Goal: Task Accomplishment & Management: Complete application form

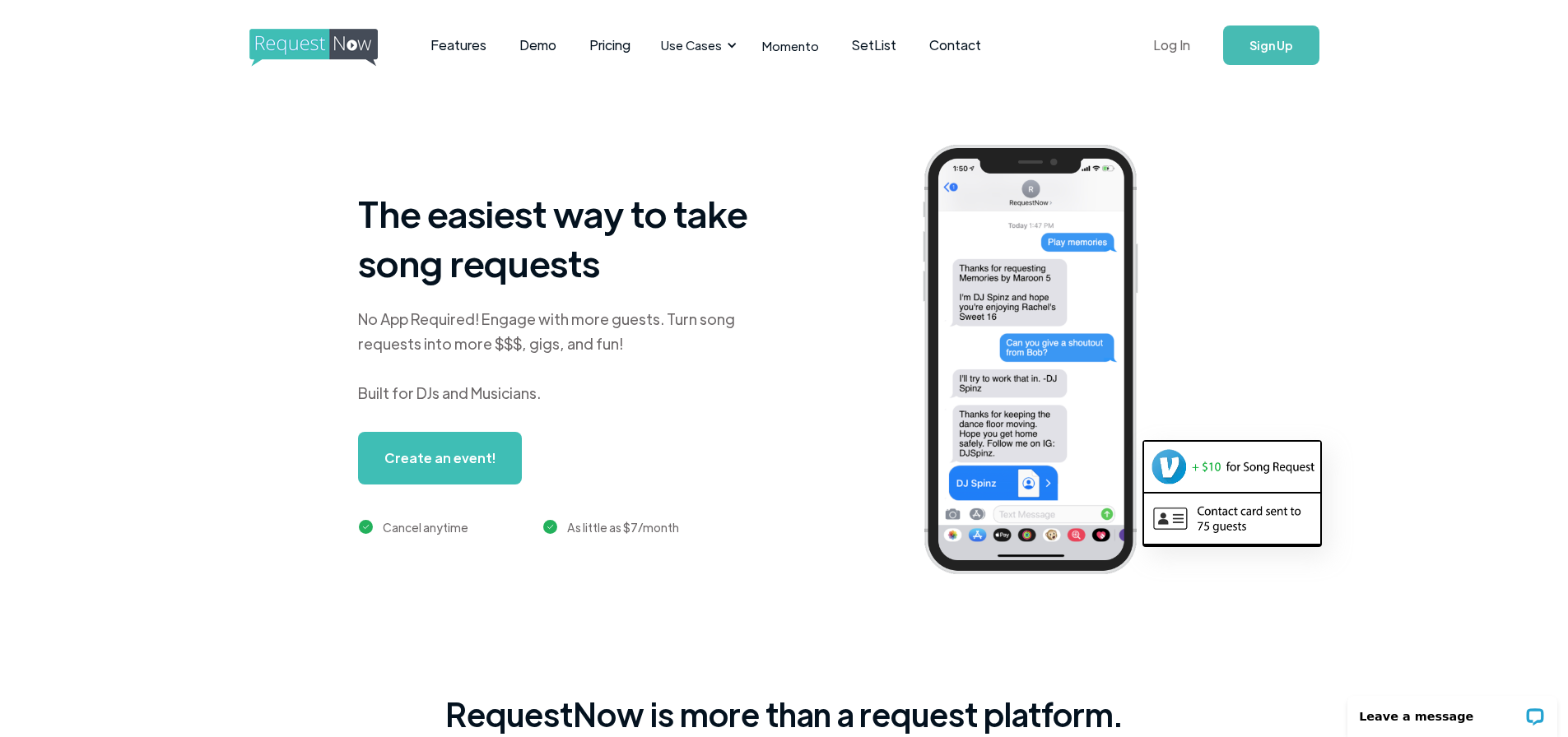
click at [1163, 45] on link "Log In" at bounding box center [1172, 45] width 70 height 57
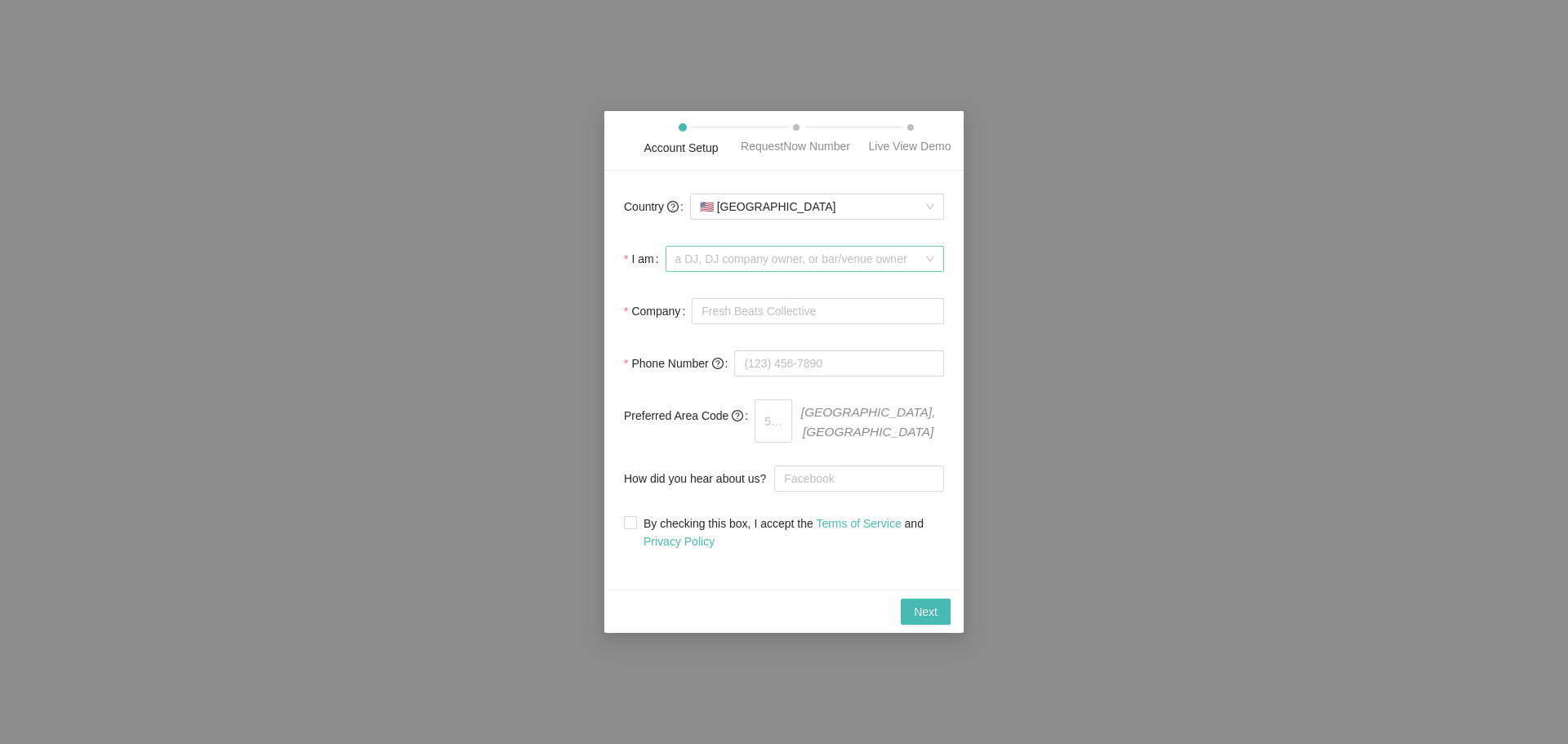
click at [770, 263] on span "a DJ, DJ company owner, or bar/venue owner" at bounding box center [804, 258] width 259 height 25
click at [792, 236] on form "Country 🇺🇸 United States I am a DJ, DJ company owner, or bar/venue owner Compan…" at bounding box center [783, 369] width 320 height 359
click at [772, 324] on input "Company" at bounding box center [817, 311] width 252 height 26
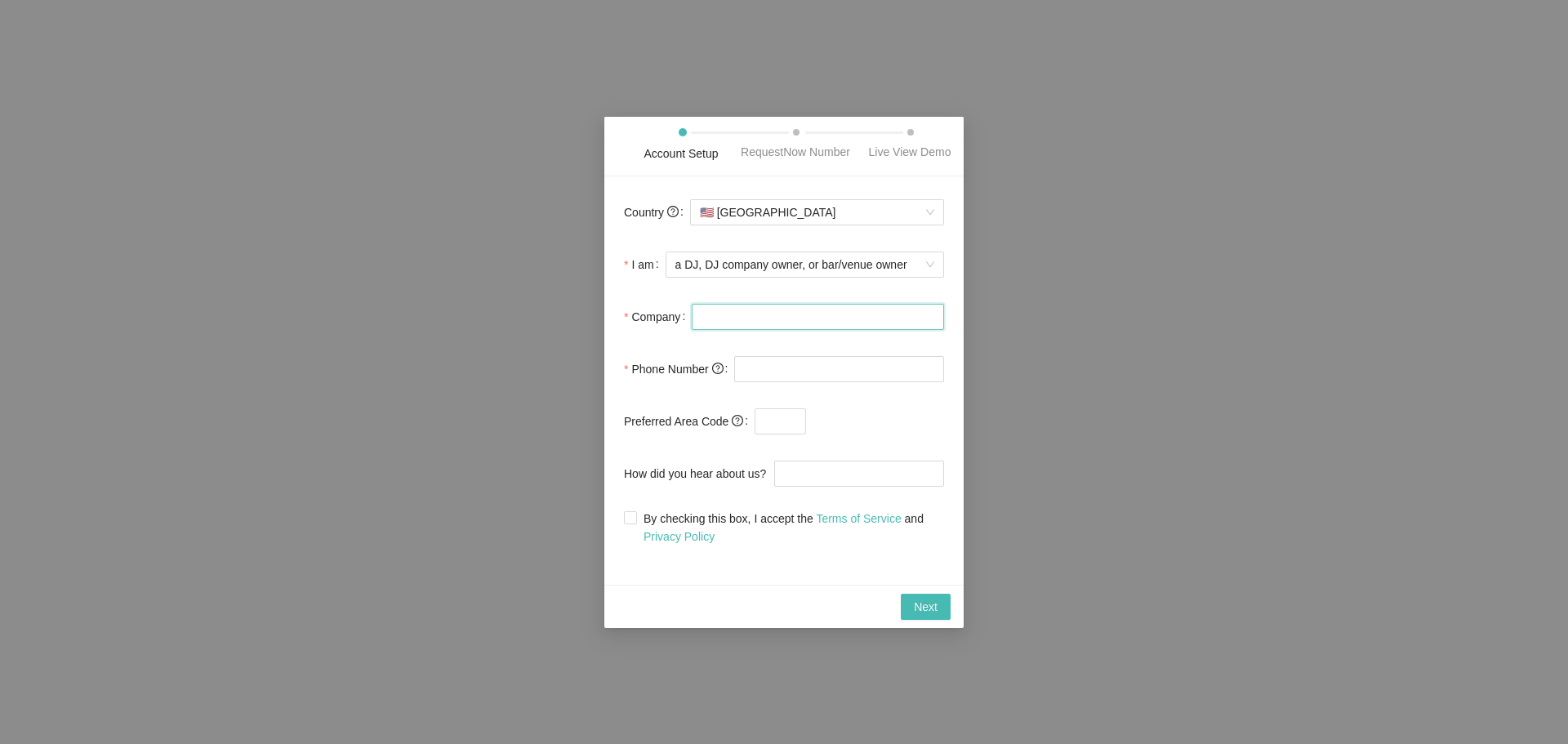
type input "DJ X-TREME SOUND"
type input "(239) 910-4750"
click at [784, 423] on input "text" at bounding box center [780, 421] width 52 height 26
drag, startPoint x: 837, startPoint y: 379, endPoint x: 680, endPoint y: 367, distance: 157.5
click at [680, 367] on div "Phone Number (239) 910-4750" at bounding box center [783, 369] width 320 height 32
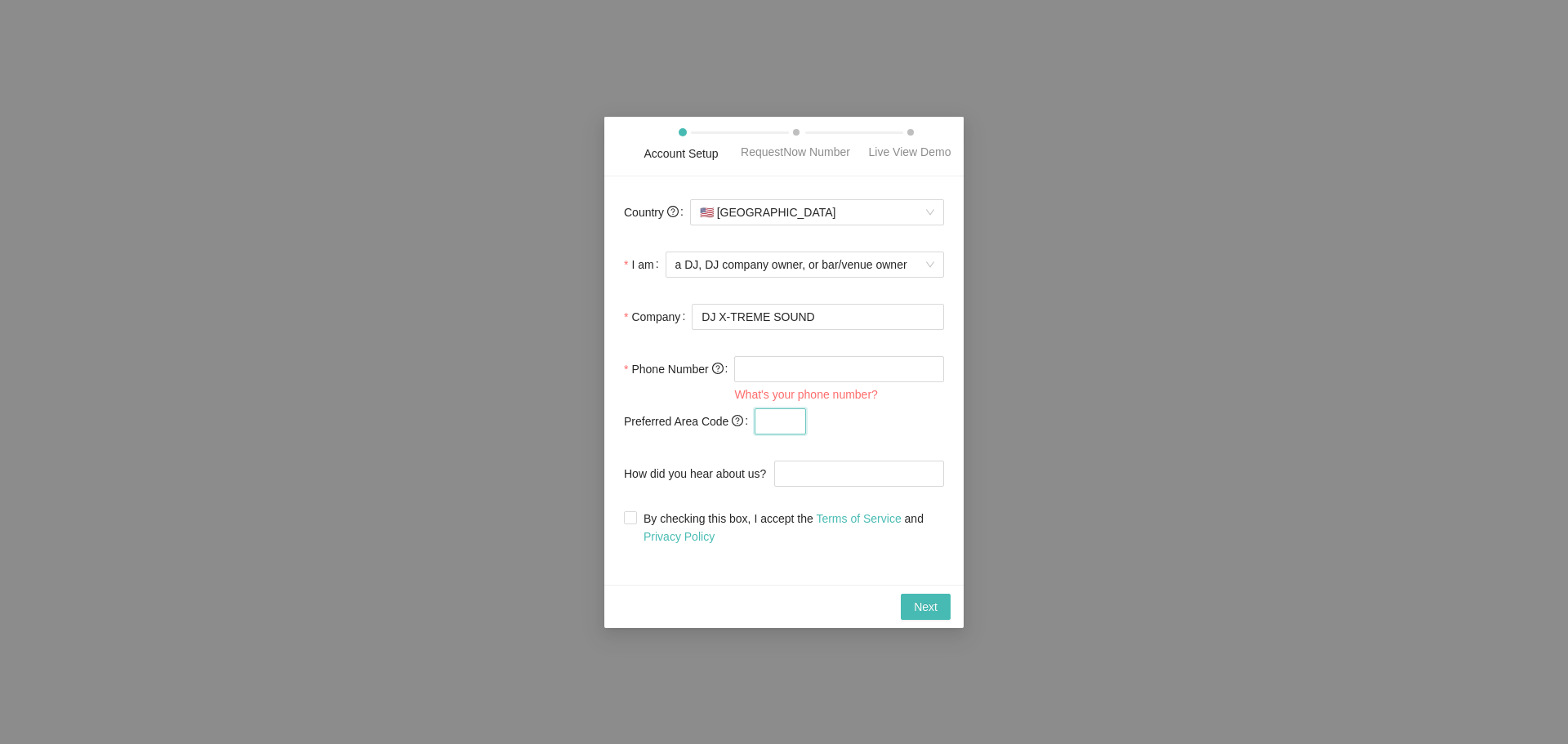
click at [770, 425] on input "text" at bounding box center [780, 421] width 52 height 26
click at [754, 383] on div at bounding box center [838, 369] width 210 height 32
click at [770, 371] on input "tel" at bounding box center [838, 369] width 210 height 26
click at [782, 476] on input "How did you hear about us?" at bounding box center [859, 473] width 170 height 26
click at [787, 386] on div "What's your phone number?" at bounding box center [838, 394] width 210 height 18
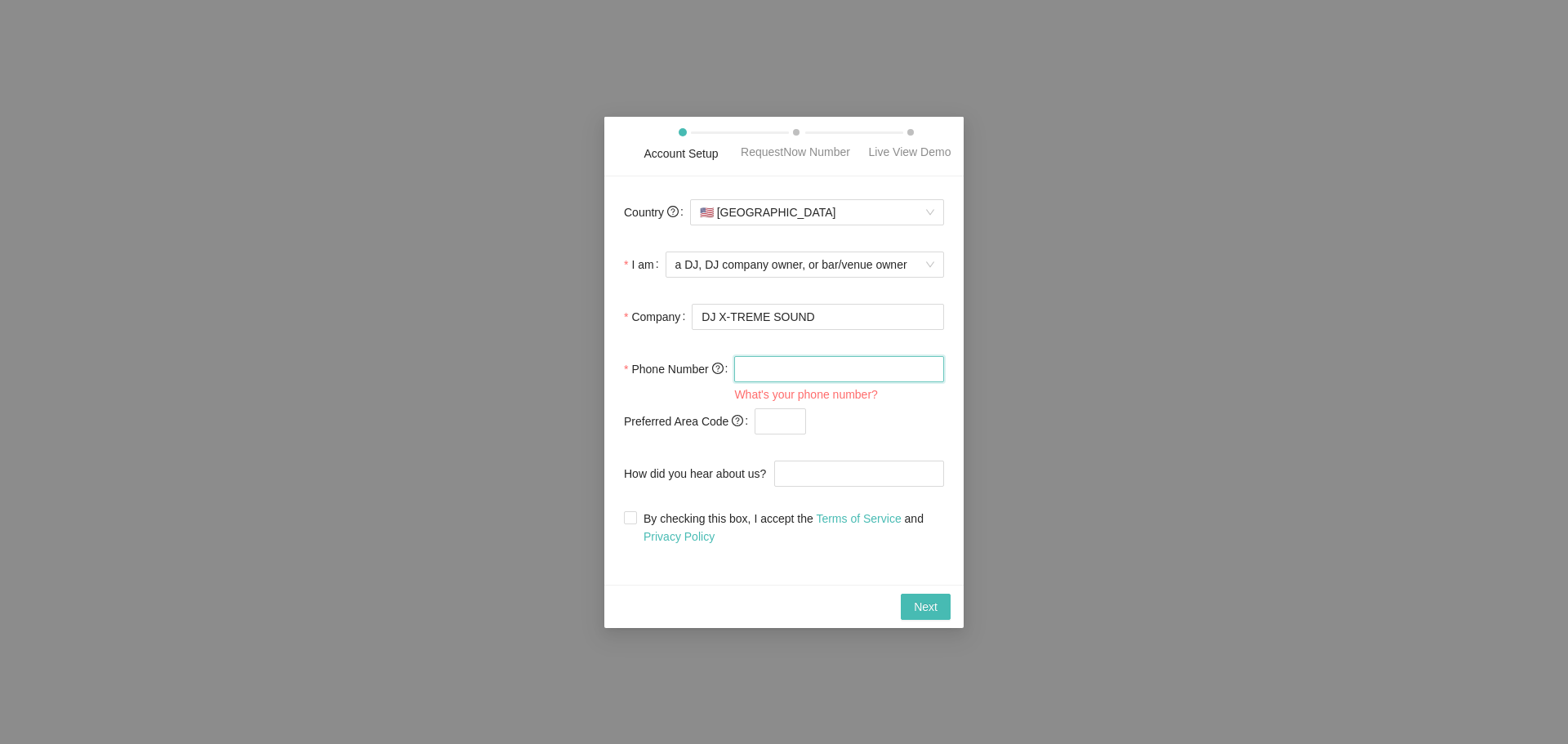
click at [785, 380] on input "tel" at bounding box center [838, 369] width 210 height 26
type input "000000000000000"
click at [769, 431] on input "text" at bounding box center [780, 421] width 52 height 26
type input "000"
click at [792, 472] on input "How did you hear about us?" at bounding box center [859, 473] width 170 height 26
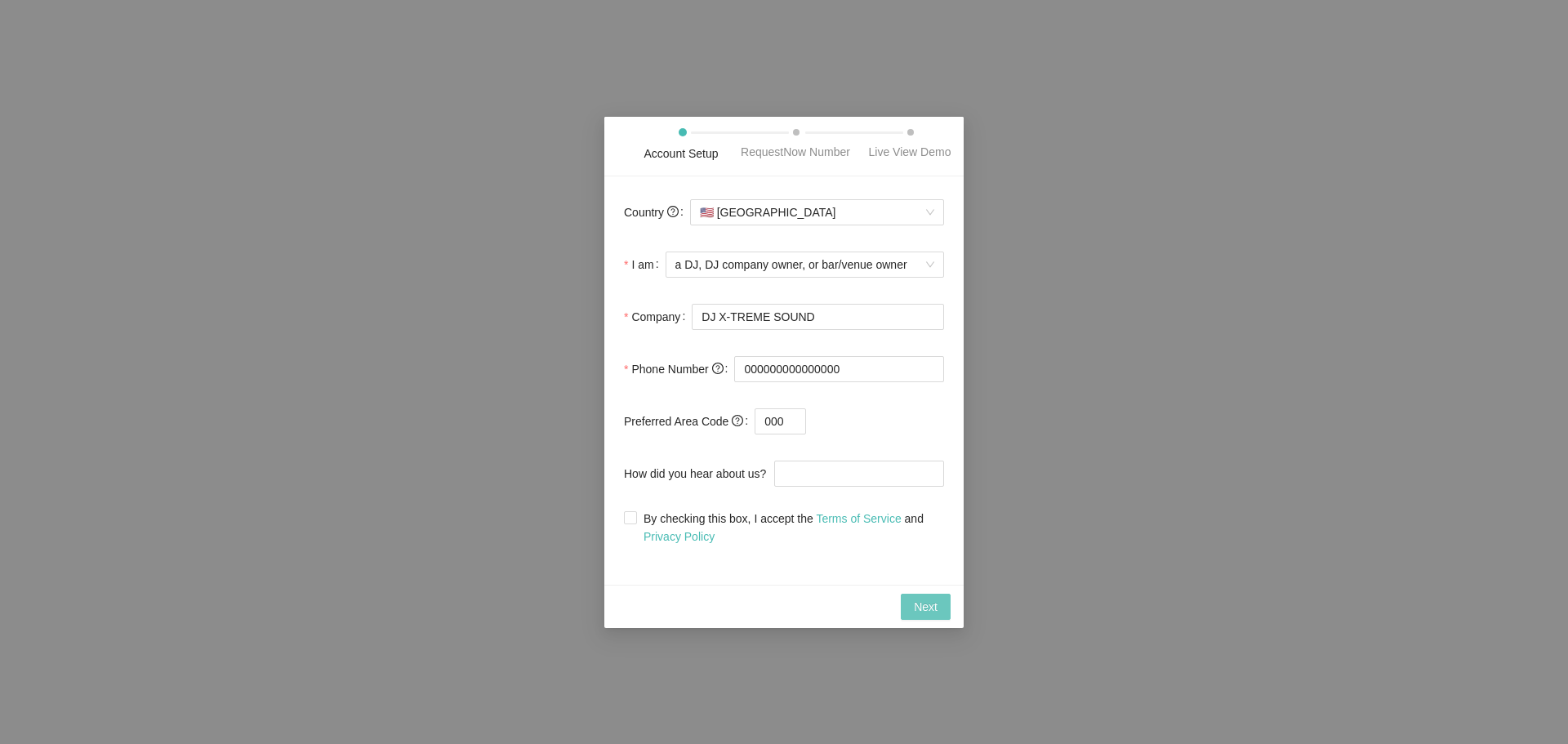
click at [929, 616] on button "Next" at bounding box center [925, 606] width 50 height 26
click at [618, 516] on div "Country 🇺🇸 United States I am a DJ, DJ company owner, or bar/venue owner Compan…" at bounding box center [783, 380] width 359 height 409
click at [624, 516] on input "By checking this box, I accept the Terms of Service and Privacy Policy" at bounding box center [629, 516] width 11 height 11
checkbox input "true"
click at [914, 606] on button "Next" at bounding box center [925, 606] width 50 height 26
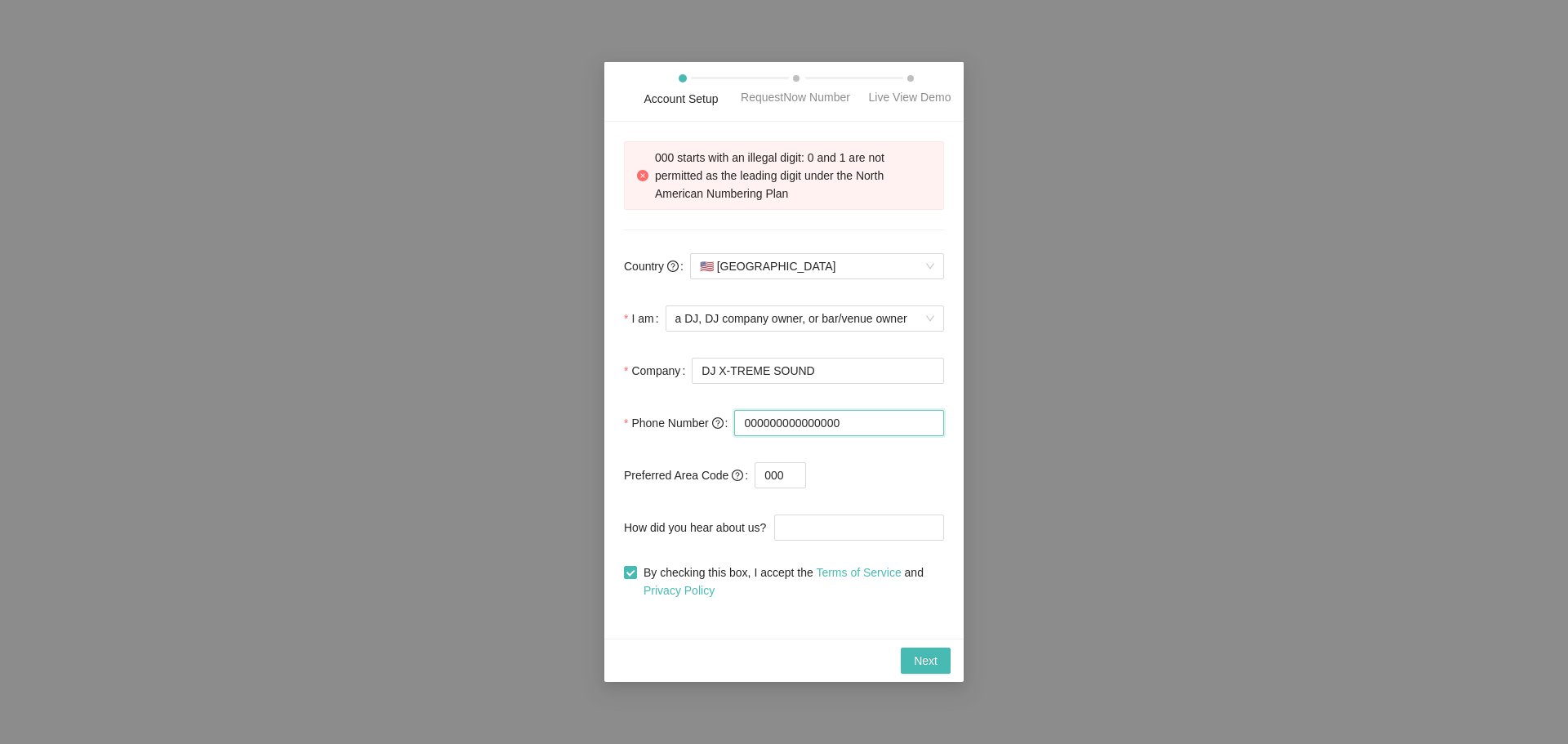
drag, startPoint x: 857, startPoint y: 425, endPoint x: 725, endPoint y: 415, distance: 132.4
click at [725, 415] on div "Phone Number 000000000000000" at bounding box center [783, 423] width 320 height 32
type input "1010100011"
click at [769, 468] on input "000" at bounding box center [780, 475] width 52 height 26
type input "100"
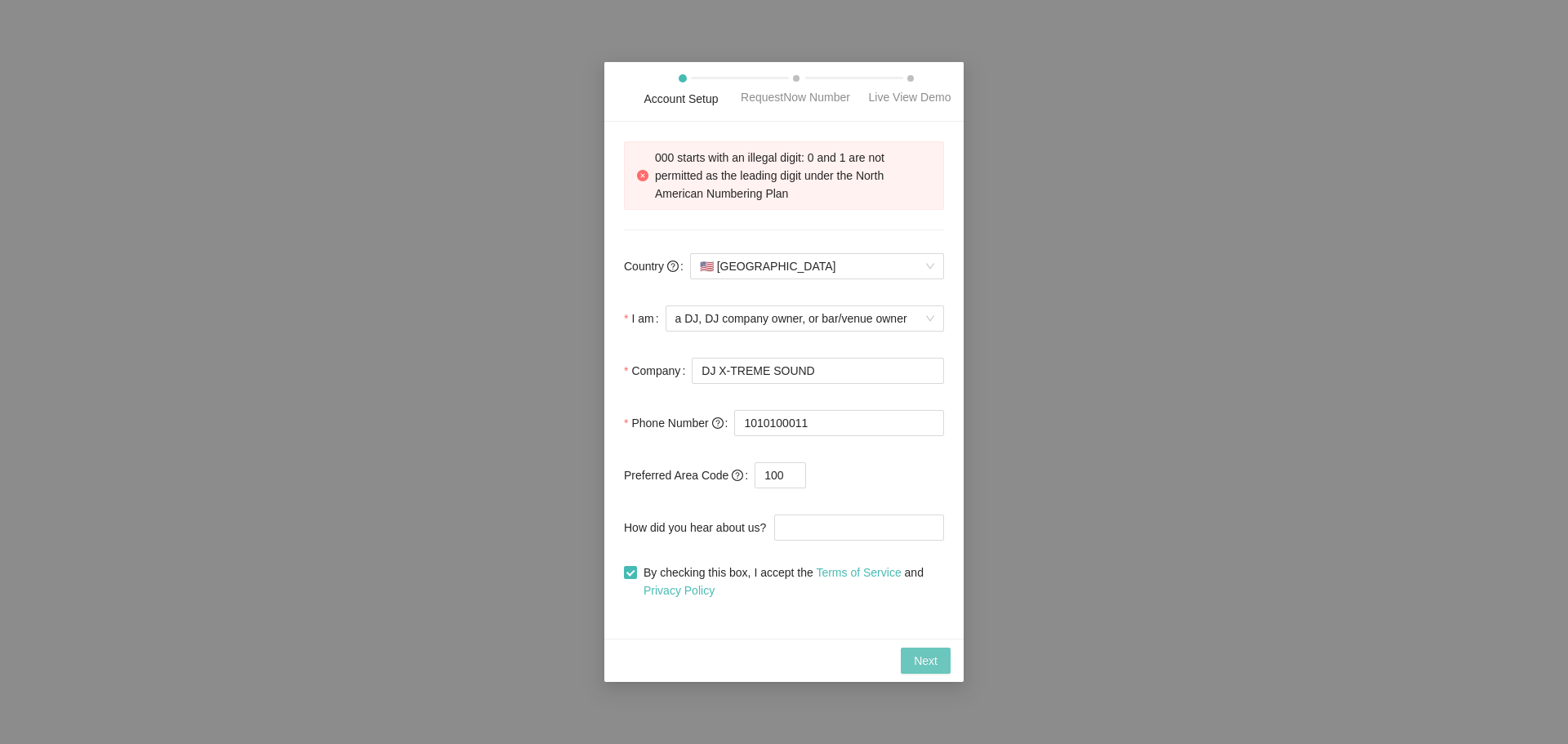
click at [940, 660] on button "Next" at bounding box center [925, 660] width 50 height 26
click at [914, 664] on span "Next" at bounding box center [926, 660] width 24 height 18
click at [916, 664] on span "Next" at bounding box center [926, 660] width 24 height 18
click at [747, 423] on input "1010100011" at bounding box center [838, 423] width 210 height 26
click at [749, 429] on input "1010100011" at bounding box center [838, 423] width 210 height 26
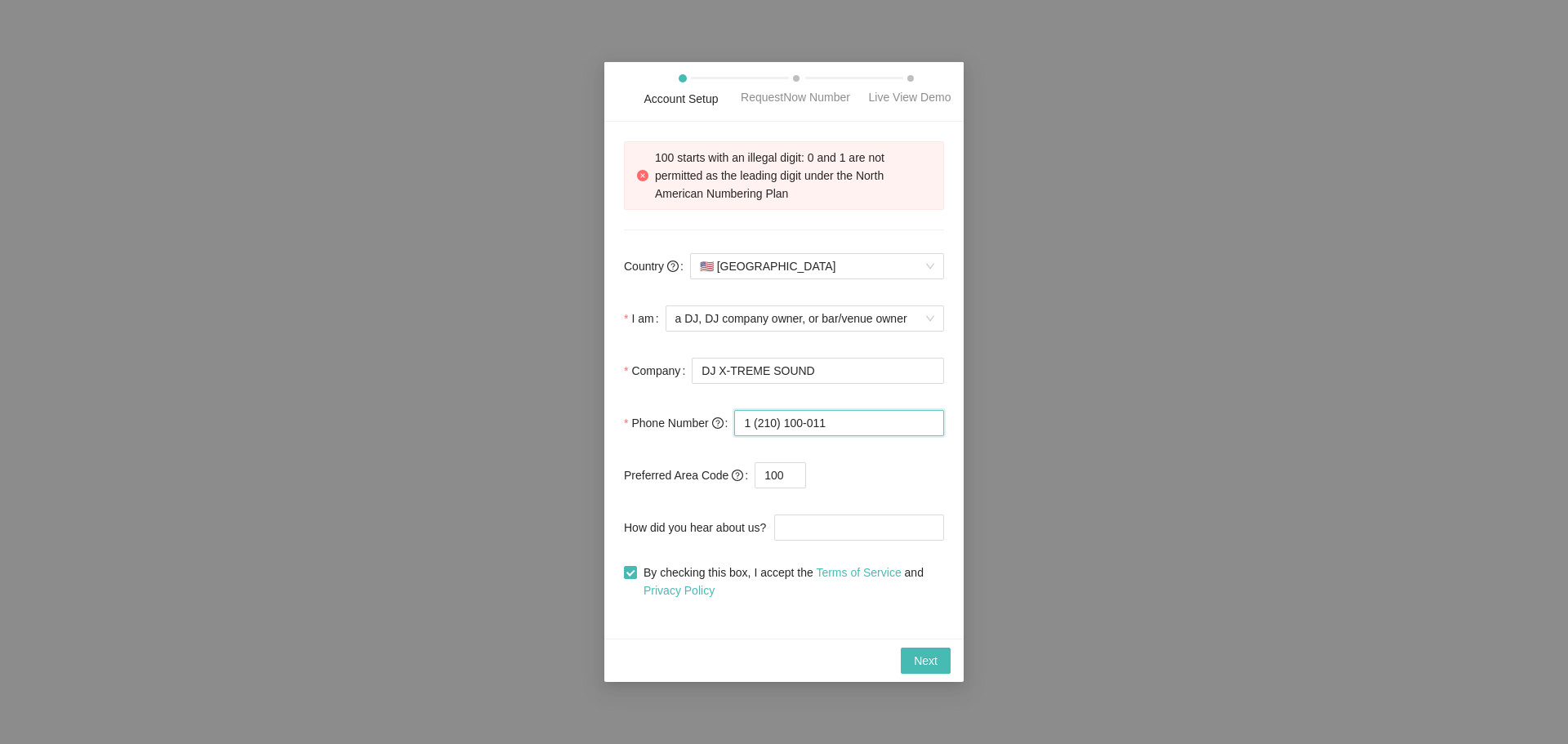
click at [804, 424] on input "1 (210) 100-011" at bounding box center [838, 423] width 210 height 26
click at [836, 427] on input "1 (210) 100-011" at bounding box center [838, 423] width 210 height 26
click at [914, 661] on span "Next" at bounding box center [926, 660] width 24 height 18
click at [835, 431] on input "1 (210) 100-0114" at bounding box center [838, 423] width 210 height 26
drag, startPoint x: 835, startPoint y: 431, endPoint x: 689, endPoint y: 420, distance: 146.4
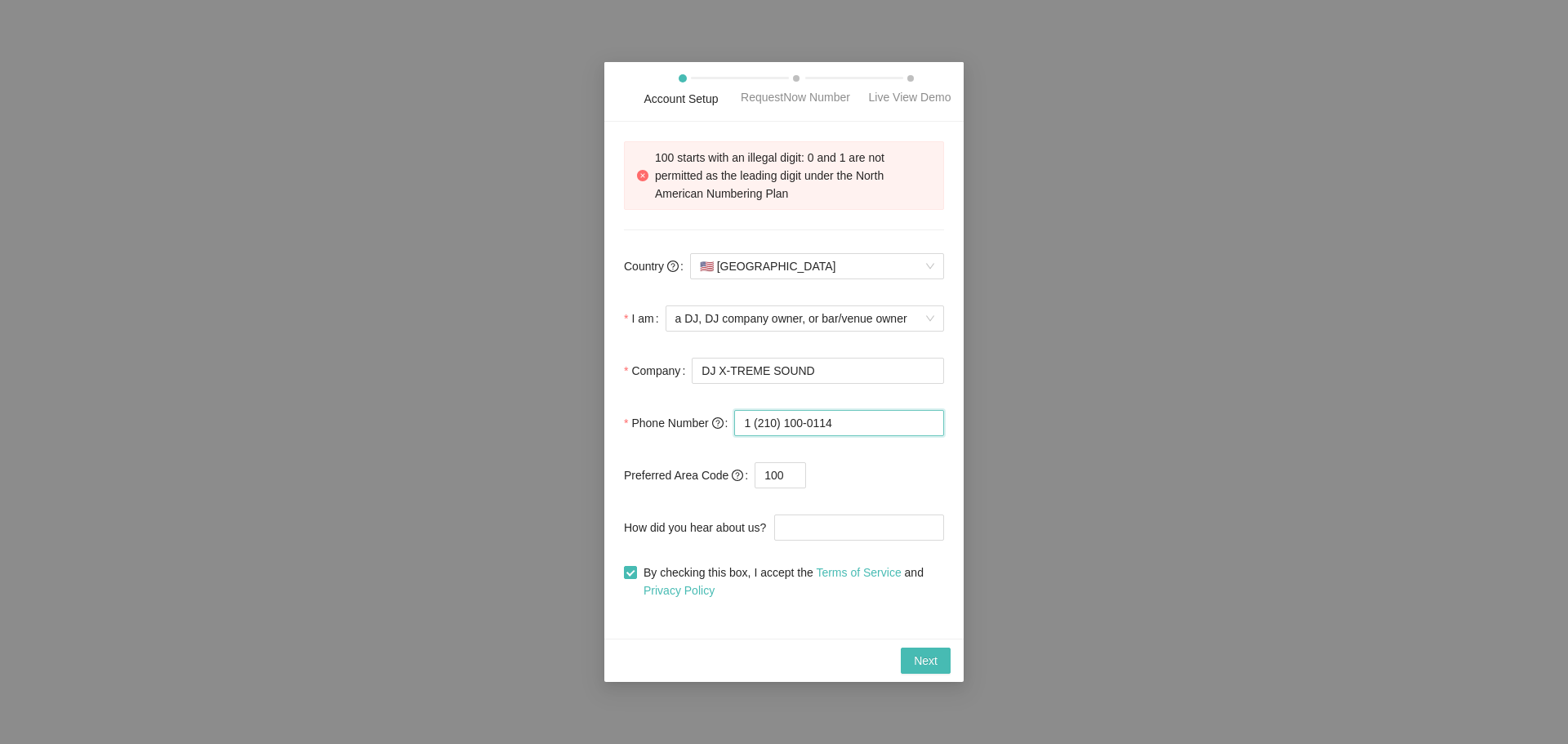
click at [689, 420] on div "Phone Number 1 (210) 100-0114" at bounding box center [783, 423] width 320 height 32
type input "(239) 910-4750"
drag, startPoint x: 779, startPoint y: 474, endPoint x: 725, endPoint y: 475, distance: 54.0
click at [725, 475] on div "Preferred Area Code 100" at bounding box center [783, 475] width 320 height 32
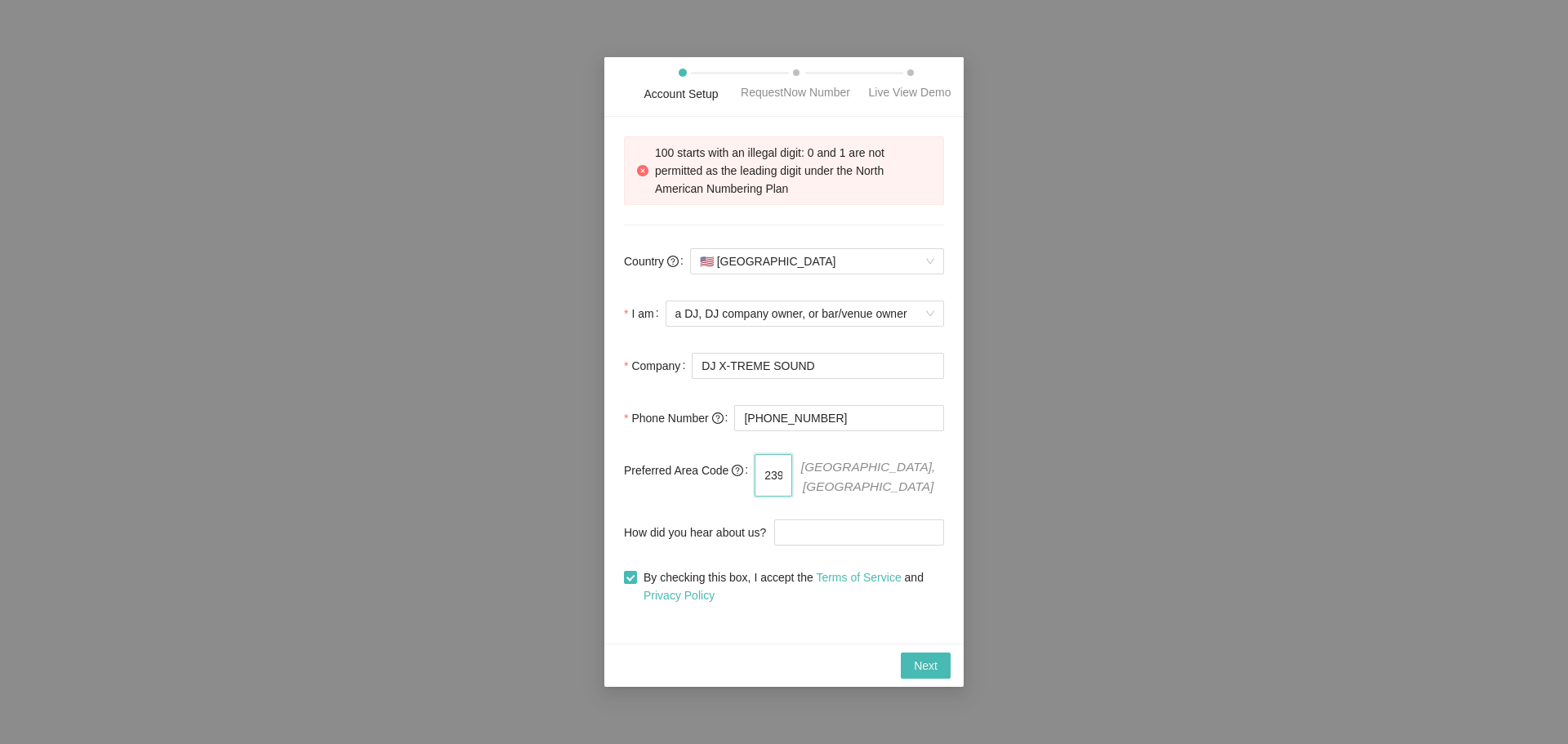
type input "239"
click at [856, 456] on form "Country 🇺🇸 United States I am a DJ, DJ company owner, or bar/venue owner Compan…" at bounding box center [783, 424] width 320 height 359
click at [925, 663] on span "Next" at bounding box center [926, 665] width 24 height 18
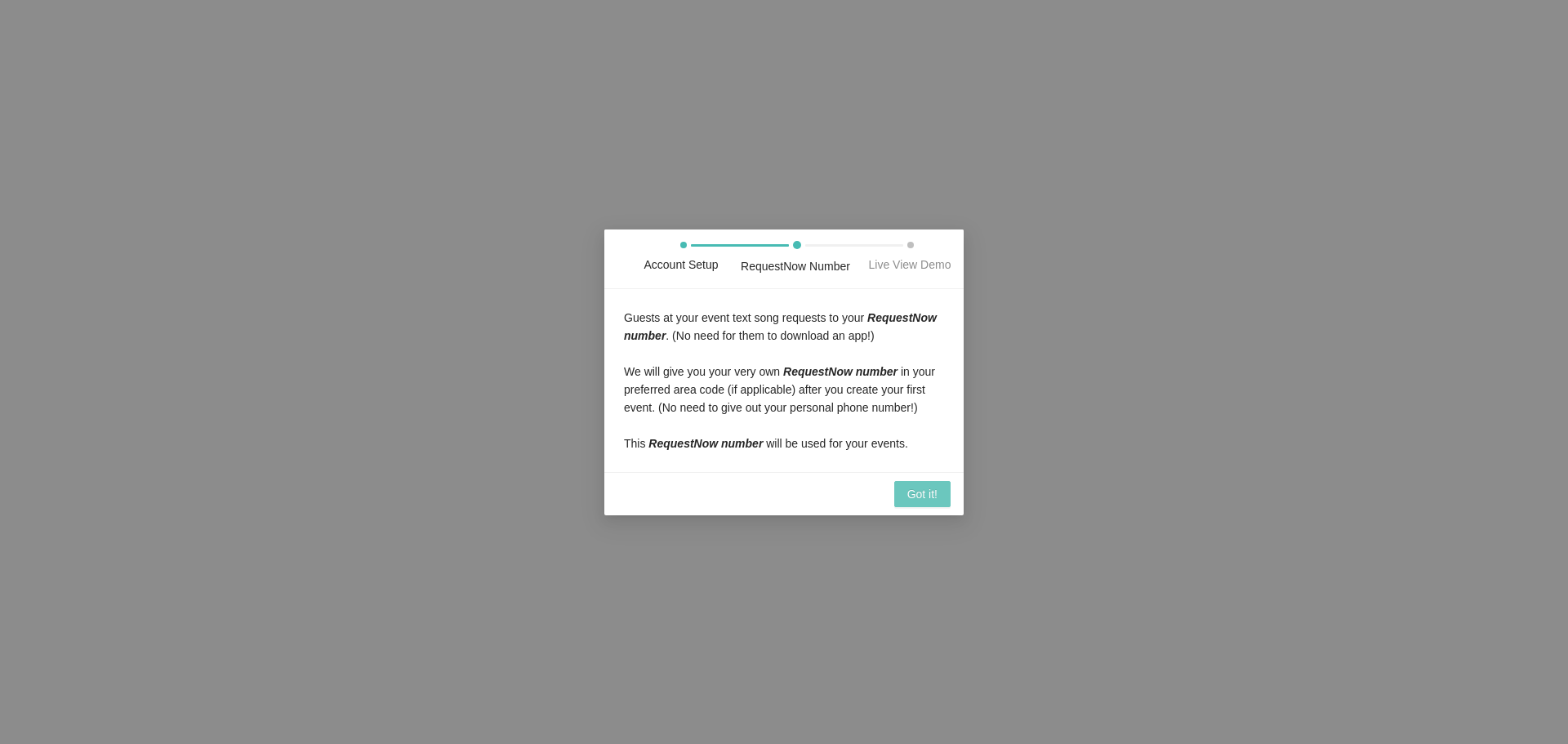
click at [922, 482] on button "Got it!" at bounding box center [922, 493] width 56 height 26
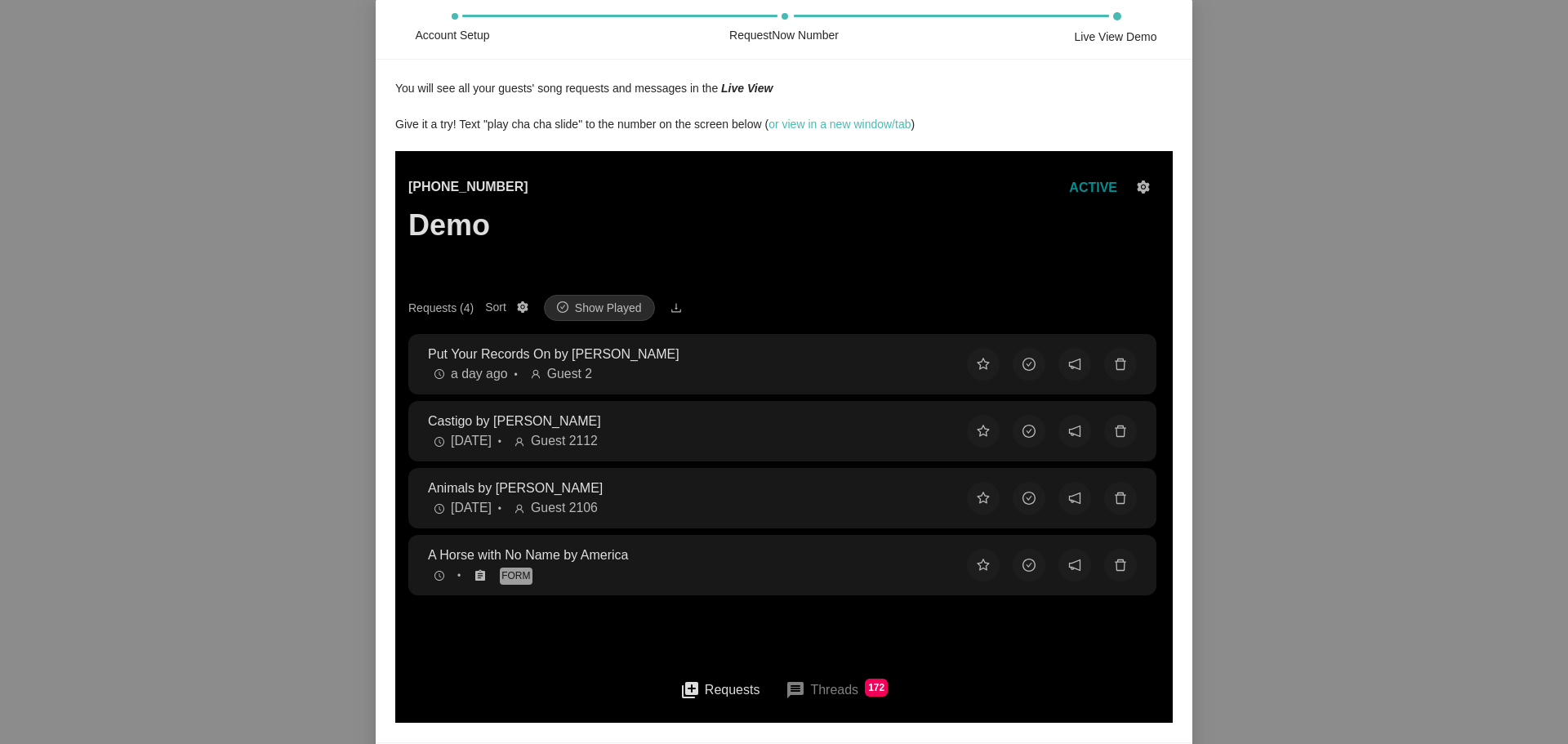
click at [537, 368] on div "a day ago • Guest 2" at bounding box center [685, 375] width 513 height 20
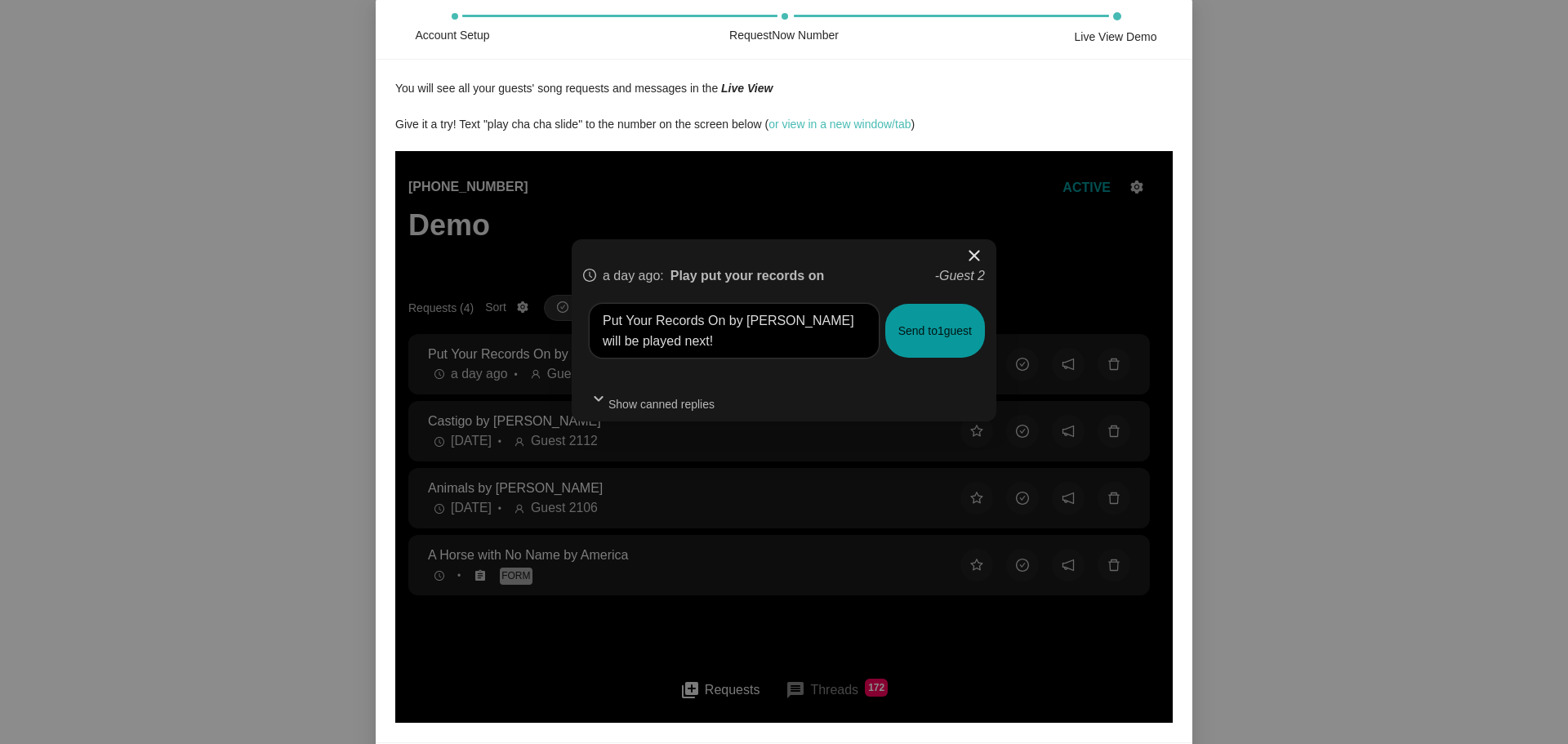
click at [975, 257] on span "close" at bounding box center [973, 255] width 20 height 20
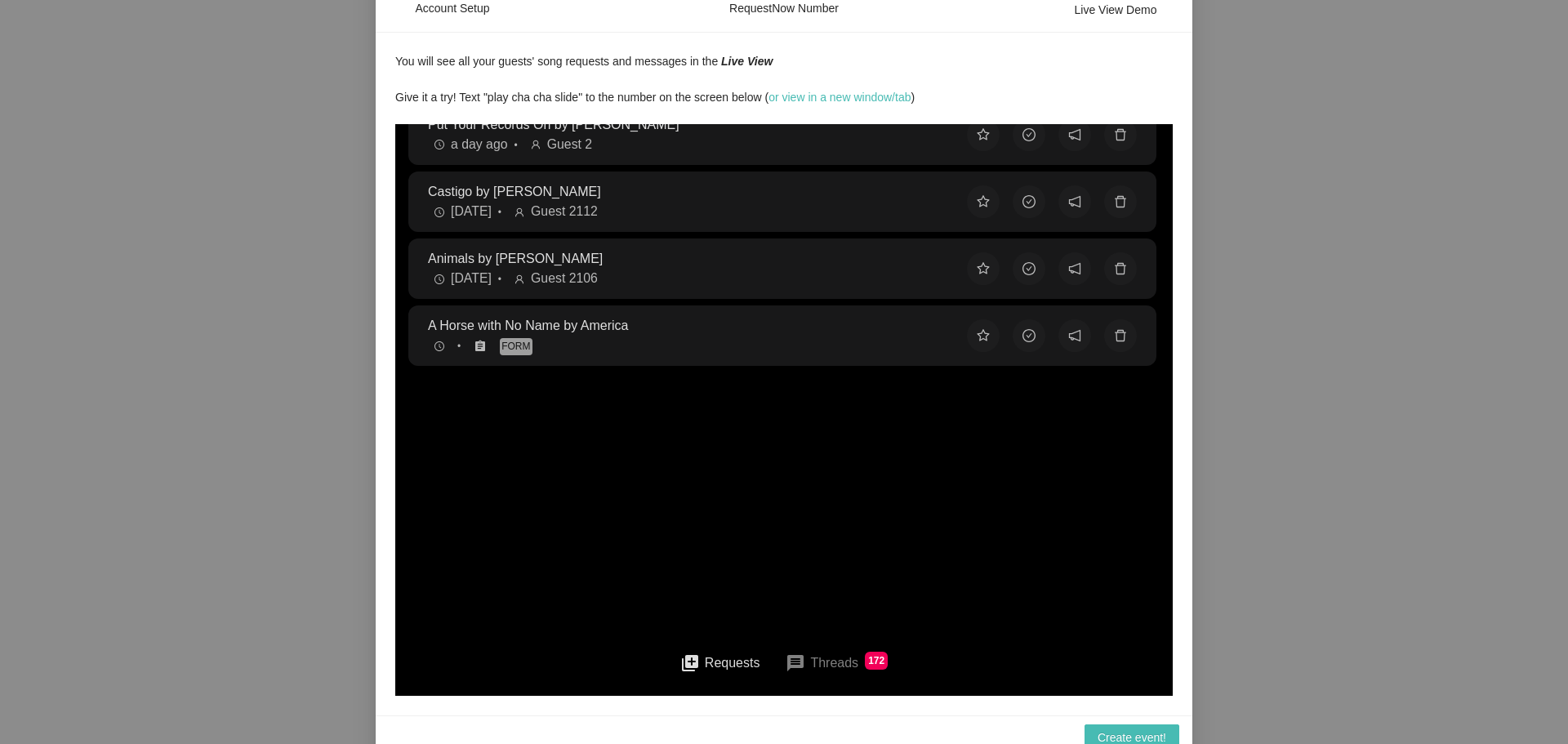
scroll to position [42, 0]
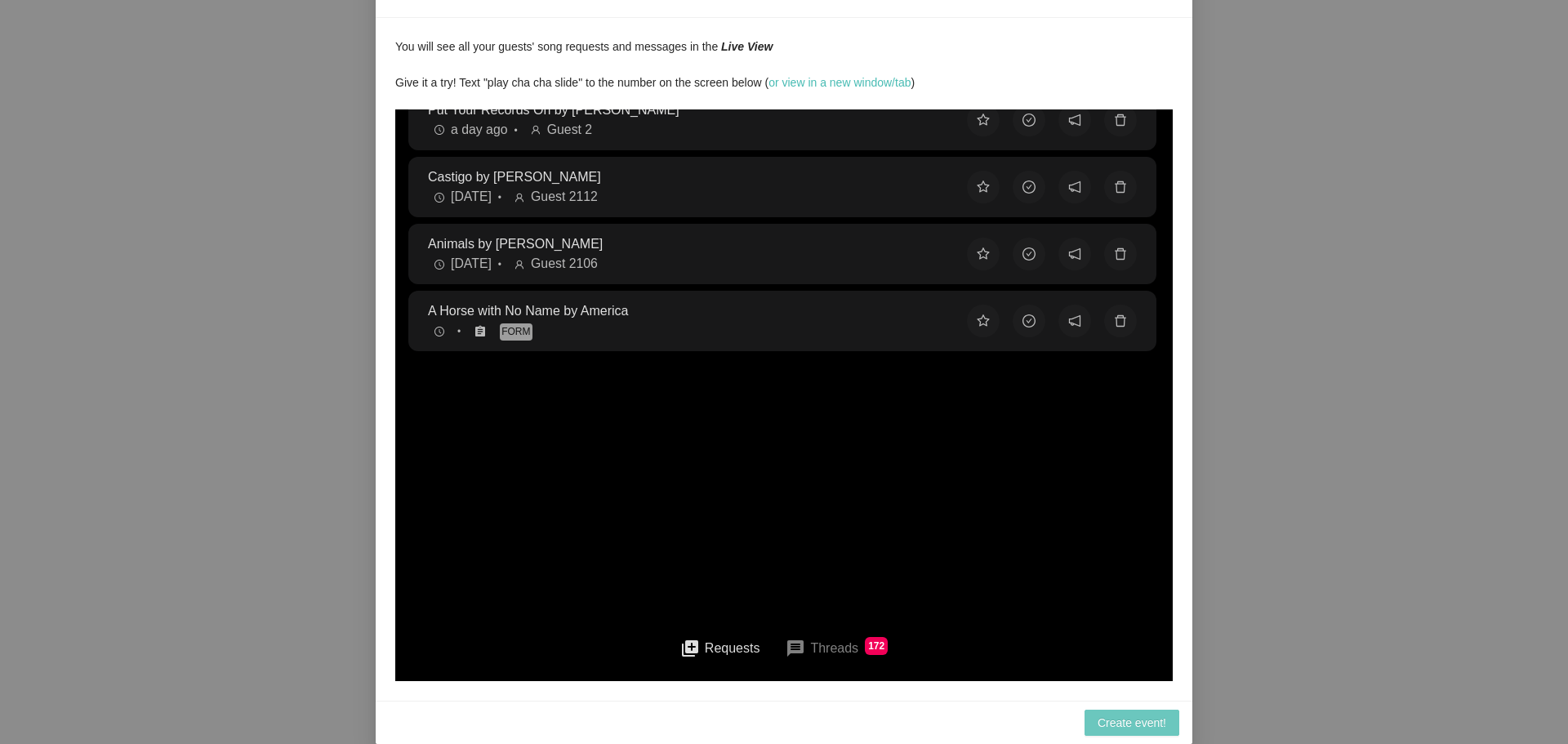
click at [1112, 722] on span "Create event!" at bounding box center [1131, 722] width 69 height 18
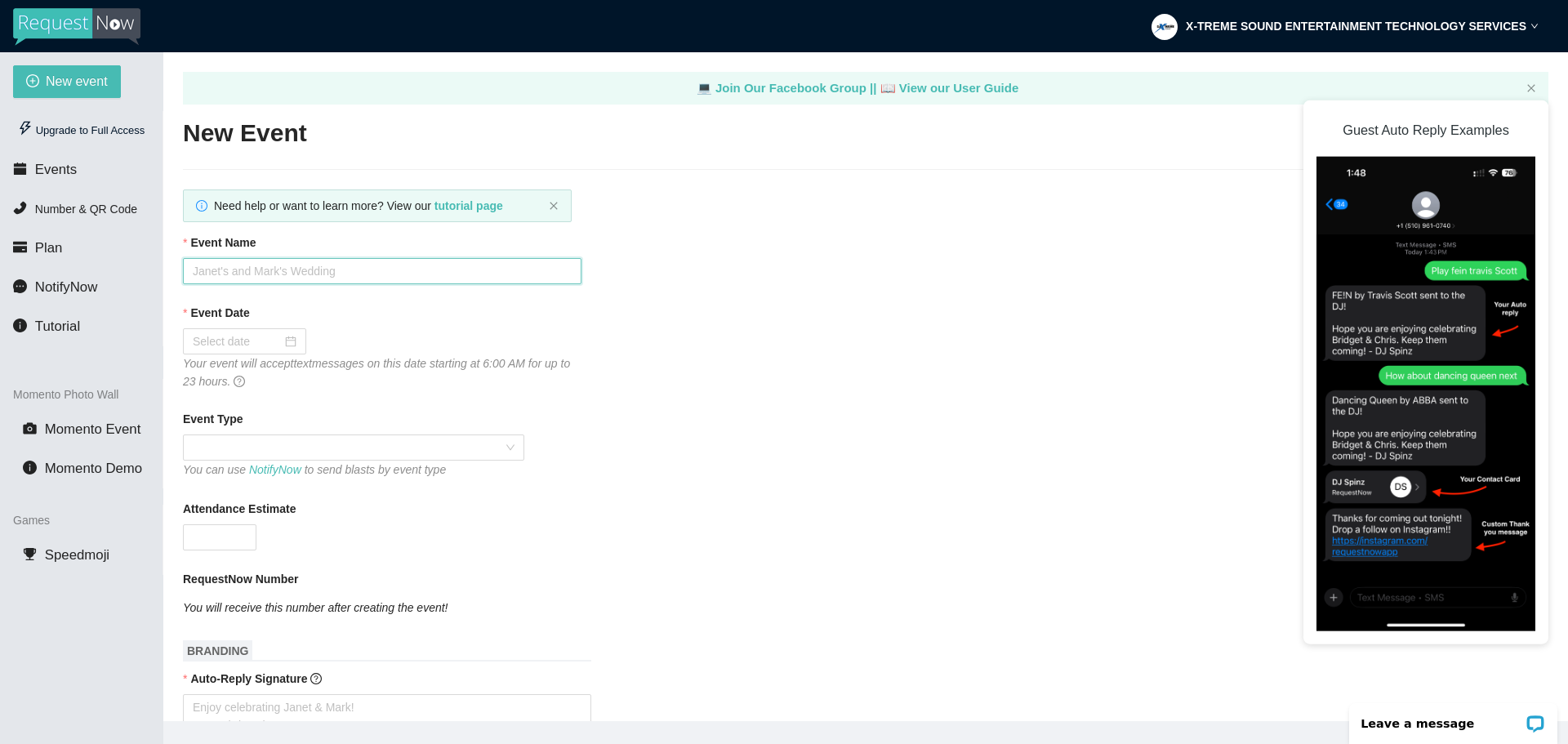
click at [253, 279] on input "Event Name" at bounding box center [381, 271] width 398 height 26
type input "Stephanie Baby Shower"
click at [290, 347] on div at bounding box center [245, 341] width 104 height 18
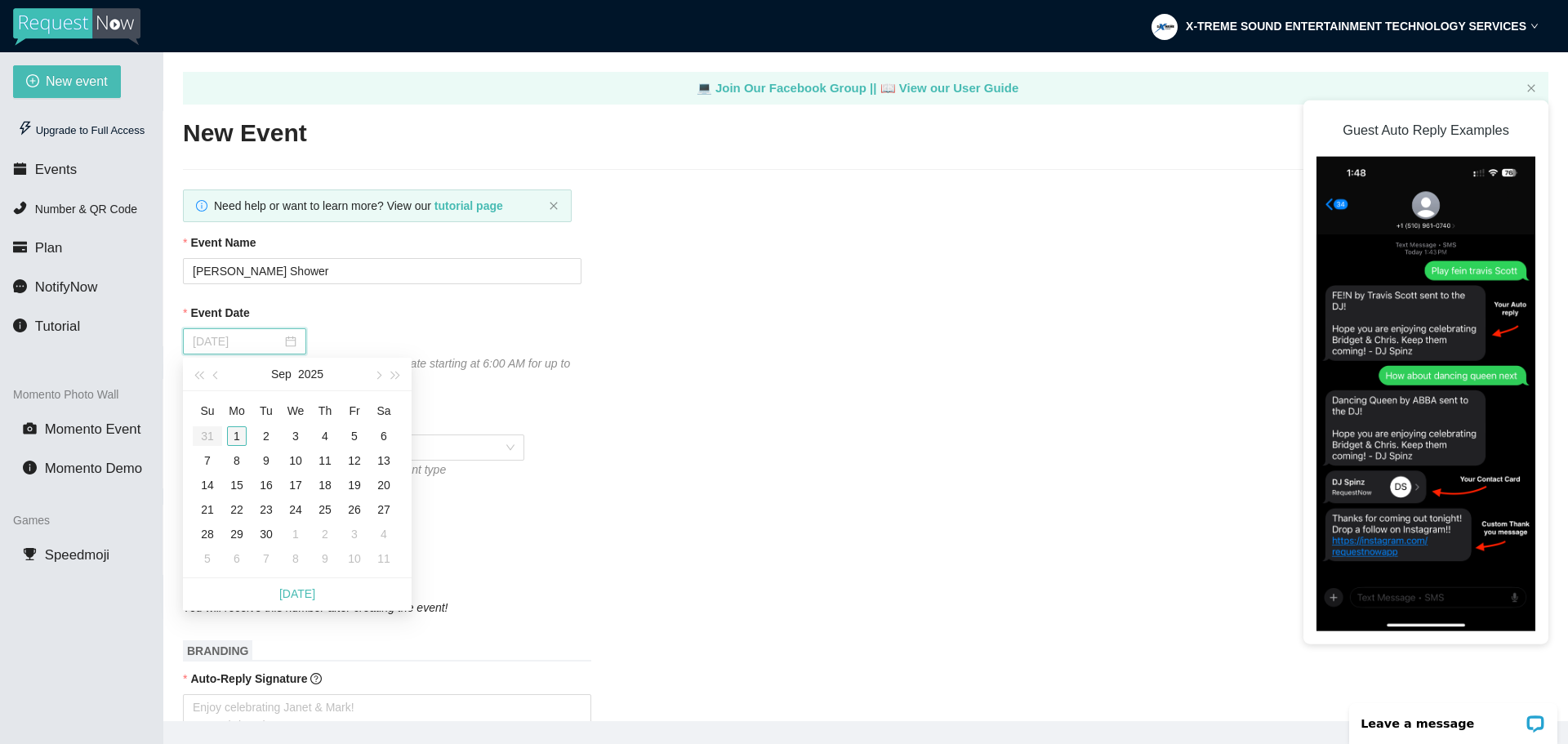
type input "09/01/2025"
click at [234, 432] on div "1" at bounding box center [236, 436] width 20 height 20
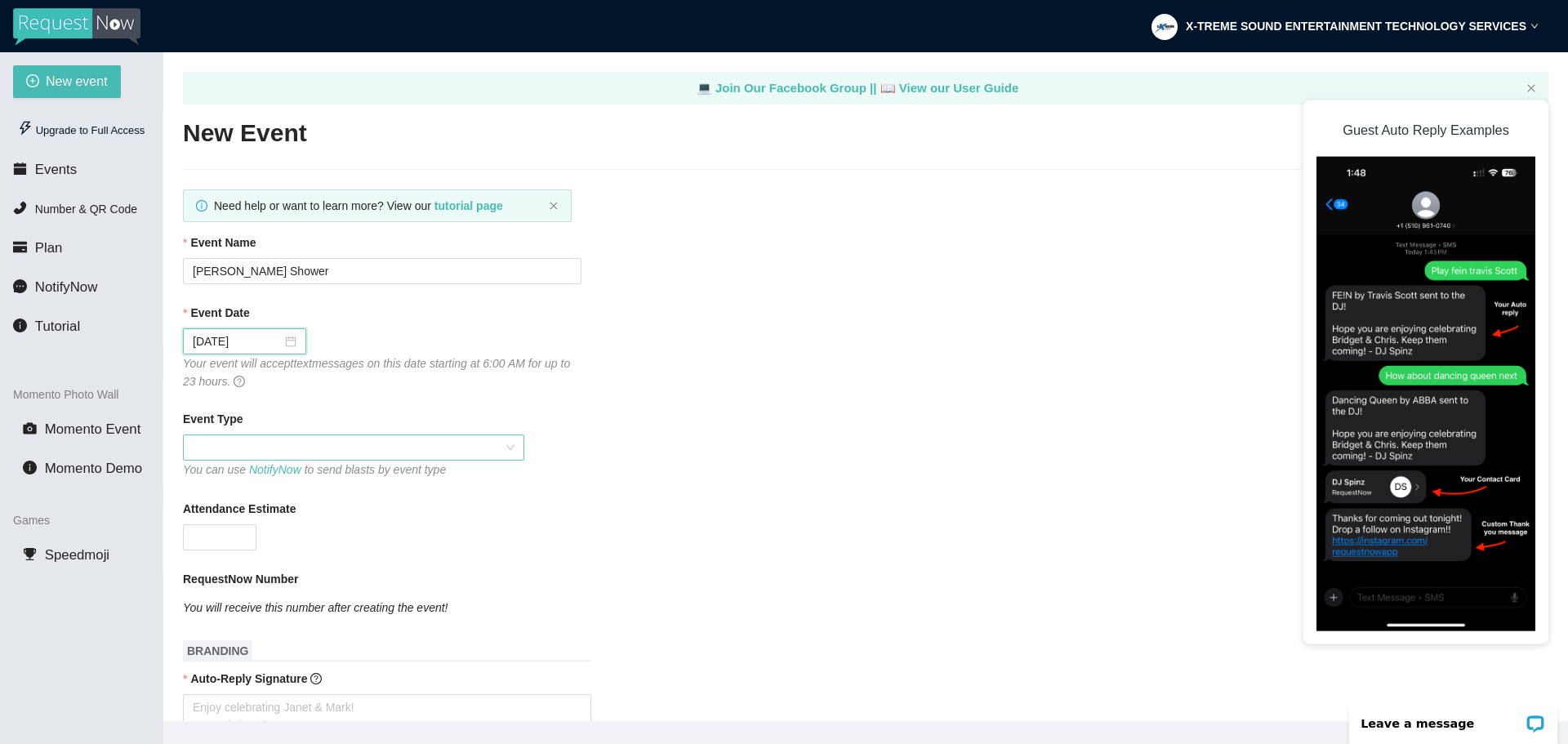
click at [220, 451] on span at bounding box center [353, 447] width 322 height 25
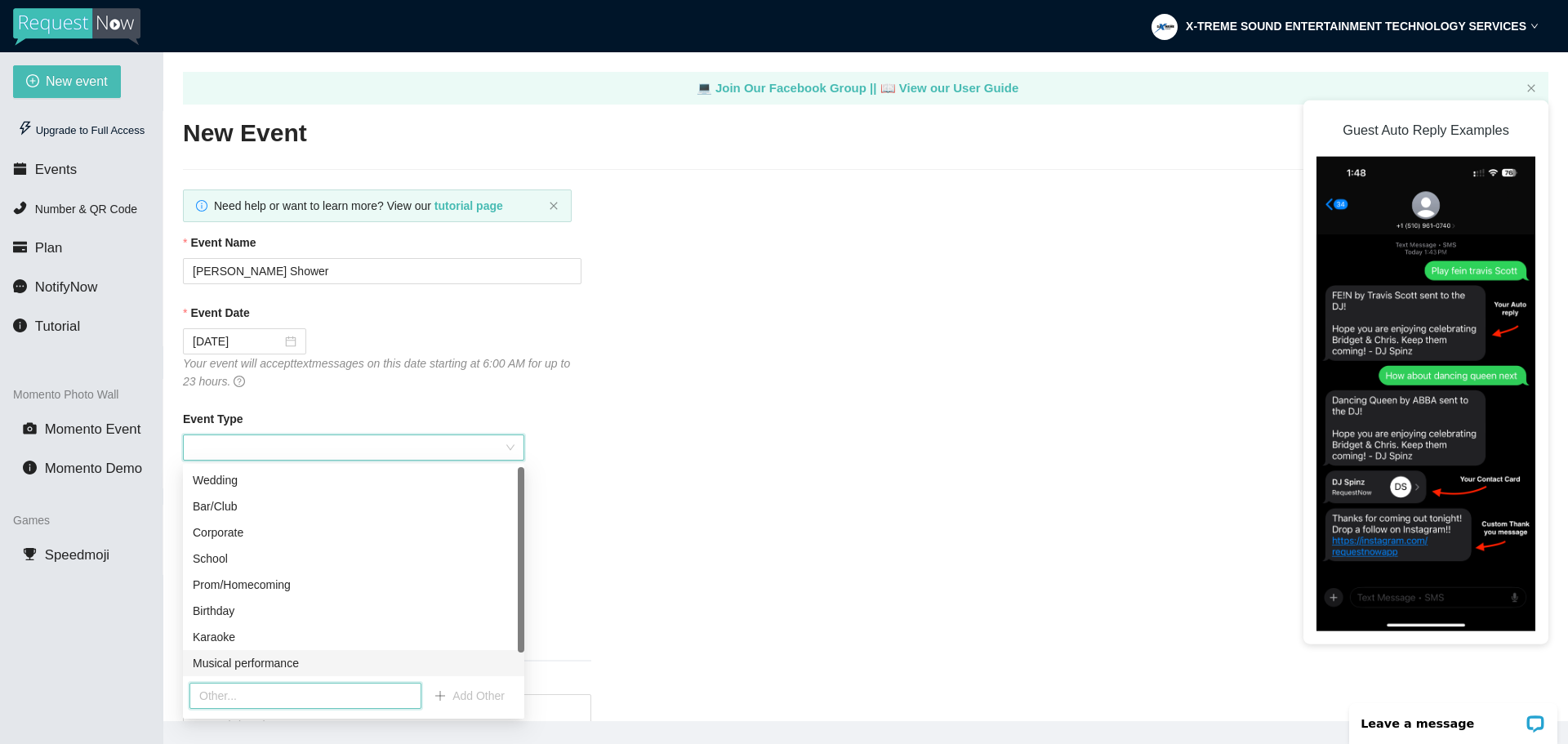
click at [267, 696] on input "text" at bounding box center [305, 696] width 232 height 26
type input "Babyshower"
click at [469, 693] on span "Add Other" at bounding box center [479, 695] width 53 height 18
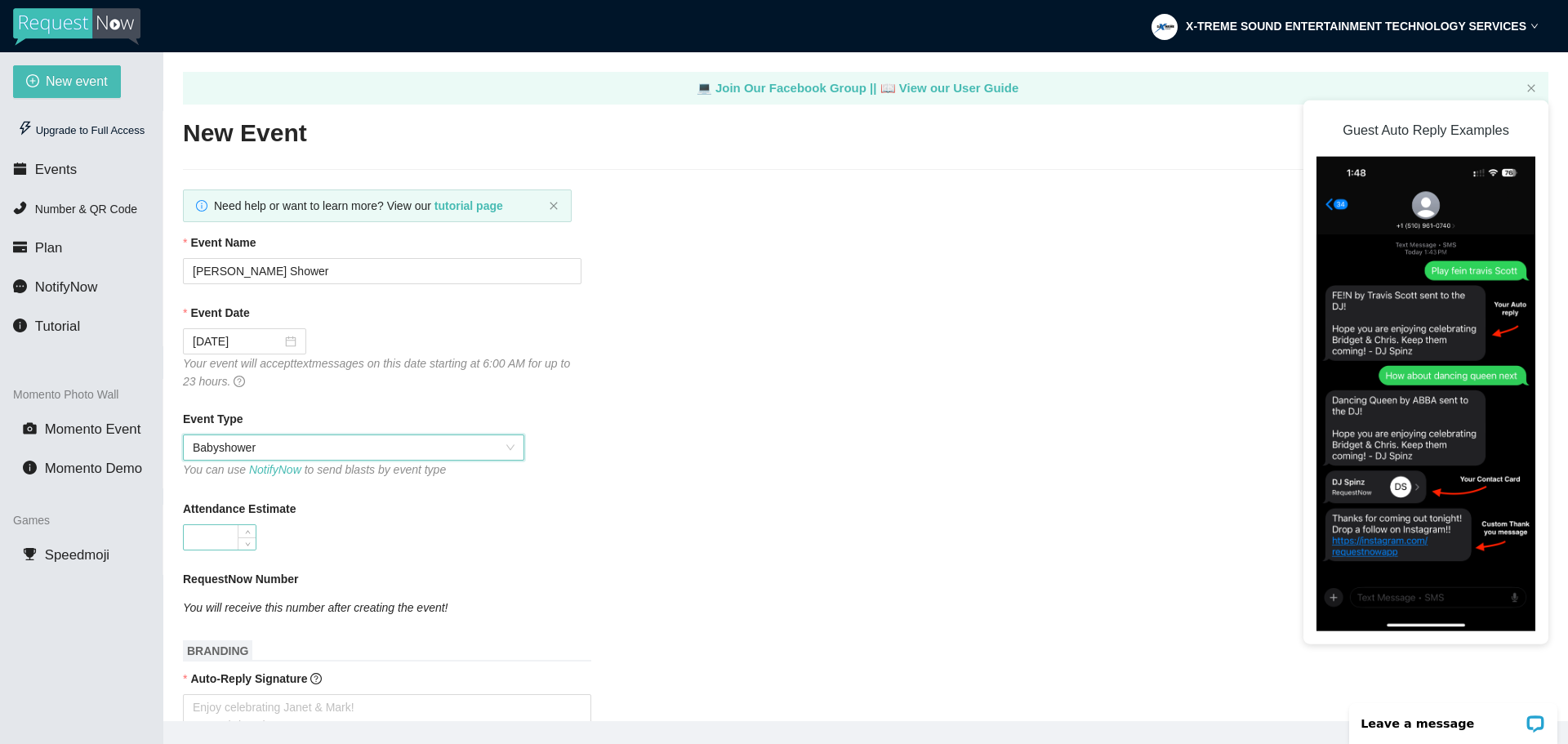
click at [224, 527] on input "Attendance Estimate" at bounding box center [219, 537] width 72 height 25
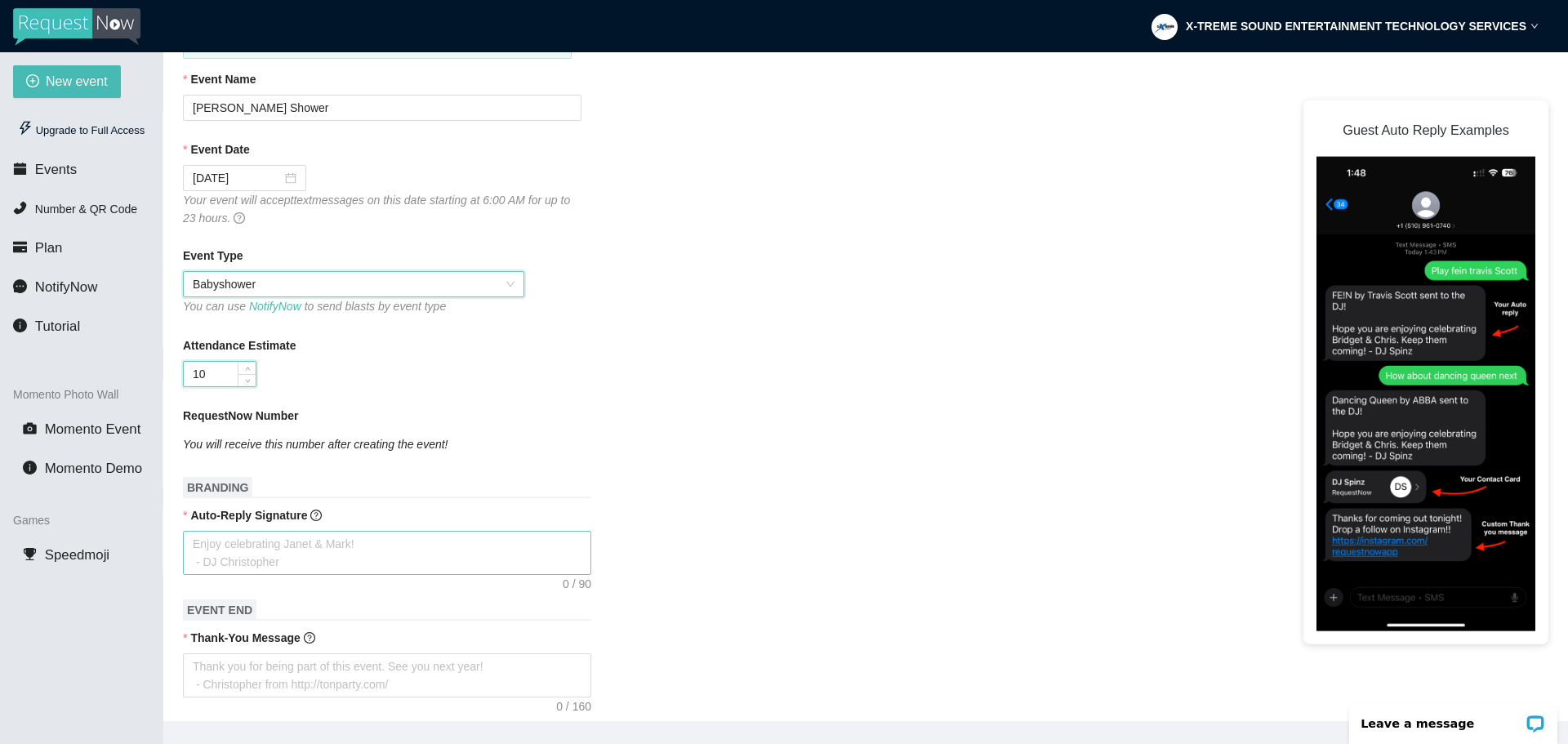
scroll to position [245, 0]
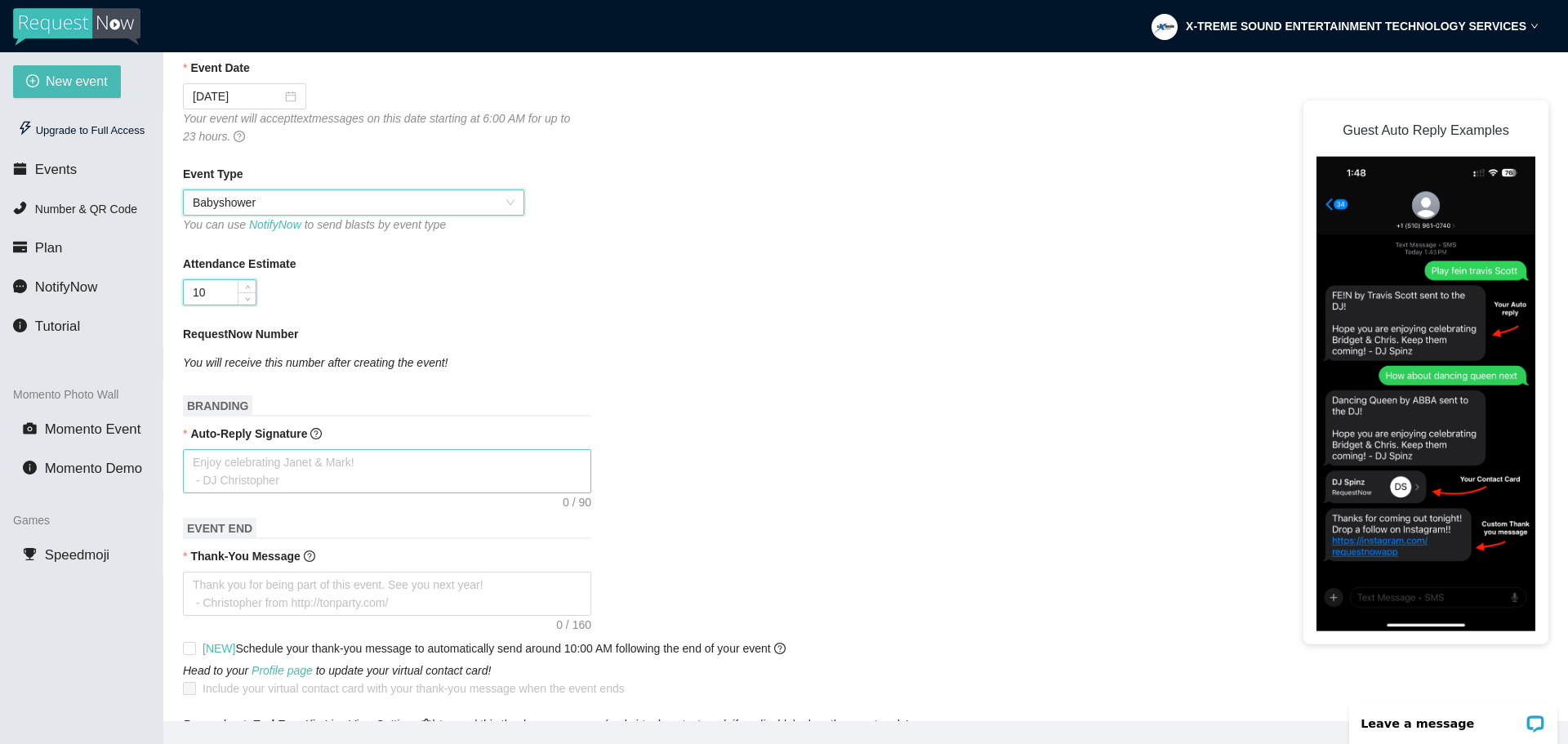
type input "10"
click at [284, 492] on textarea "Auto-Reply Signature" at bounding box center [386, 471] width 409 height 44
type textarea "X"
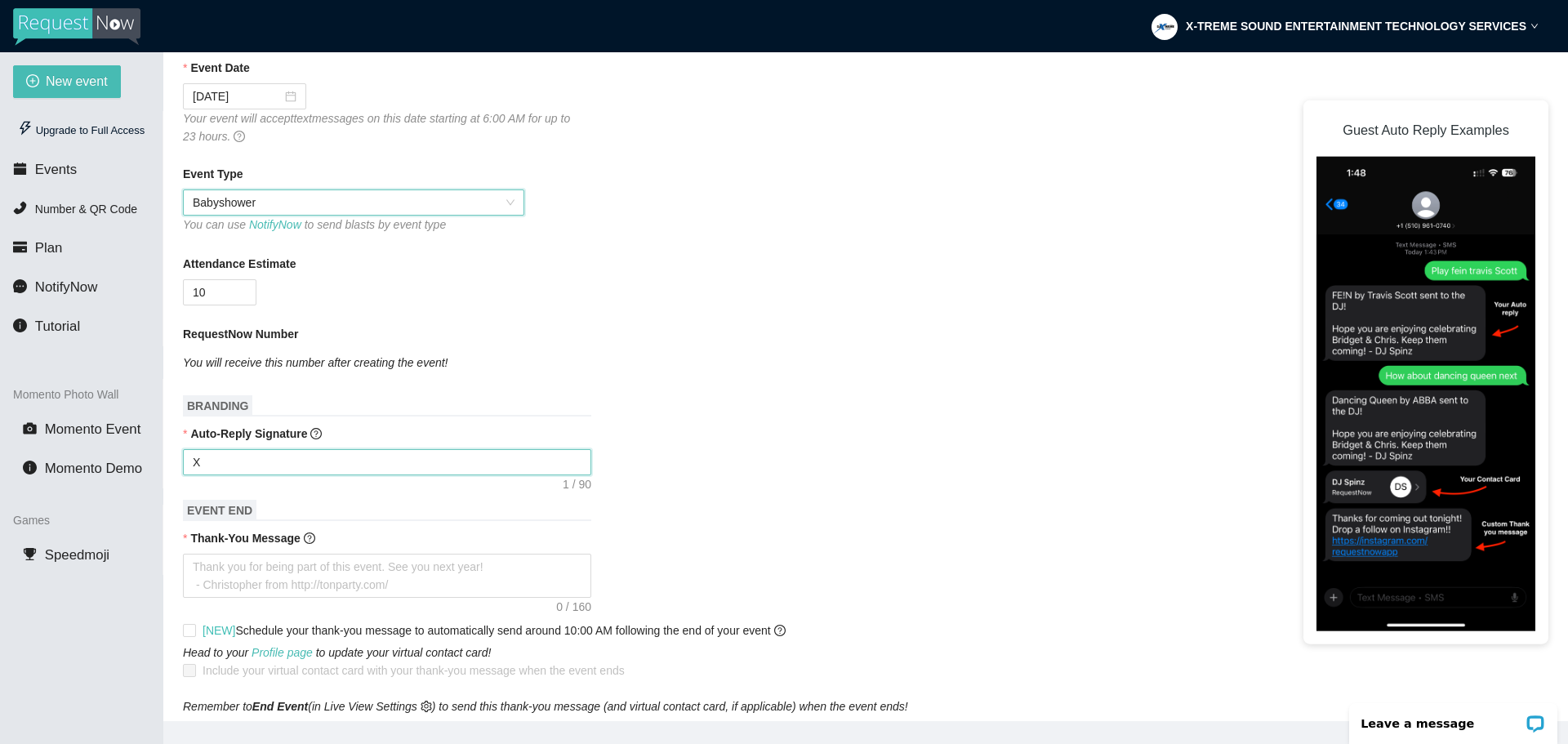
type textarea "X-"
type textarea "X-t"
type textarea "X-tr"
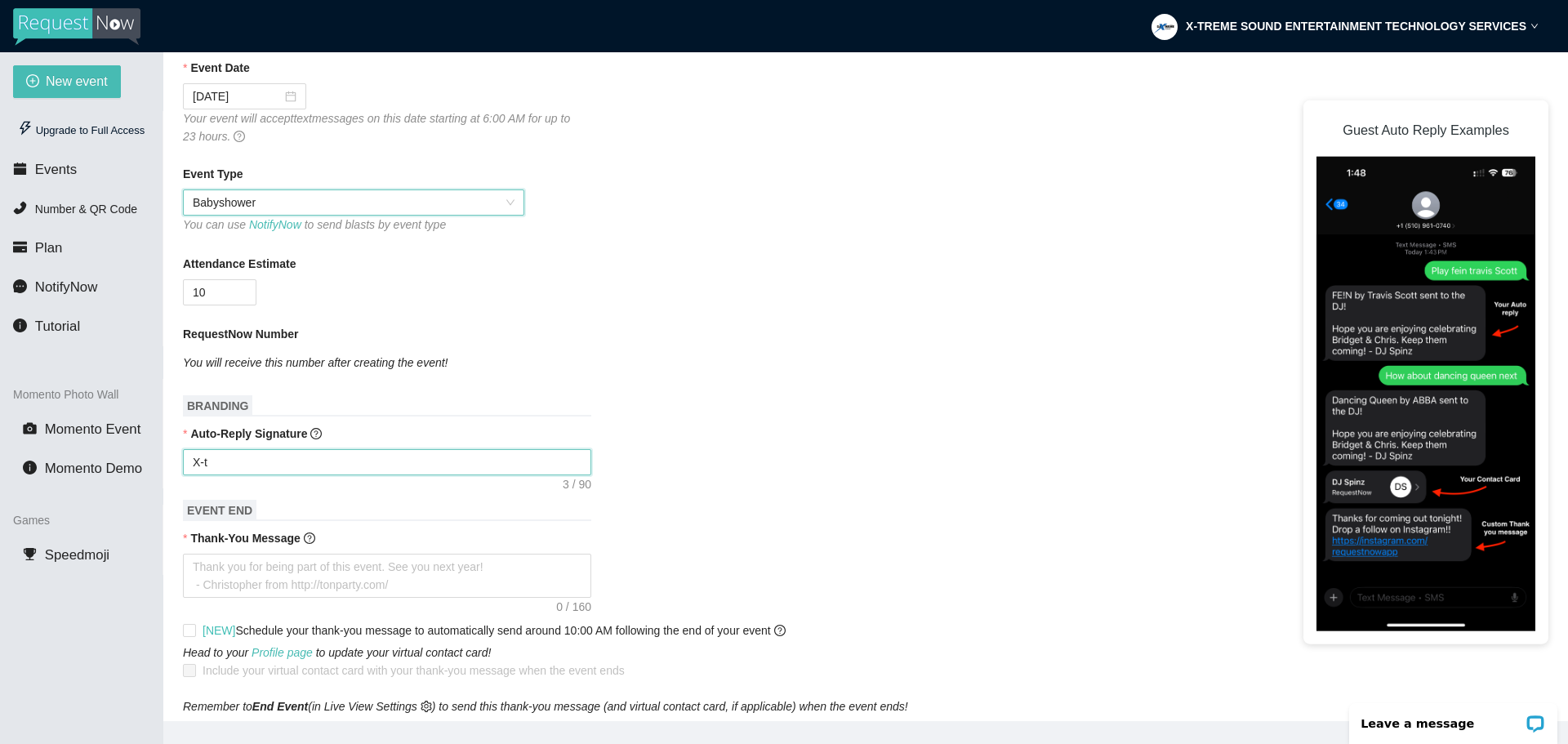
type textarea "X-tr"
type textarea "X-tre"
type textarea "X-trem"
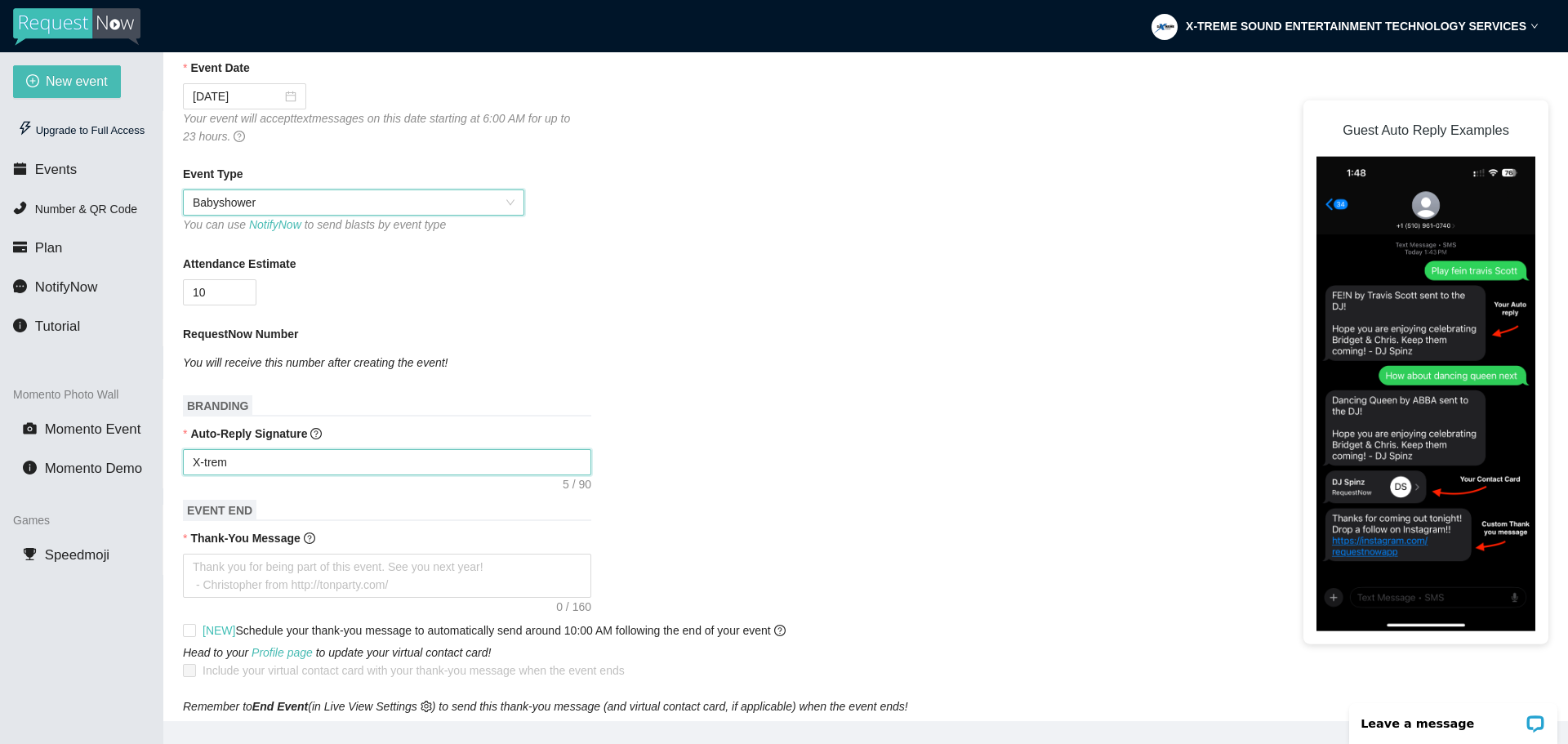
type textarea "X-treme"
type textarea "X-treme S"
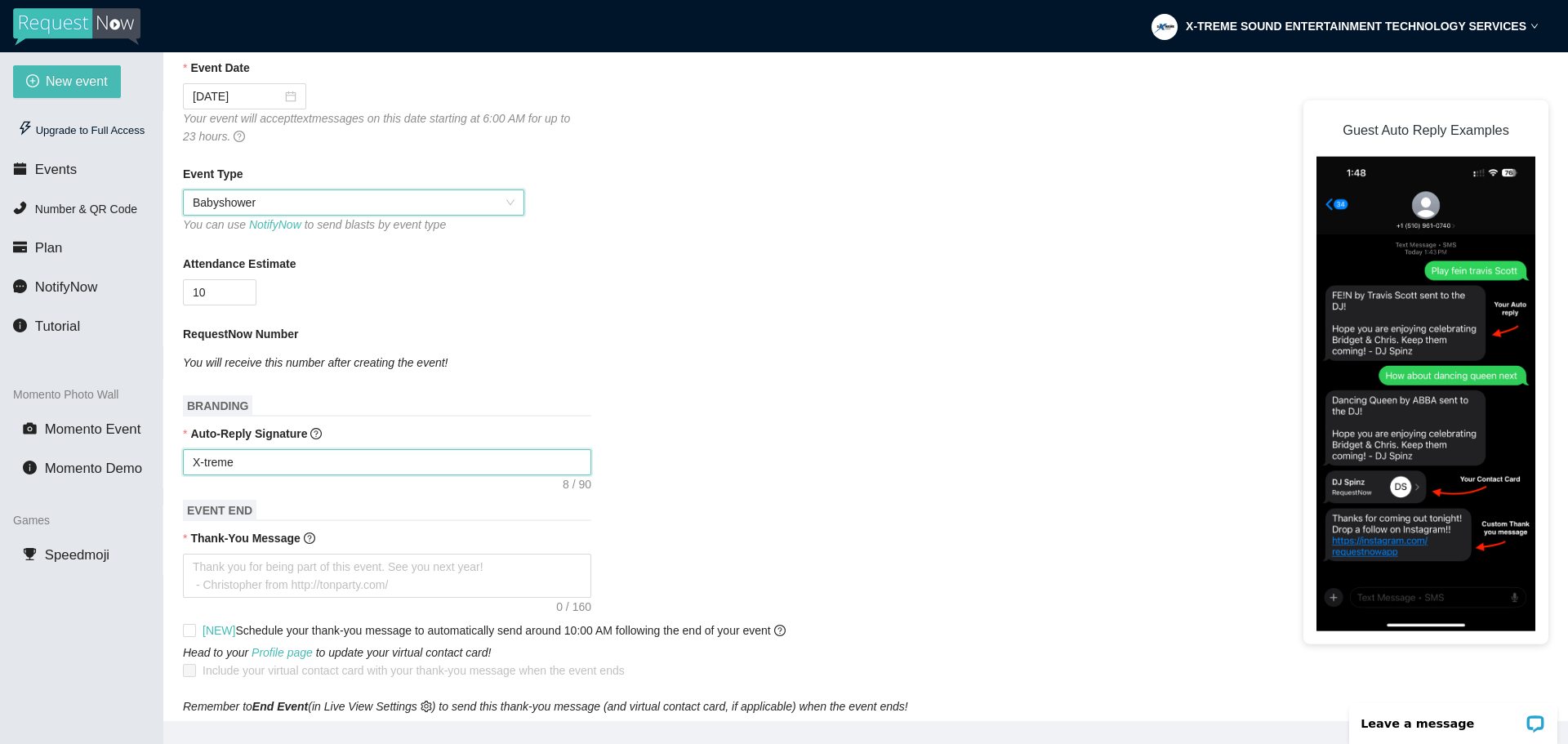
type textarea "X-treme S"
type textarea "X-treme So"
type textarea "X-treme Sou"
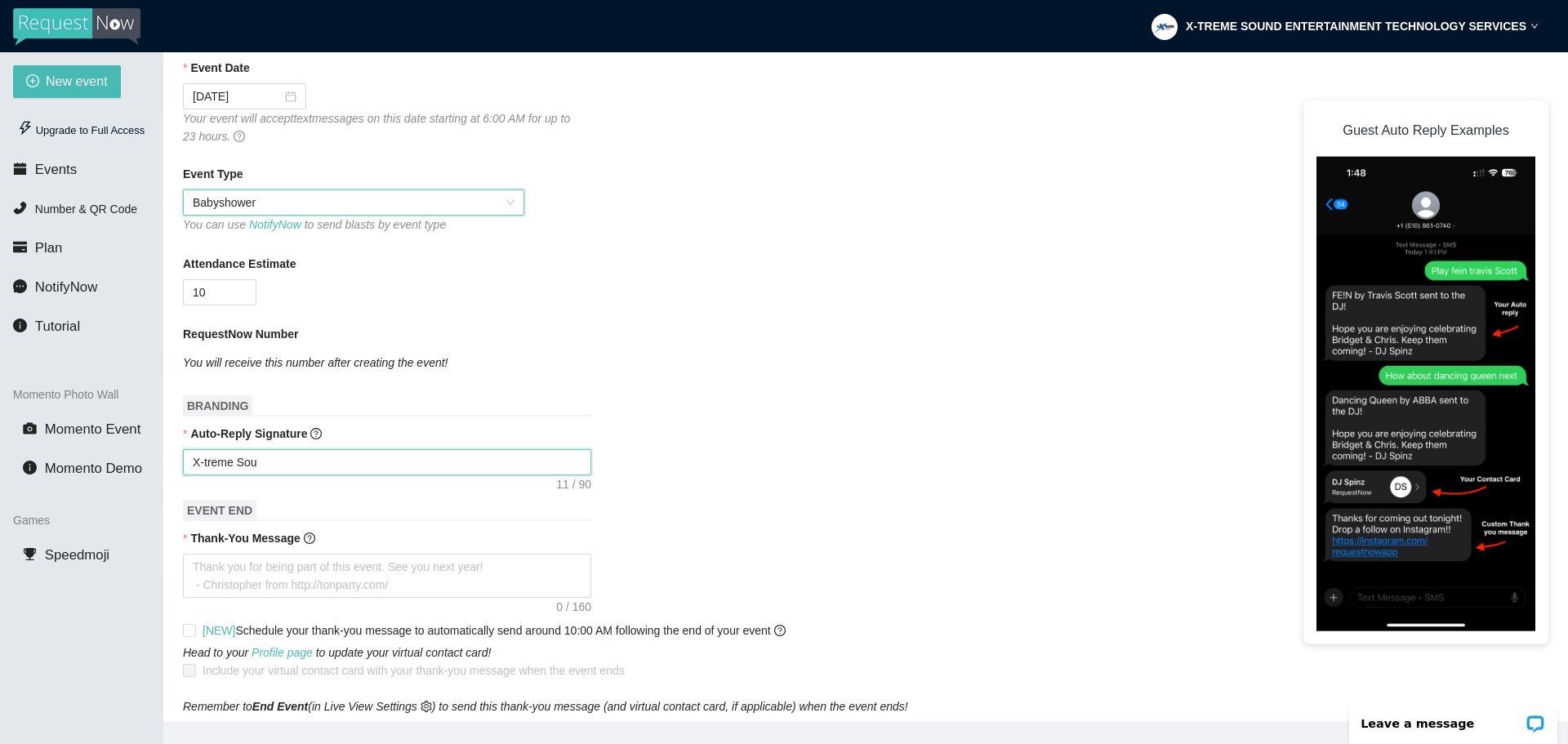
type textarea "X-treme Soun"
type textarea "X-treme Sound"
type textarea "X-reme Sound"
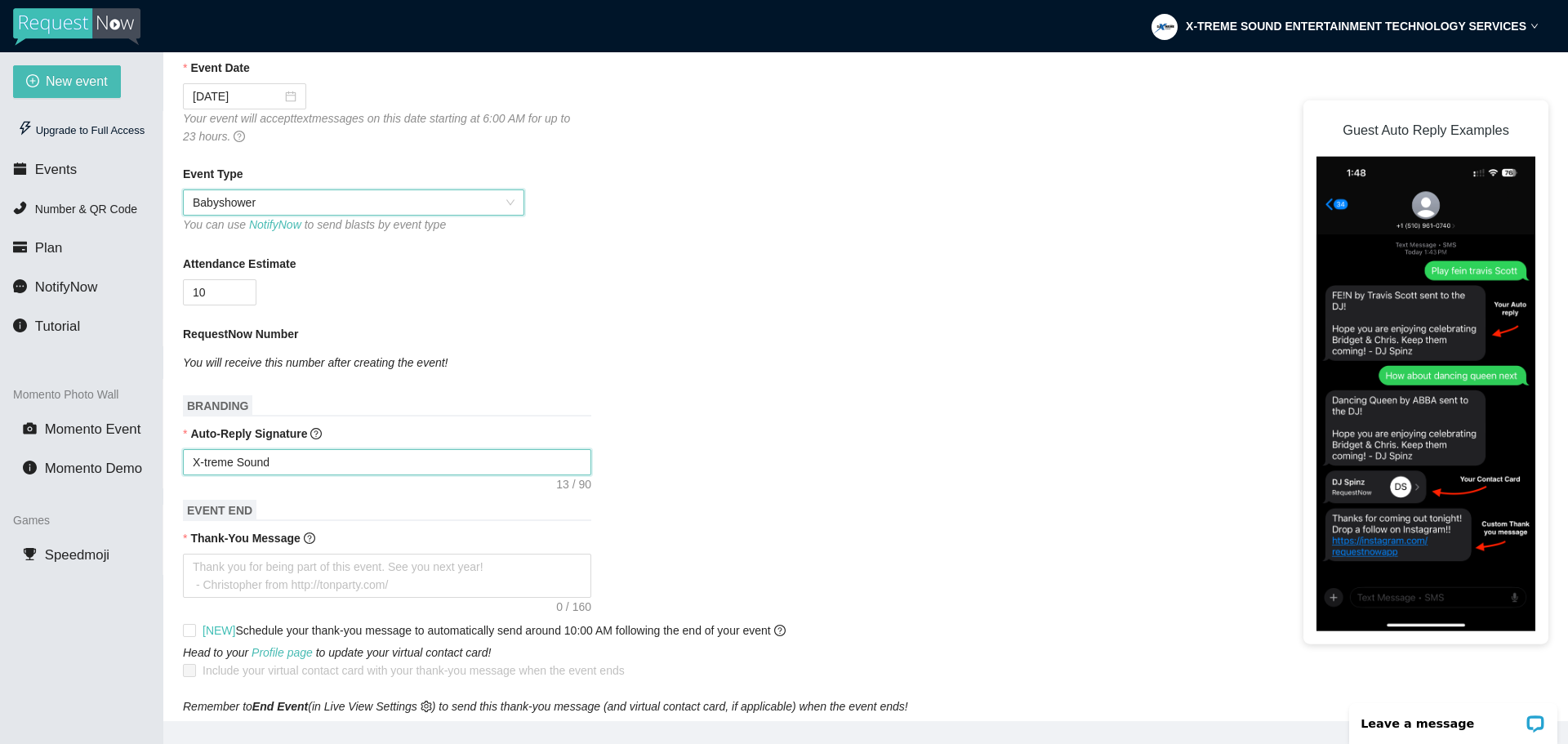
type textarea "X-reme Sound"
type textarea "X-Treme Sound"
click at [296, 469] on textarea "X-Treme Sound" at bounding box center [386, 462] width 409 height 26
type textarea "X-Treme Sound"
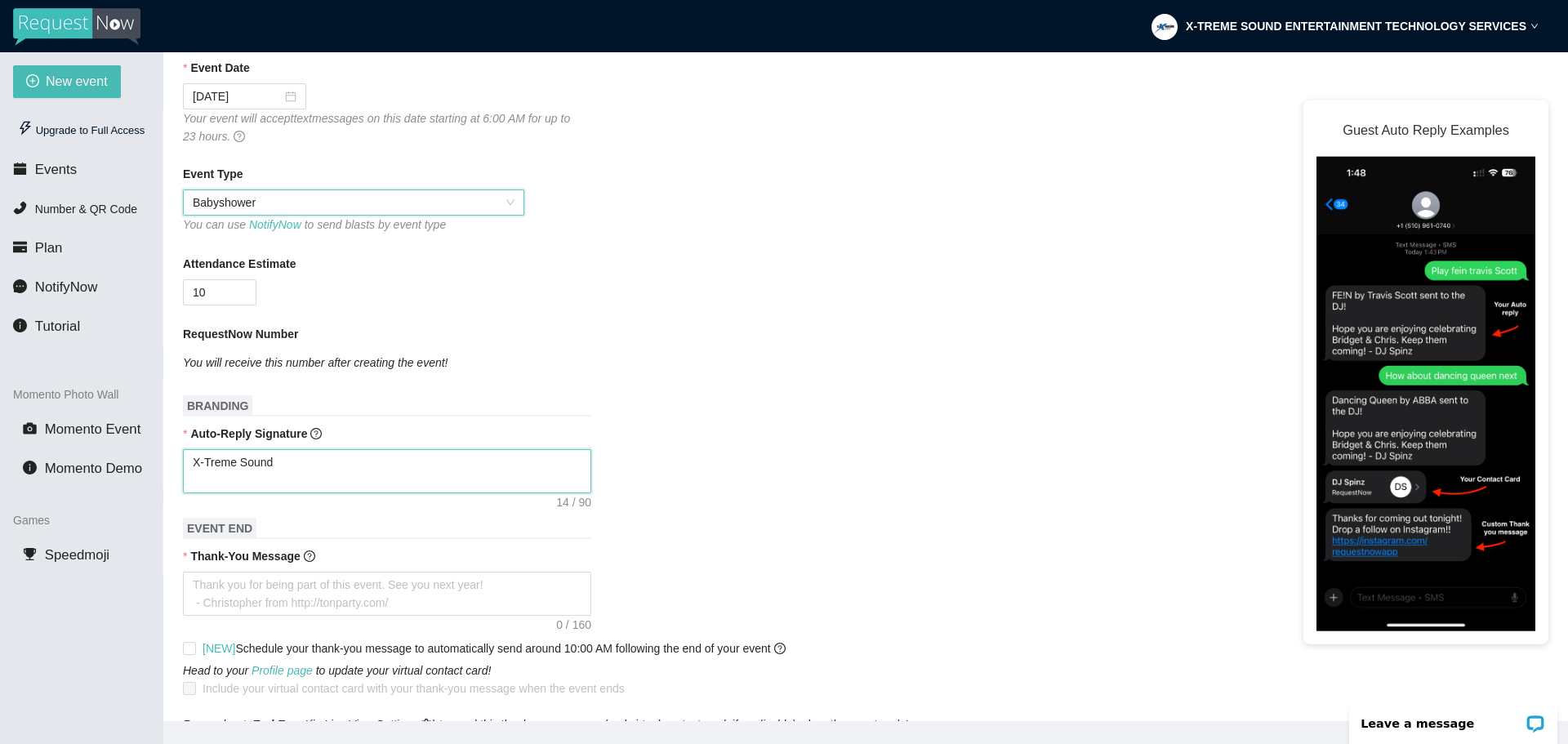
type textarea "X-Treme Sound"
paste textarea "‪(347) 469-1006‬"
type textarea "X-Treme Sound ‪(347) 469-1006‬"
drag, startPoint x: 288, startPoint y: 484, endPoint x: 156, endPoint y: 448, distance: 136.8
click at [156, 448] on section "New event Upgrade to Full Access Events Number & QR Code Plan NotifyNow Tutoria…" at bounding box center [784, 425] width 1568 height 744
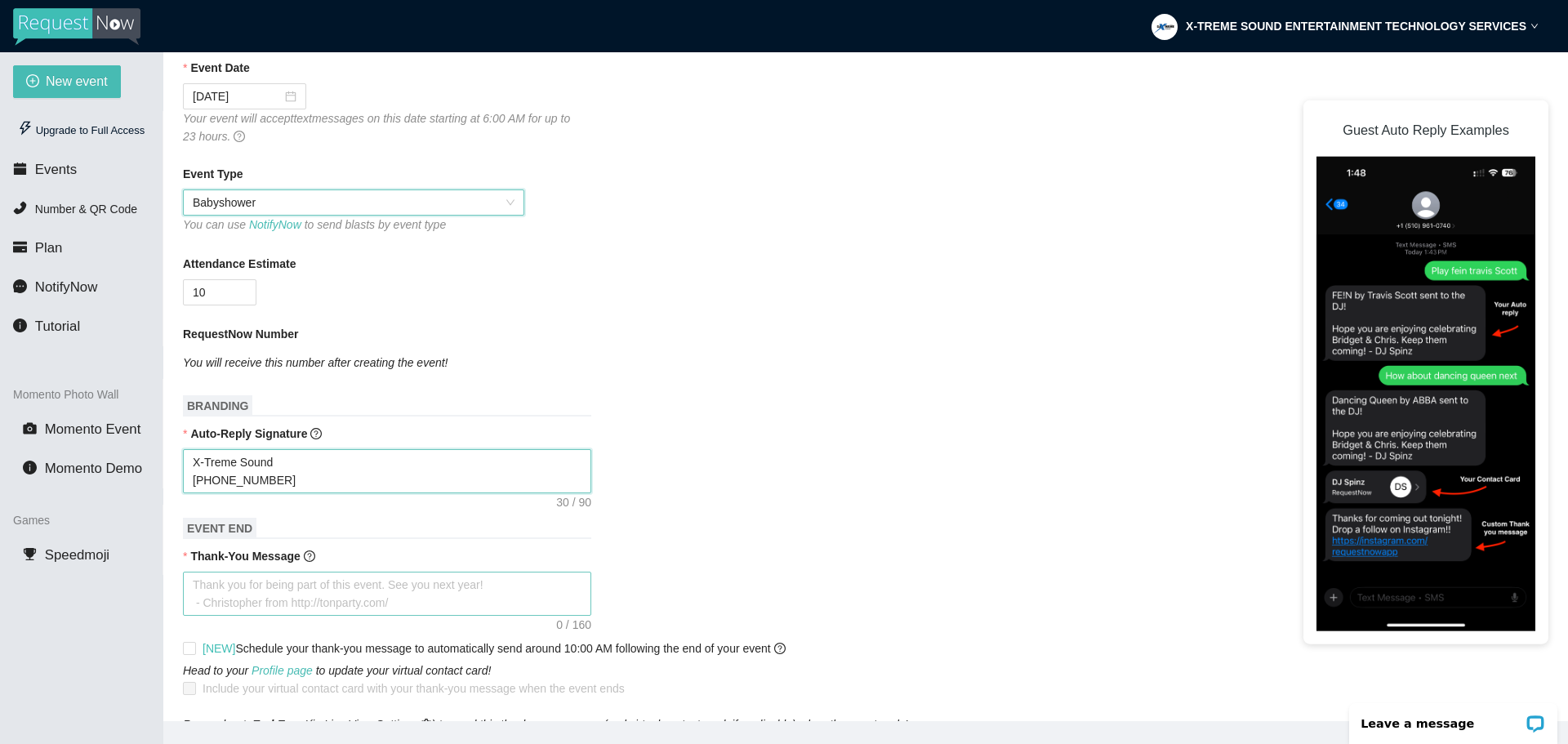
type textarea "X-Treme Sound ‪(347) 469-1006‬"
click at [408, 590] on textarea "Thank-You Message" at bounding box center [386, 594] width 409 height 44
drag, startPoint x: 396, startPoint y: 606, endPoint x: 172, endPoint y: 582, distance: 225.3
click at [196, 587] on textarea "Thank-You Message" at bounding box center [386, 594] width 409 height 44
drag, startPoint x: 193, startPoint y: 587, endPoint x: 460, endPoint y: 602, distance: 267.4
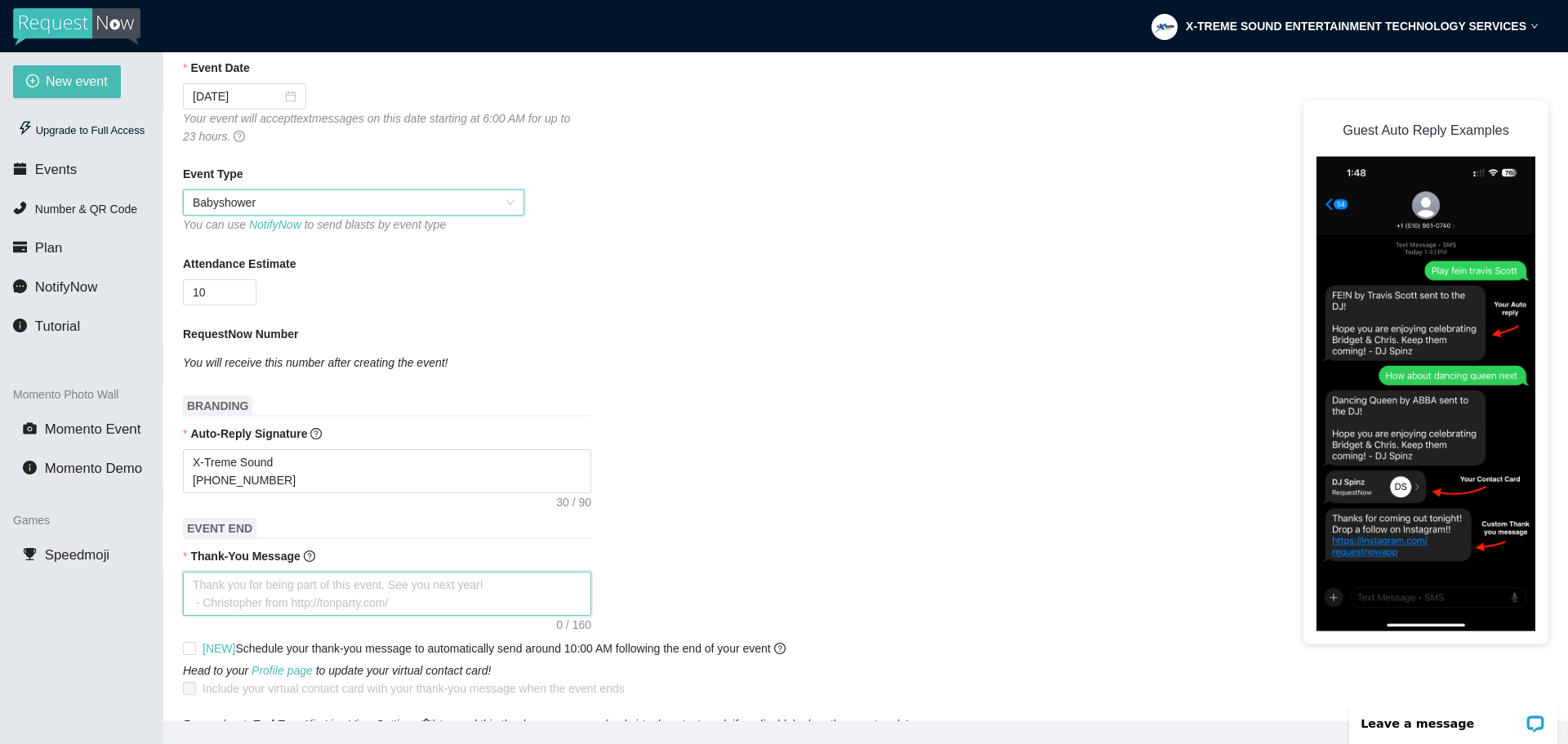
click at [453, 604] on textarea "Thank-You Message" at bounding box center [386, 594] width 409 height 44
type textarea "T"
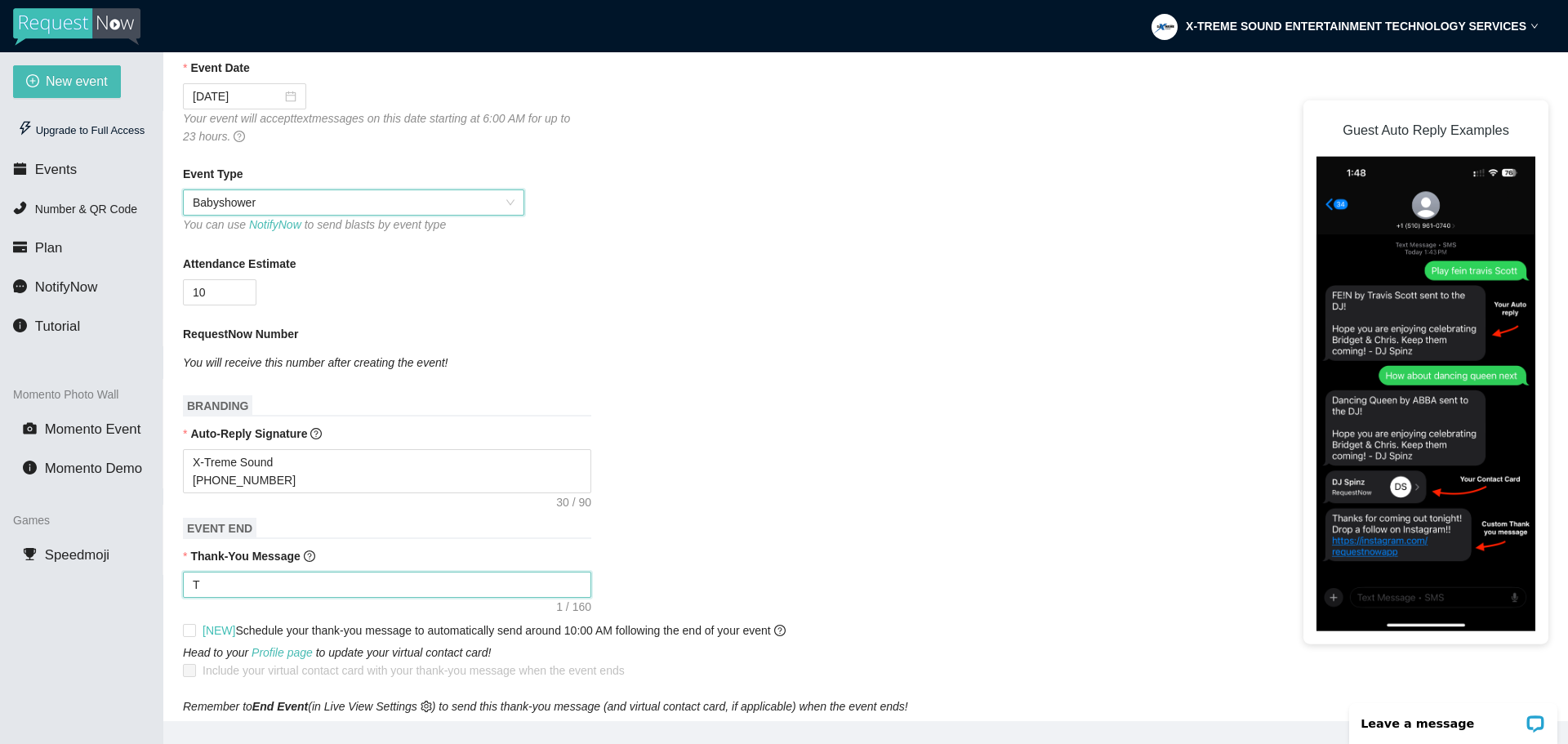
type textarea "Th"
type textarea "Tha"
type textarea "Than"
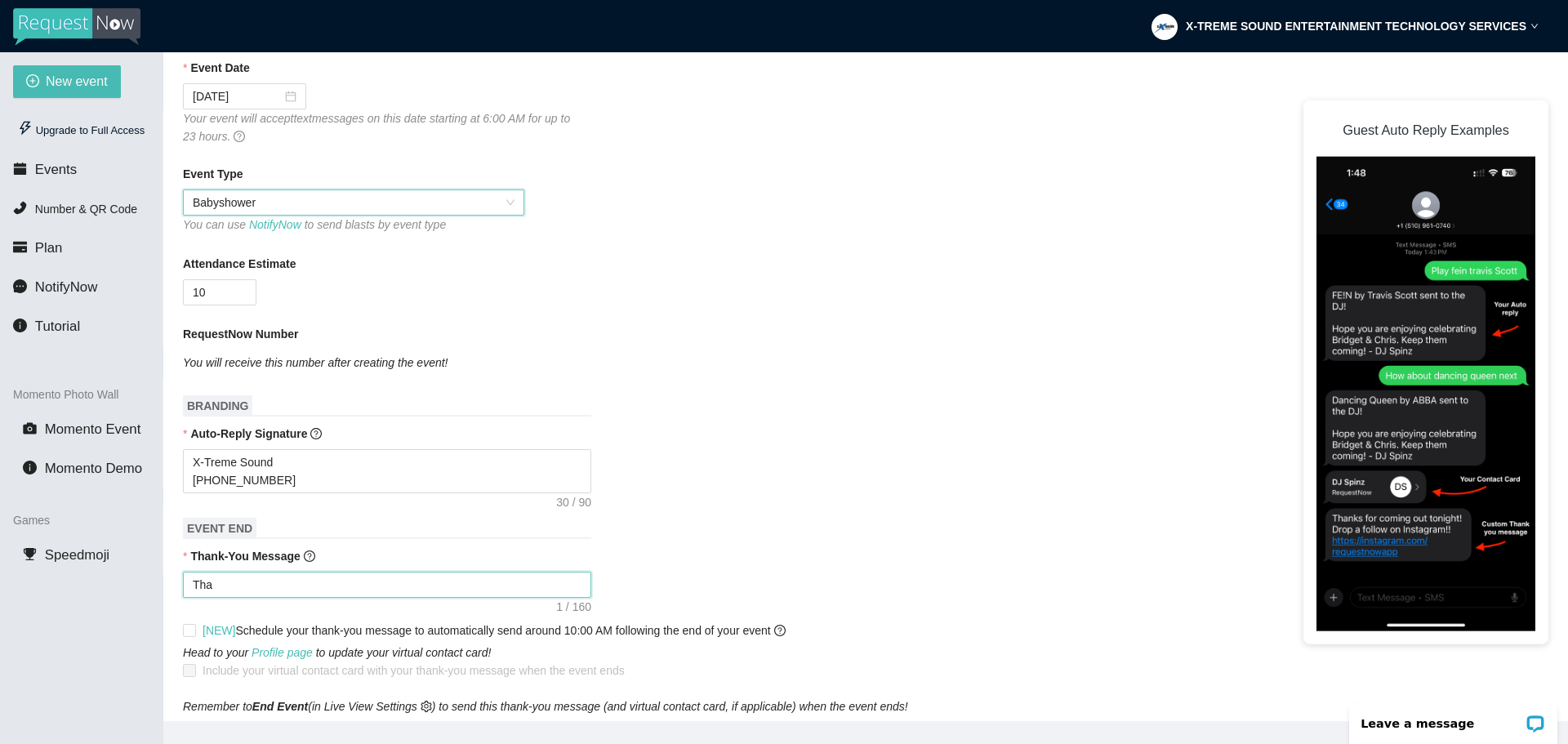
type textarea "Than"
type textarea "Thank"
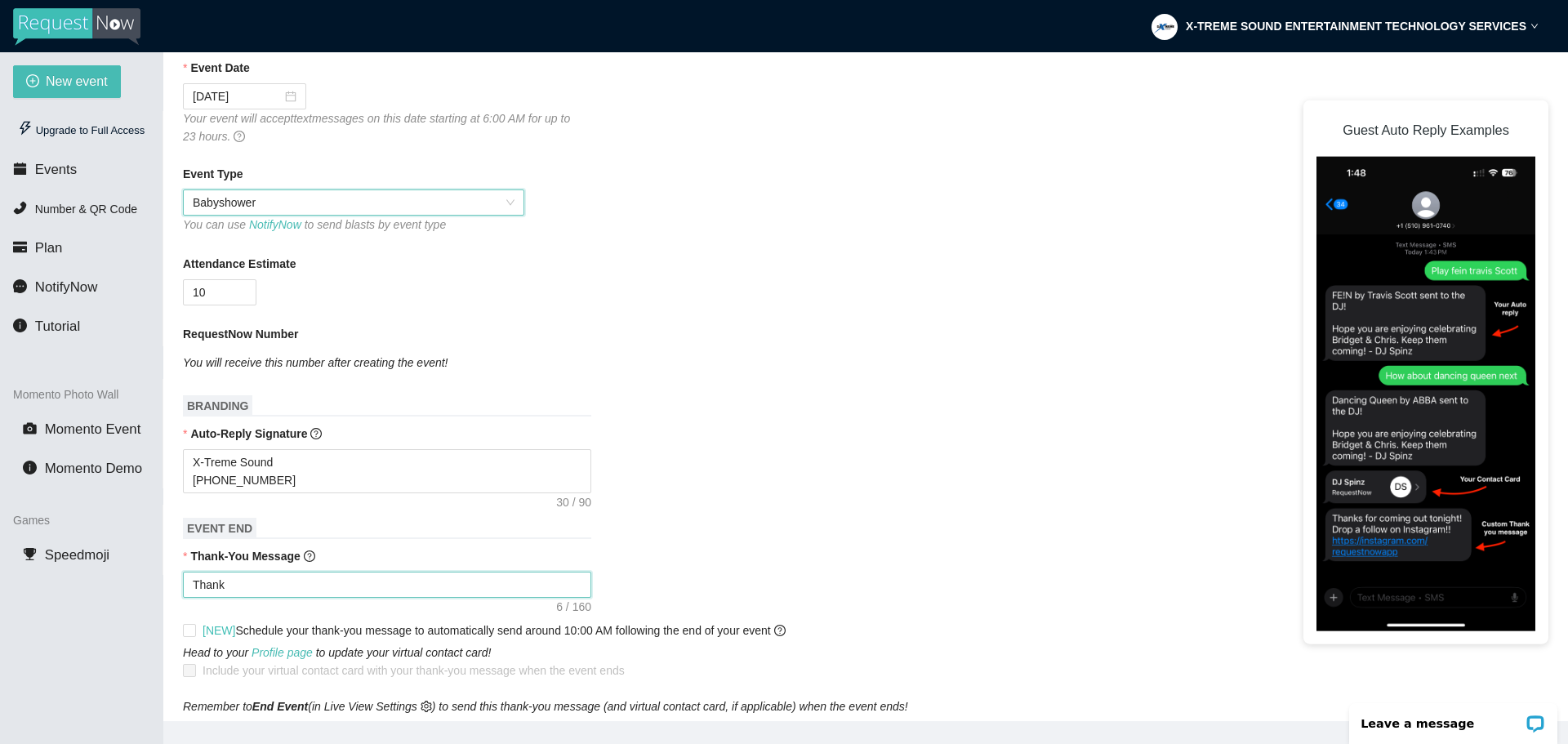
type textarea "Thank y"
type textarea "Thank yo"
type textarea "Thank you"
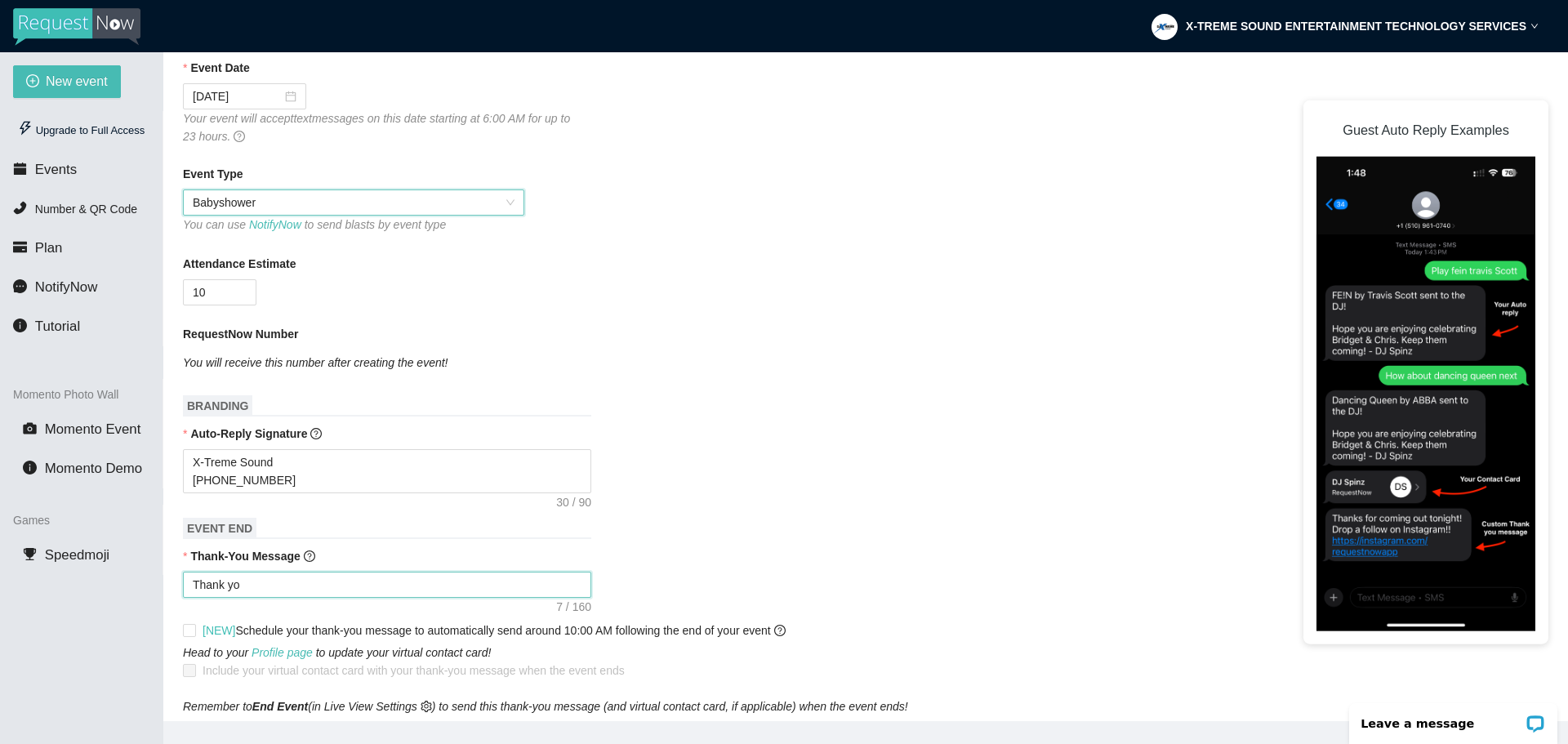
type textarea "Thank you"
type textarea "Thank you f"
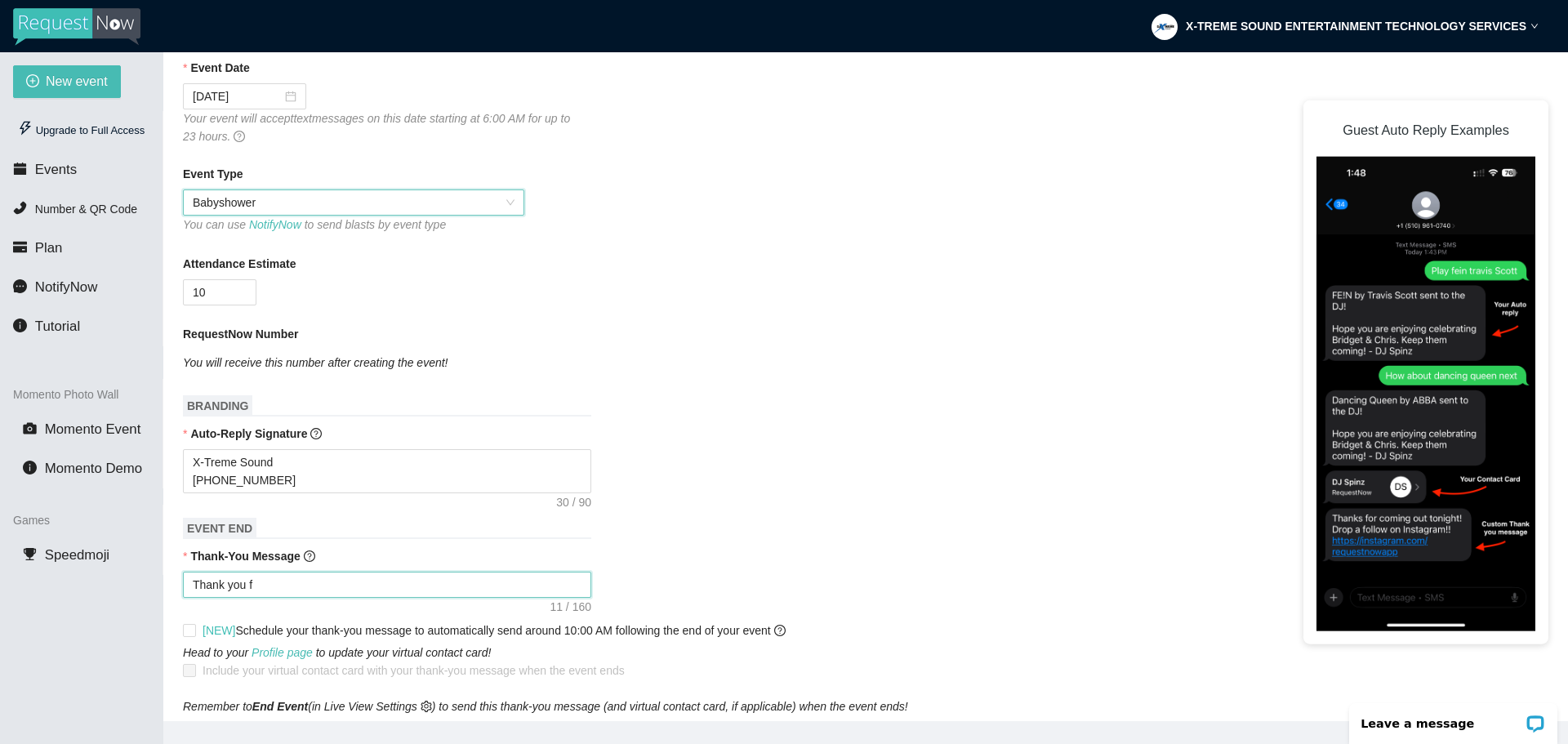
type textarea "Thank you fo"
type textarea "Thank you for"
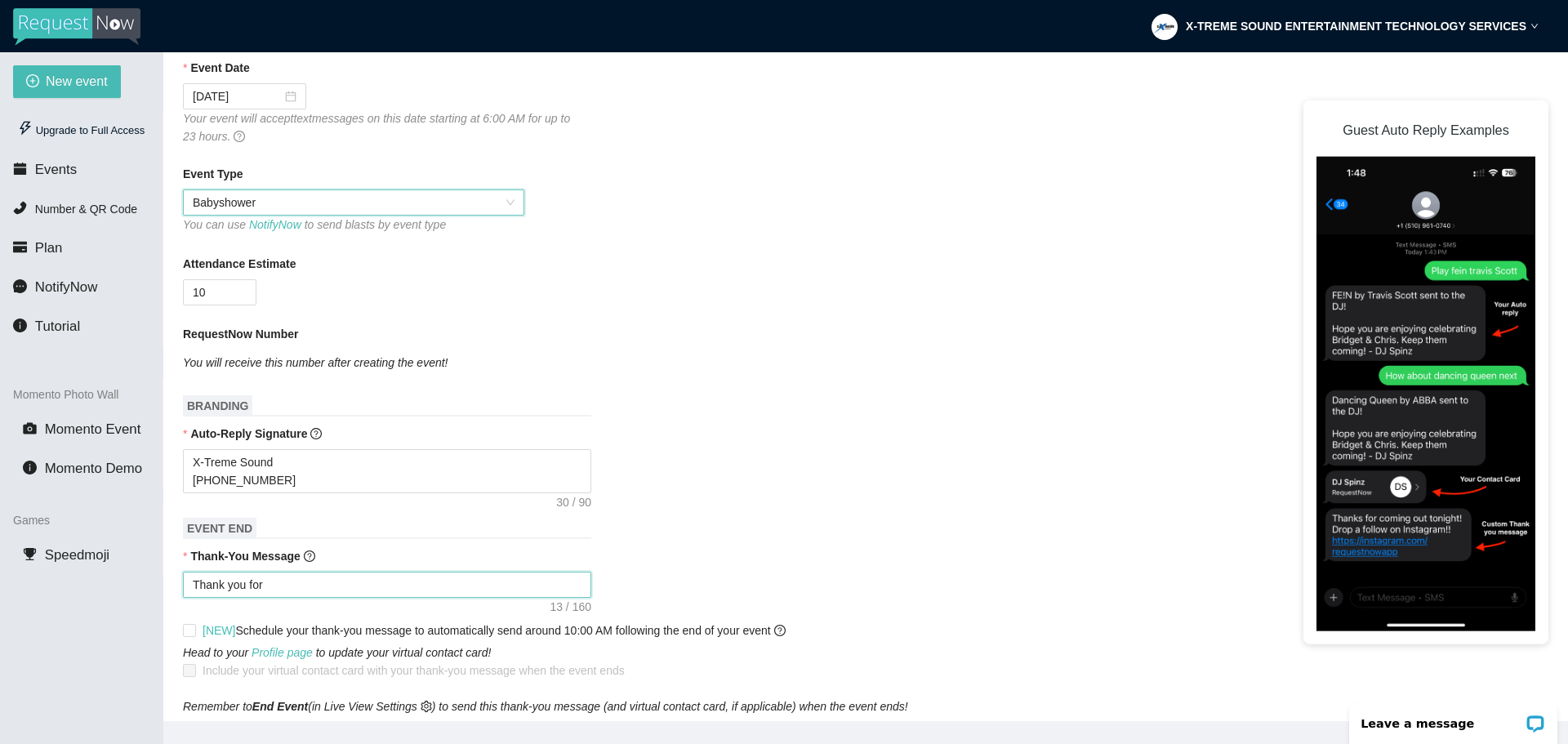
type textarea "Thank you for"
type textarea "Thank you for b"
type textarea "Thank you for be"
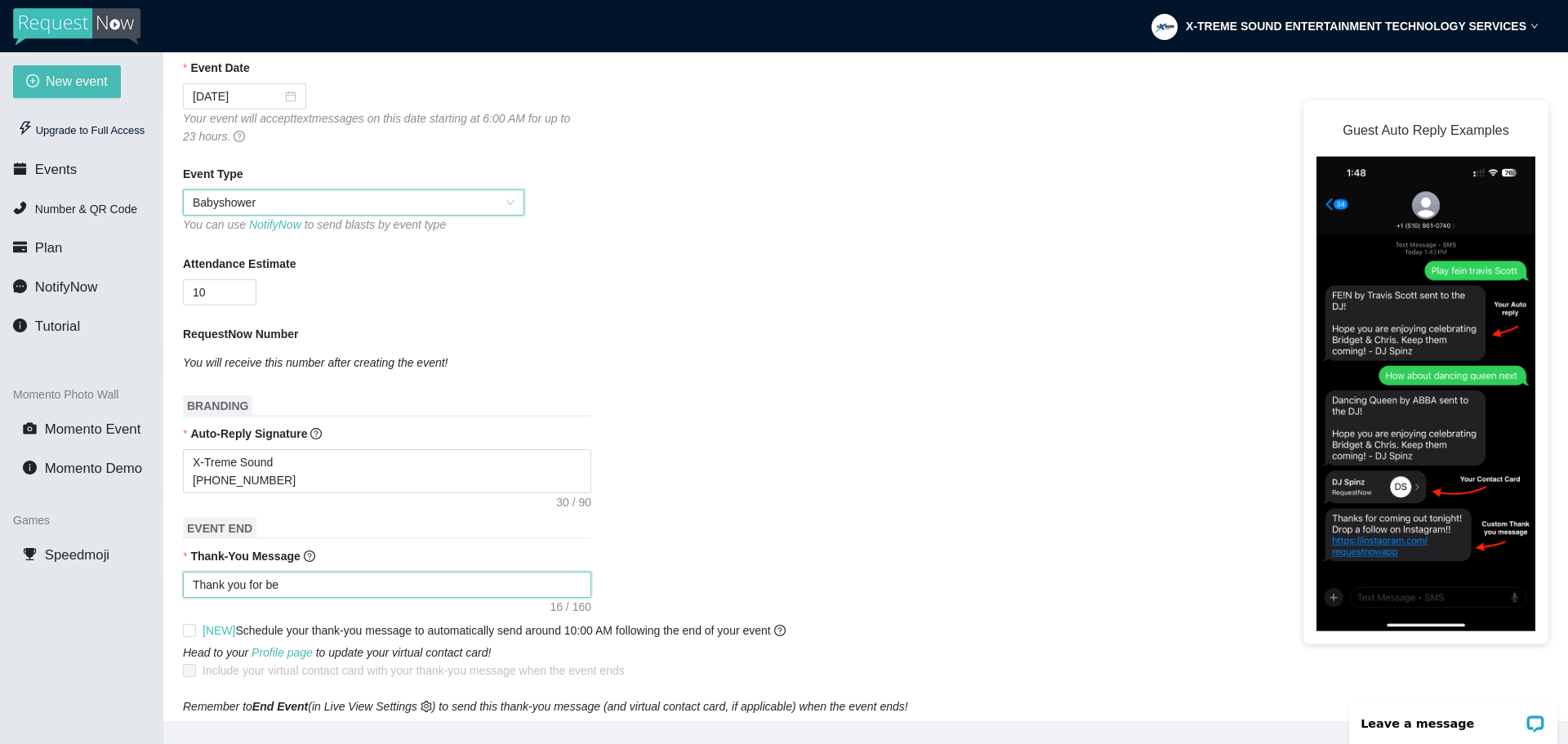
type textarea "Thank you for bei"
type textarea "Thank you for bein"
type textarea "Thank you for being"
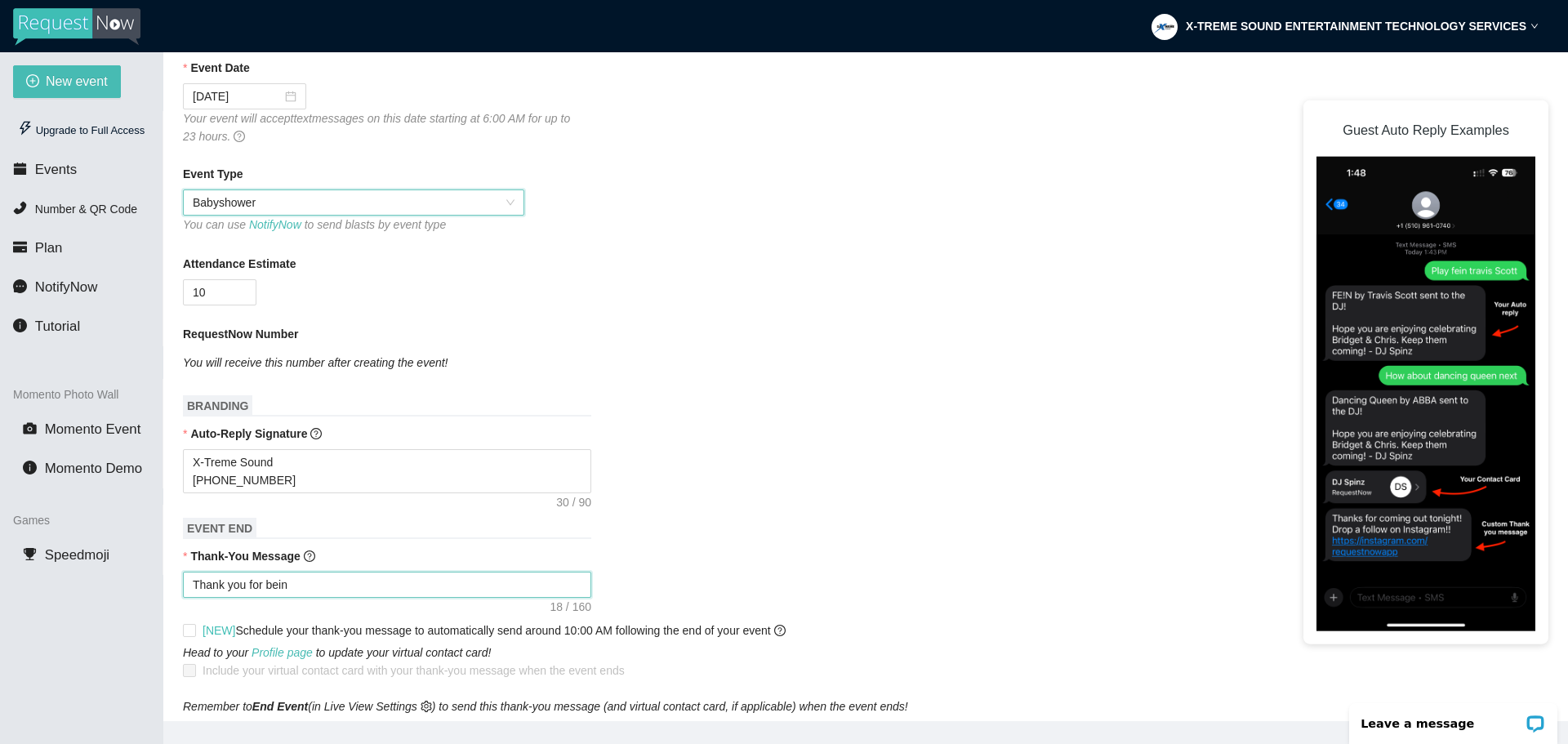
type textarea "Thank you for being"
type textarea "Thank you for being p"
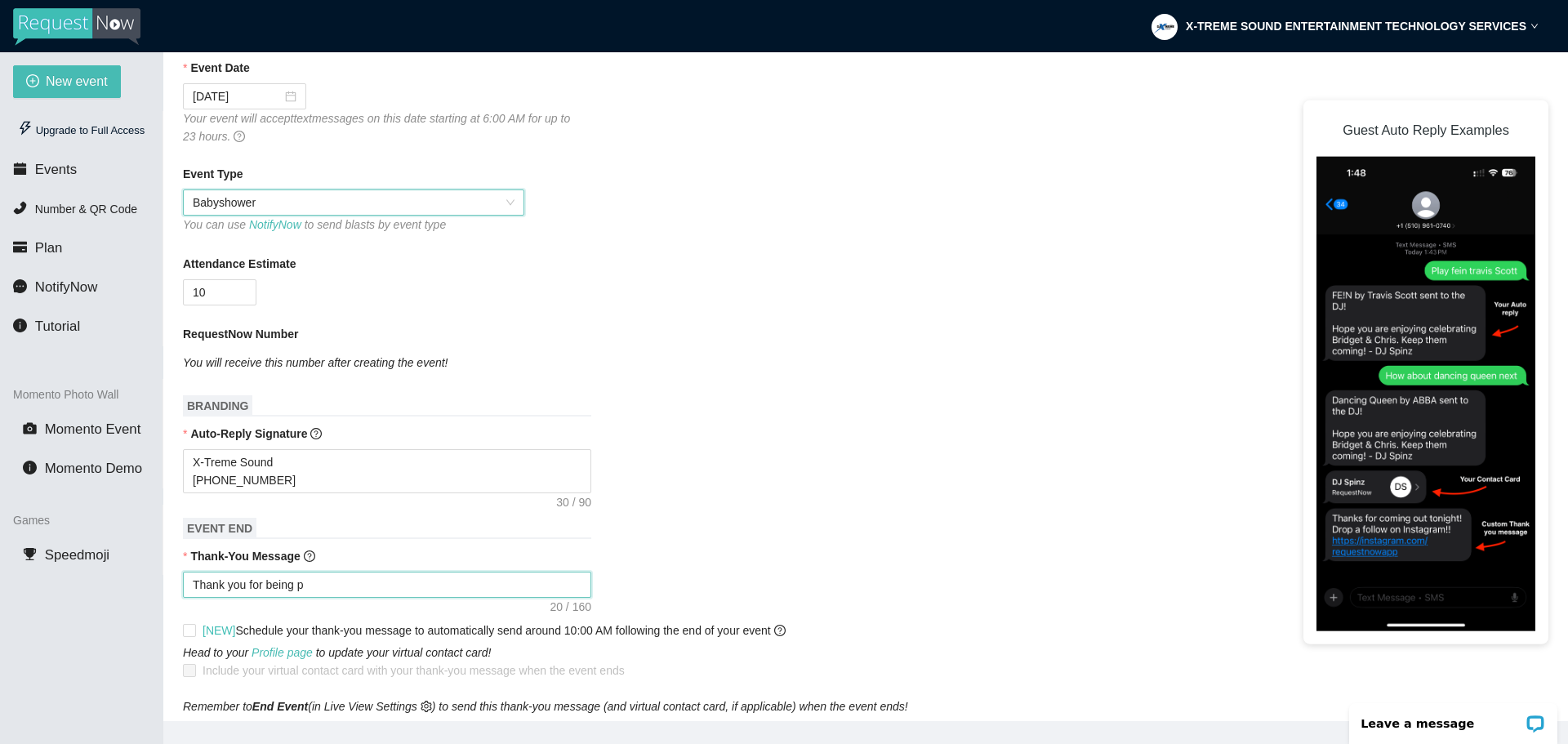
type textarea "Thank you for being pa"
type textarea "Thank you for being par"
type textarea "Thank you for being part"
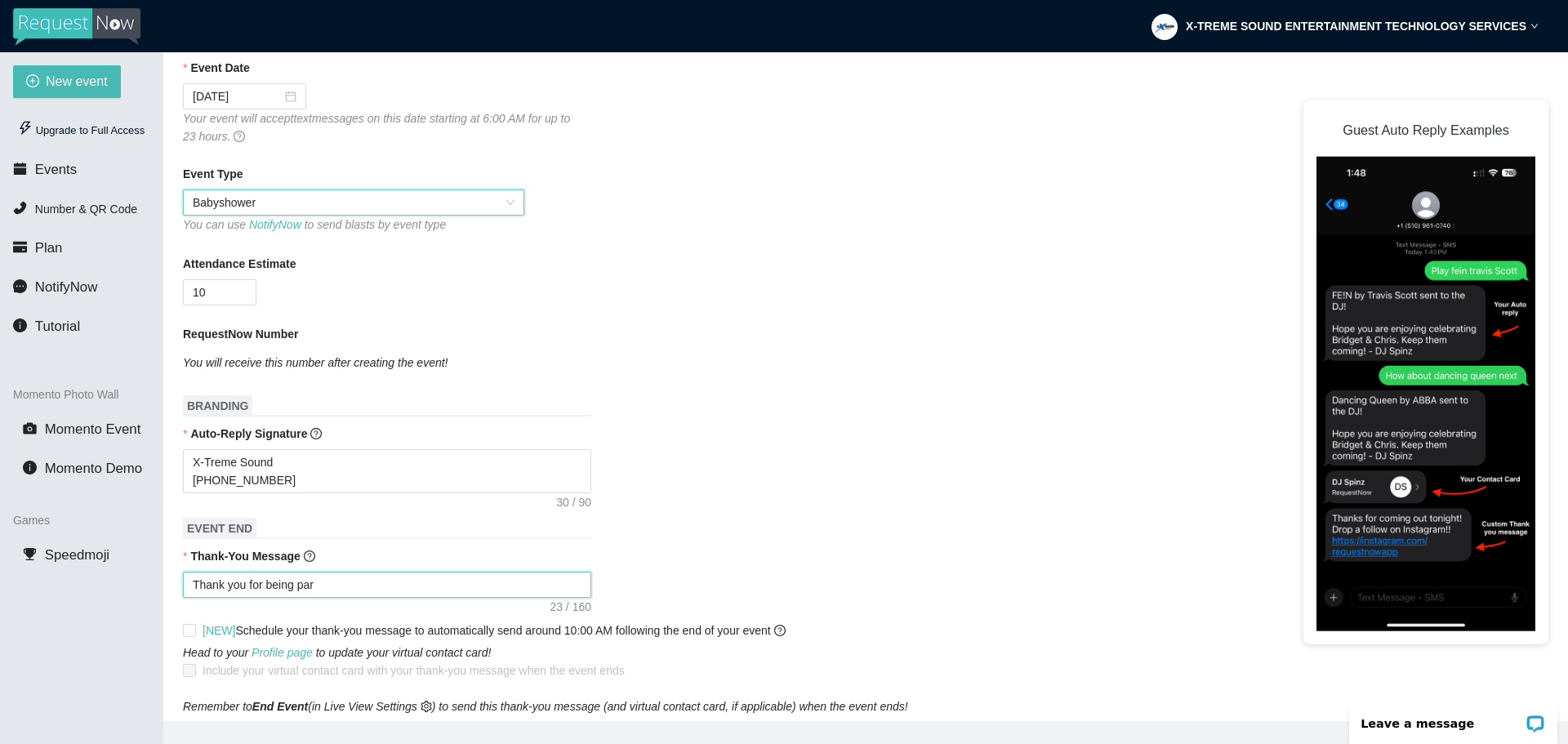
type textarea "Thank you for being part"
type textarea "Thank you for being part o"
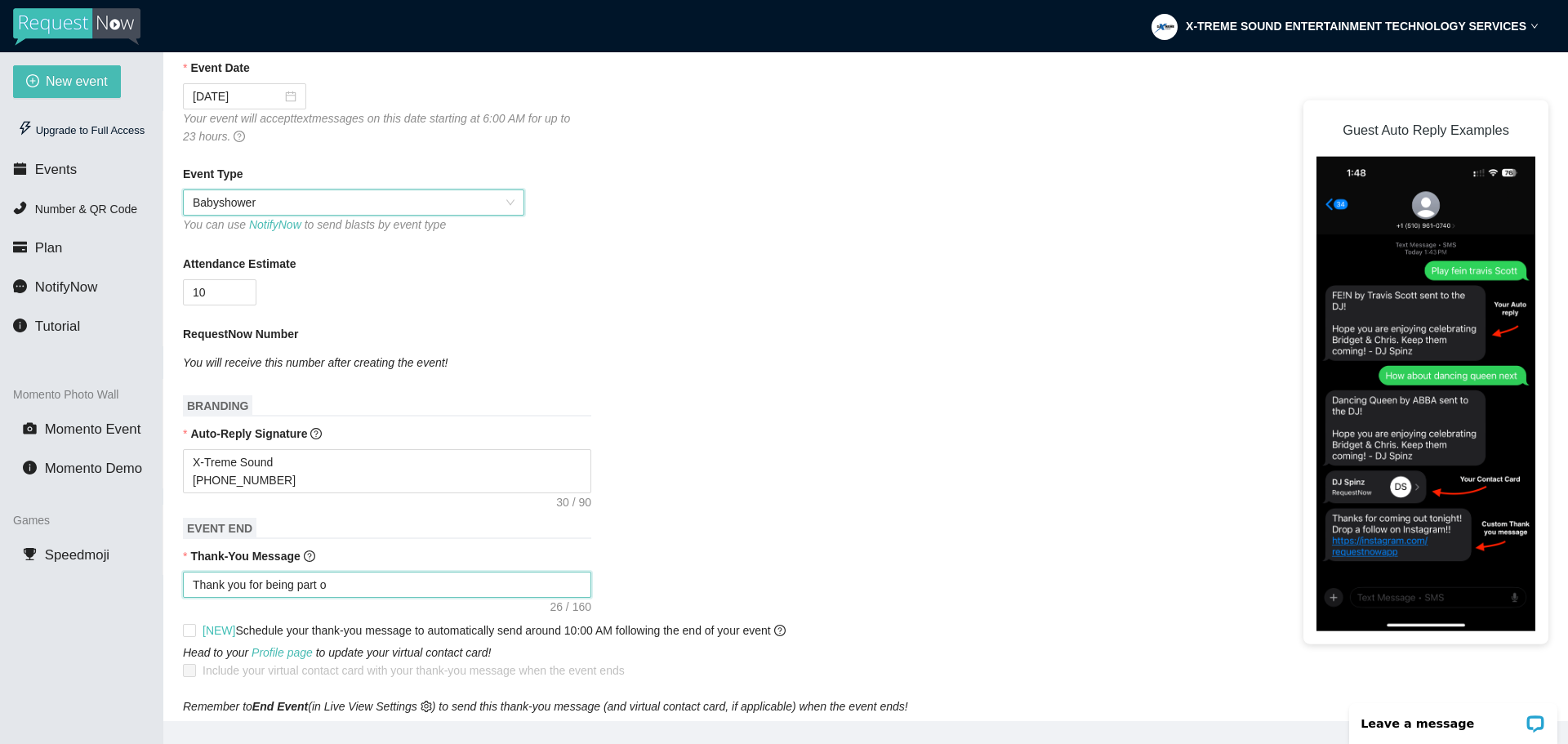
type textarea "Thank you for being part of"
type textarea "Thank you for being part of t"
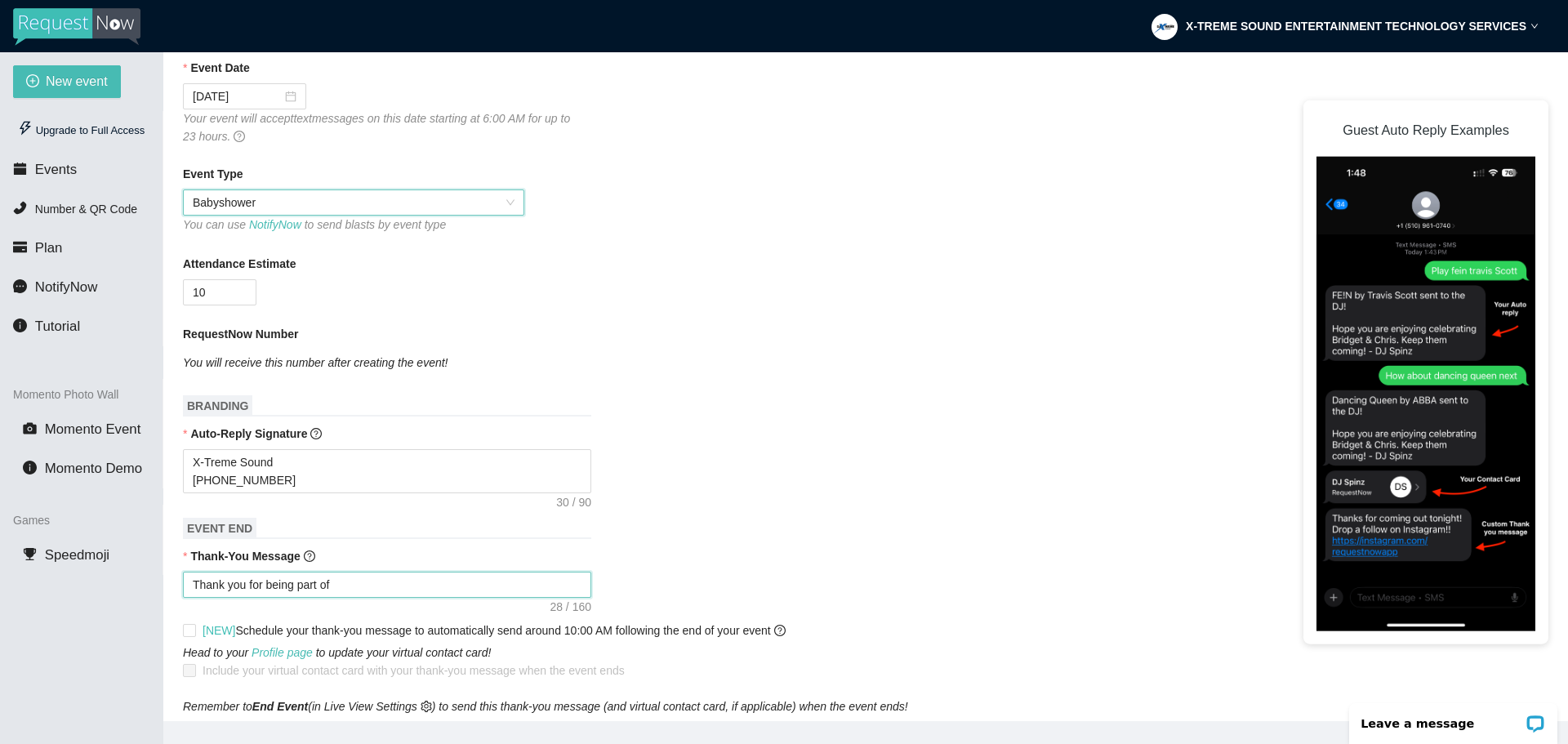
type textarea "Thank you for being part of t"
type textarea "Thank you for being part of th"
type textarea "Thank you for being part of thi"
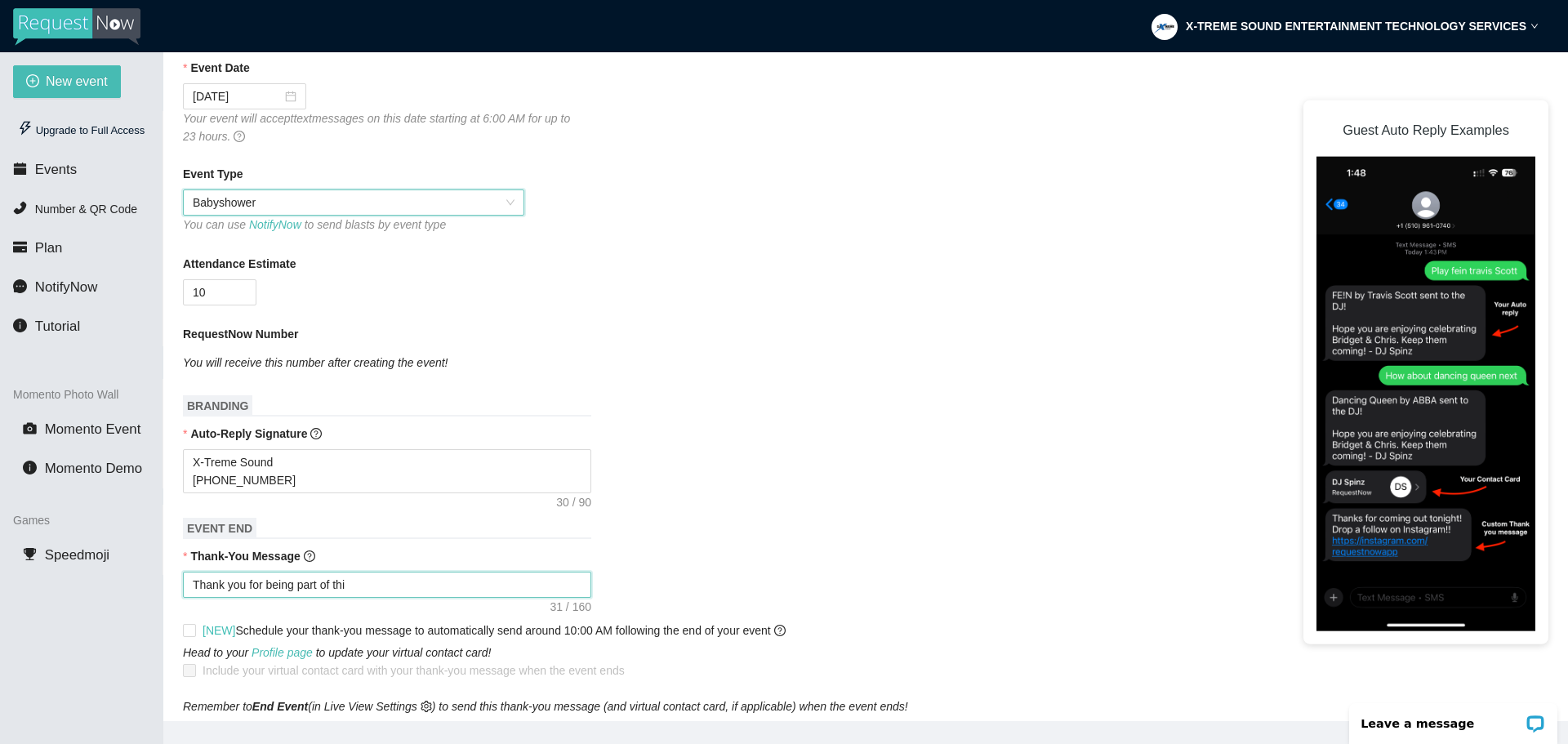
type textarea "Thank you for being part of this"
type textarea "Thank you for being part of this e"
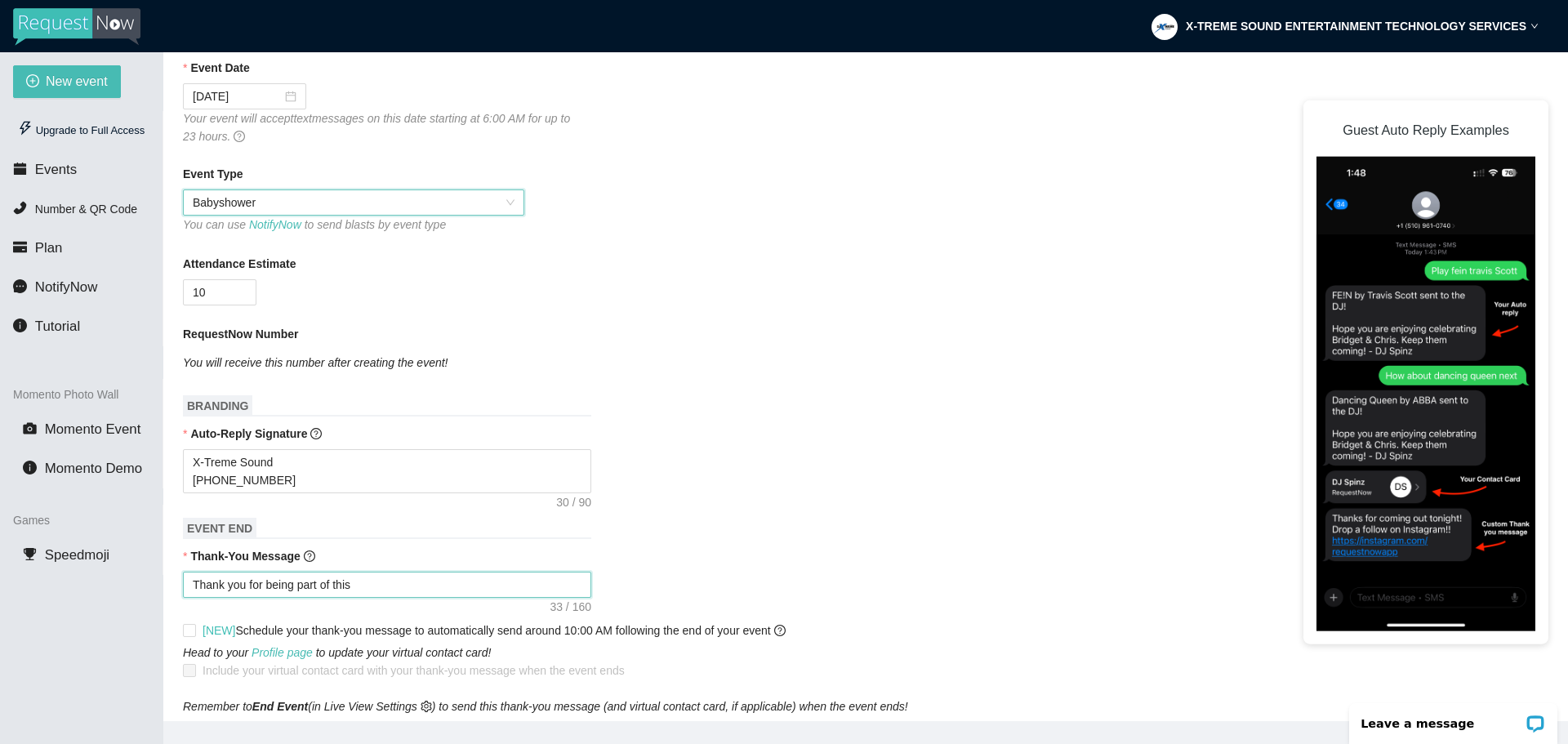
type textarea "Thank you for being part of this e"
type textarea "Thank you for being part of this ev"
type textarea "Thank you for being part of this eve"
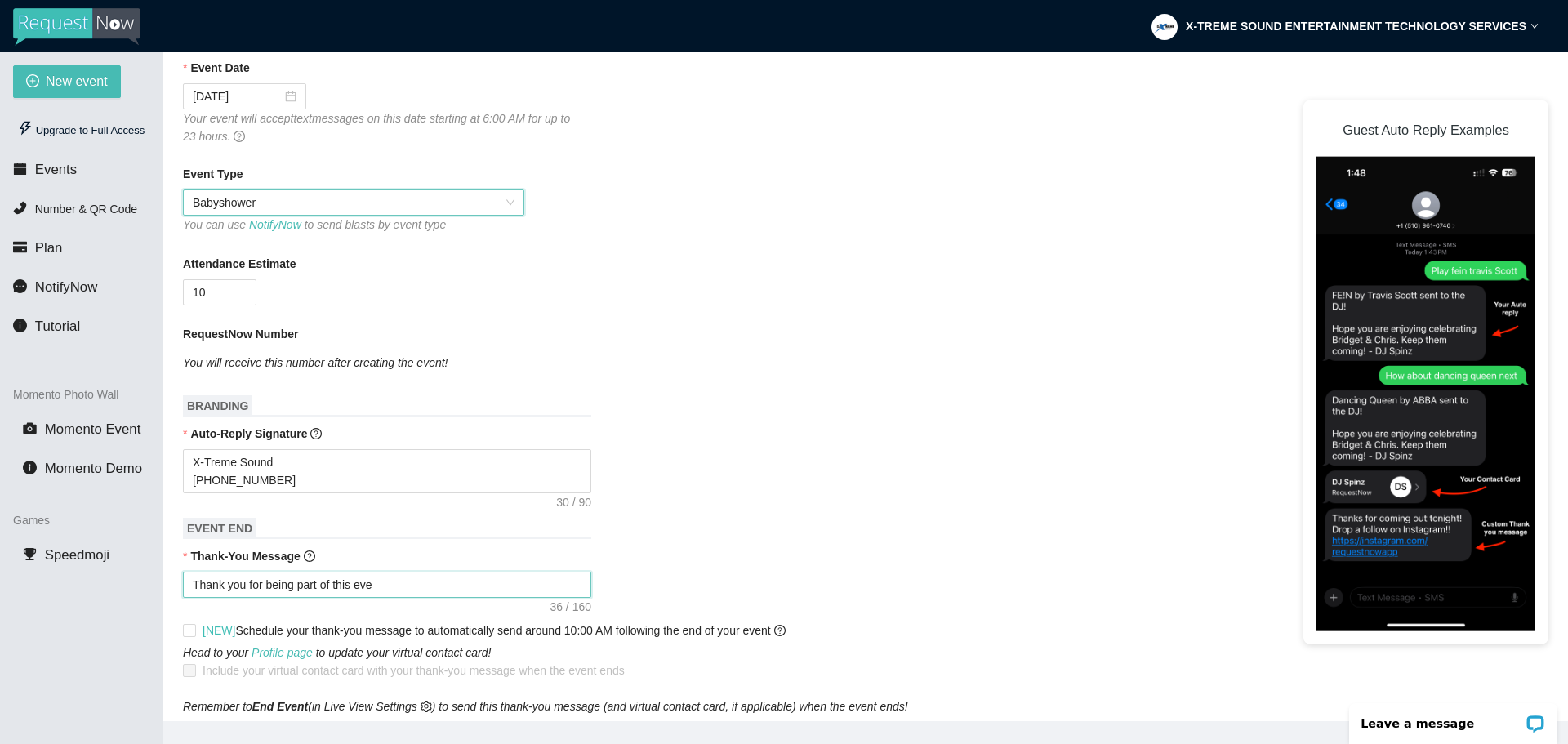
type textarea "Thank you for being part of this even"
type textarea "Thank you for being part of this event"
type textarea "Thank you for being part of this event."
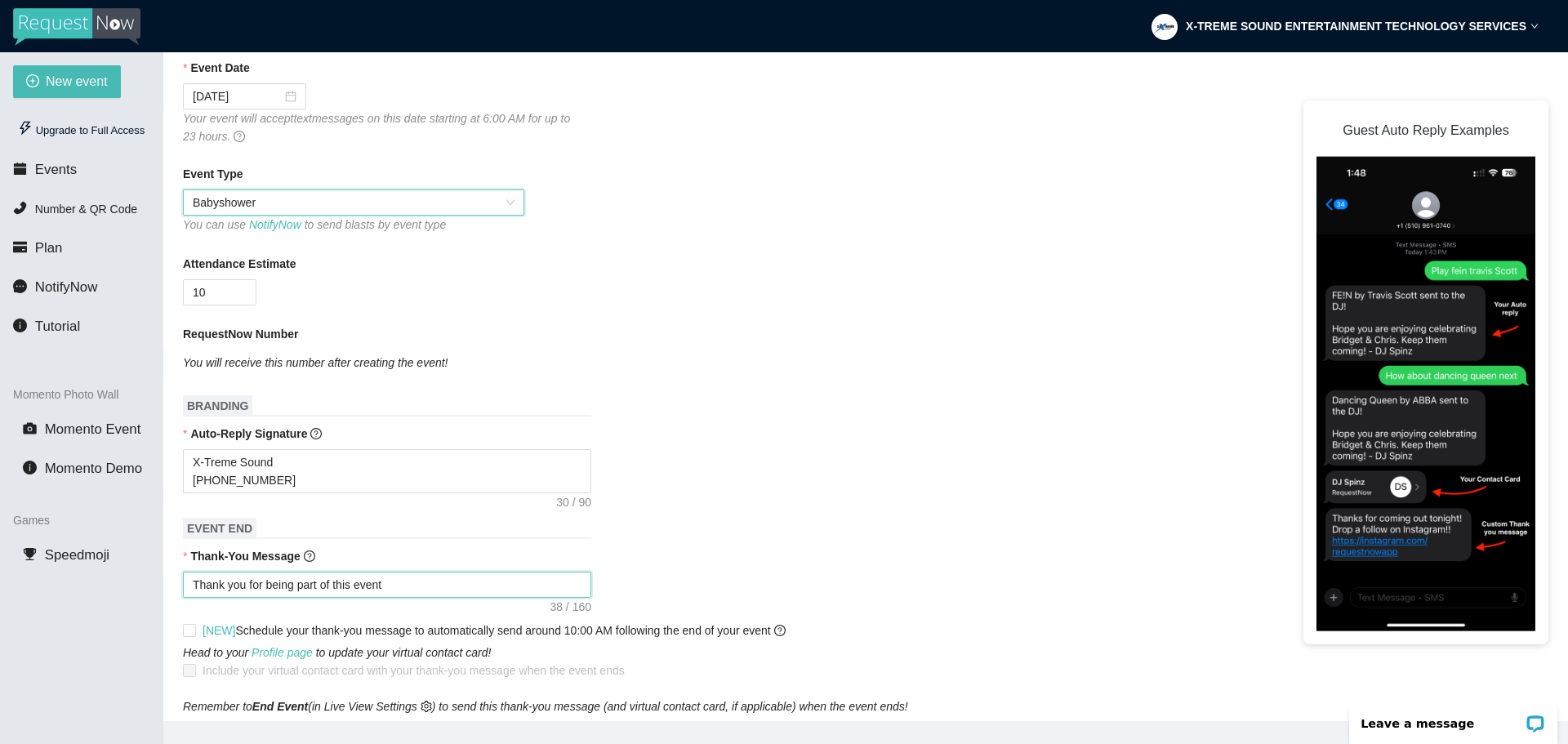
type textarea "Thank you for being part of this event."
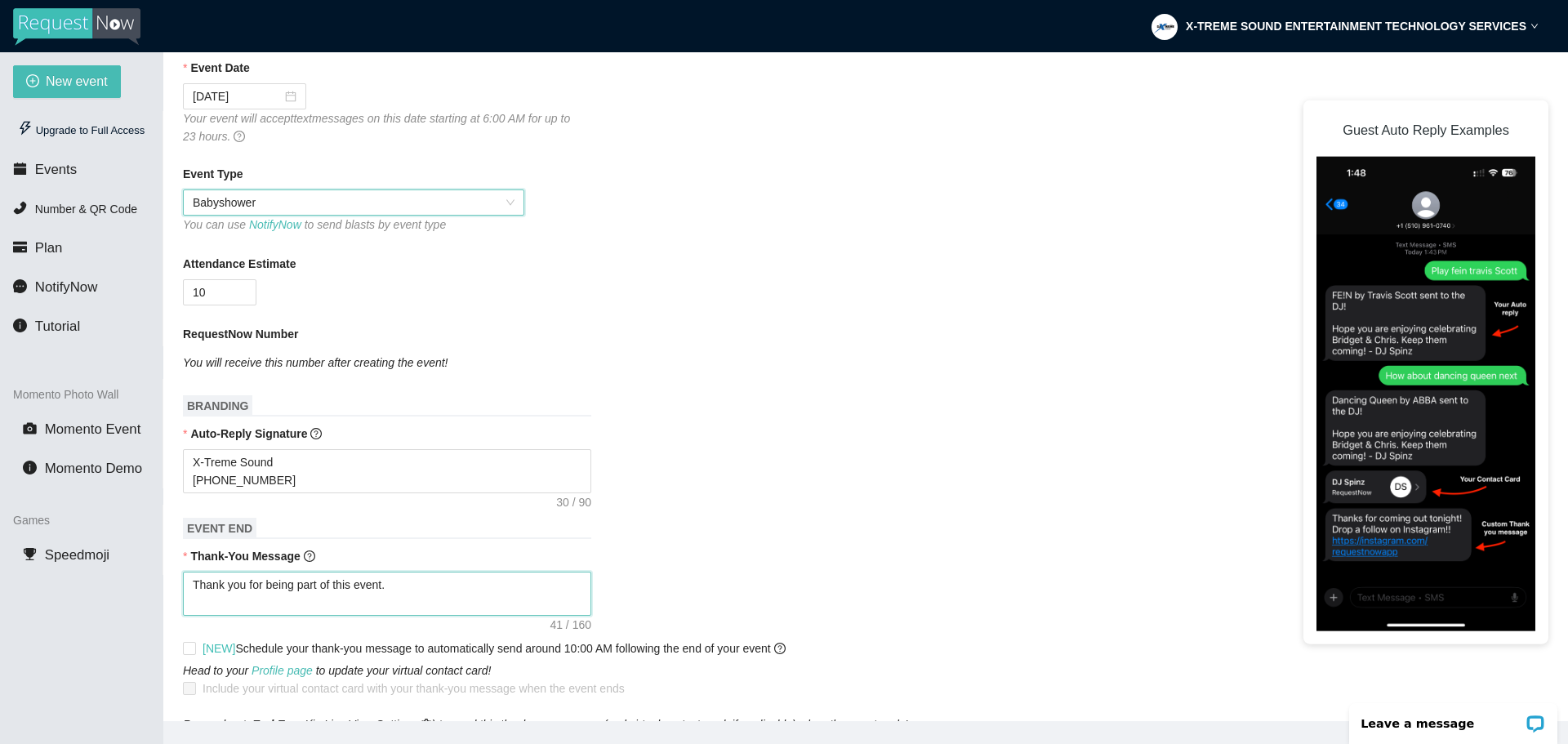
type textarea "Thank you for being part of this event. P"
type textarea "Thank you for being part of this event. Pl"
type textarea "Thank you for being part of this event. Ple"
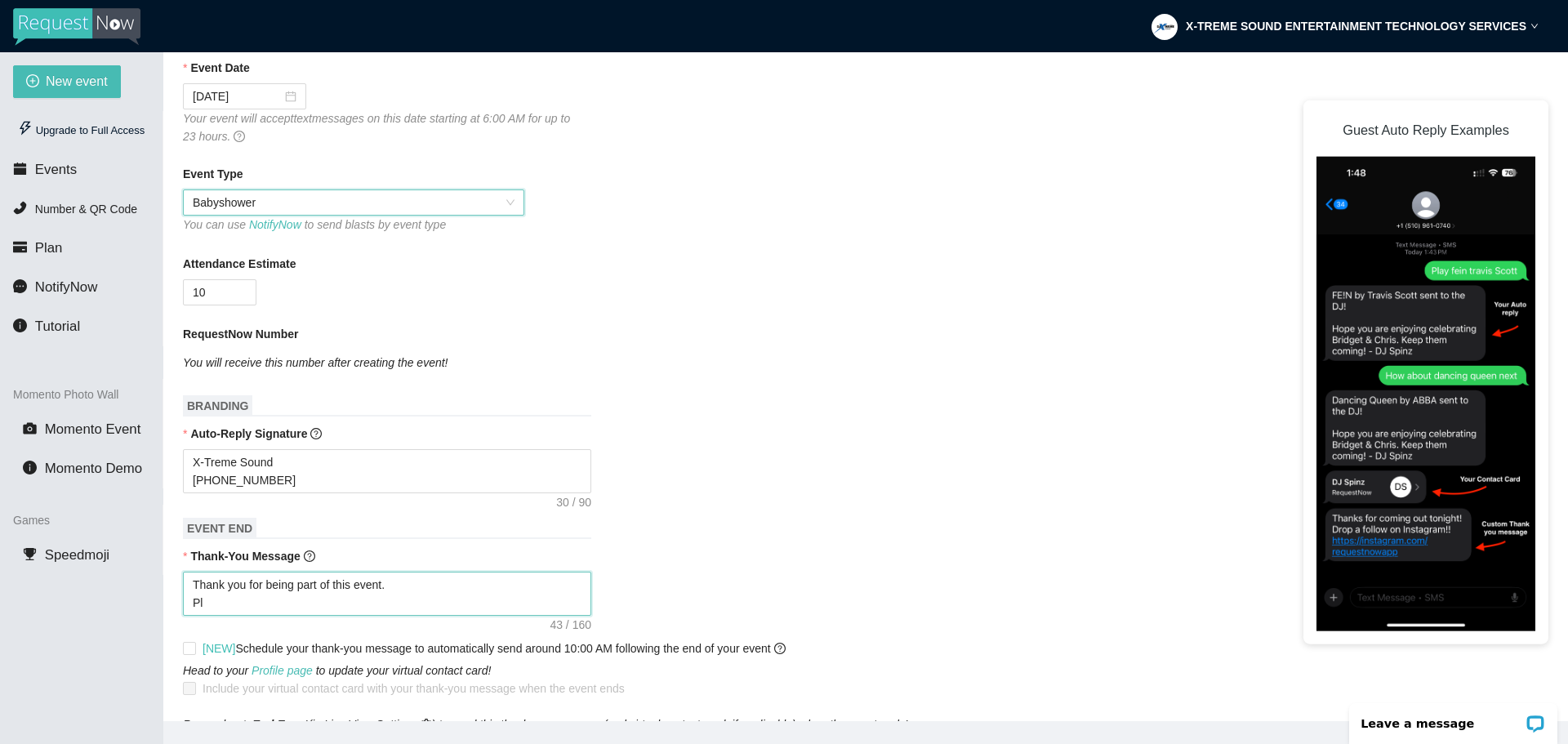
type textarea "Thank you for being part of this event. Ple"
type textarea "Thank you for being part of this event. Plea"
type textarea "Thank you for being part of this event. Pleas"
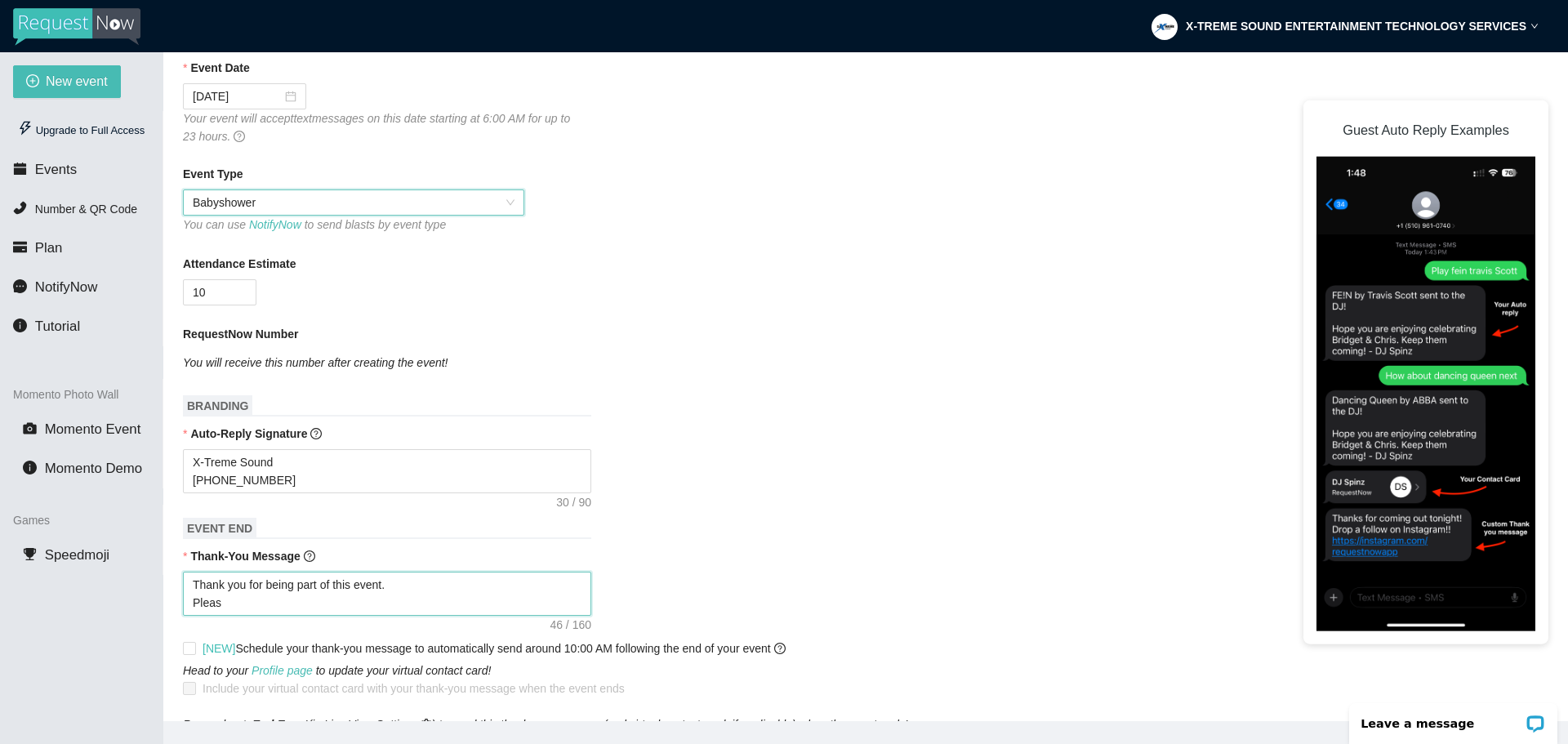
type textarea "Thank you for being part of this event. Please"
type textarea "Thank you for being part of this event. Please b"
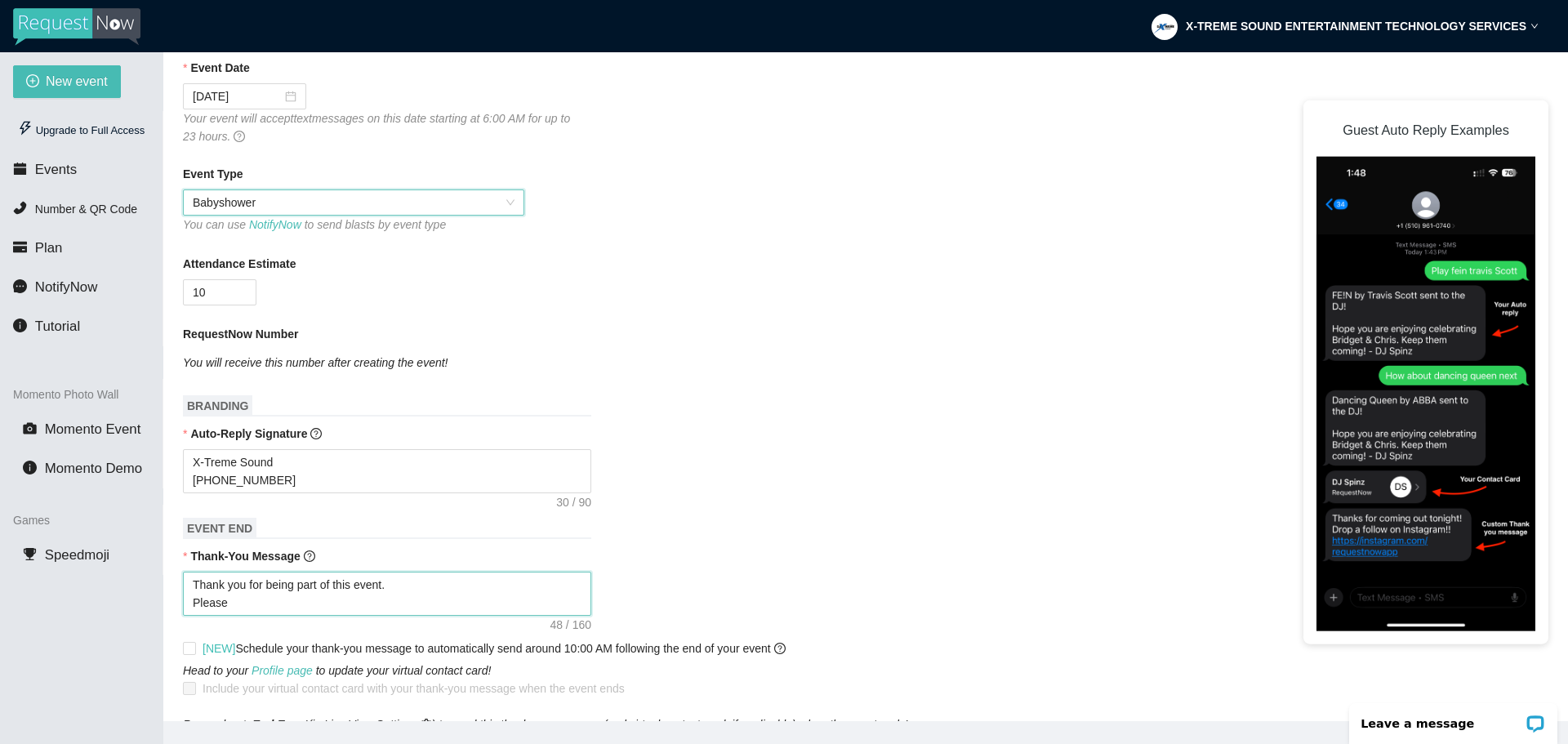
type textarea "Thank you for being part of this event. Please b"
type textarea "Thank you for being part of this event. Please bo"
type textarea "Thank you for being part of this event. Please boo"
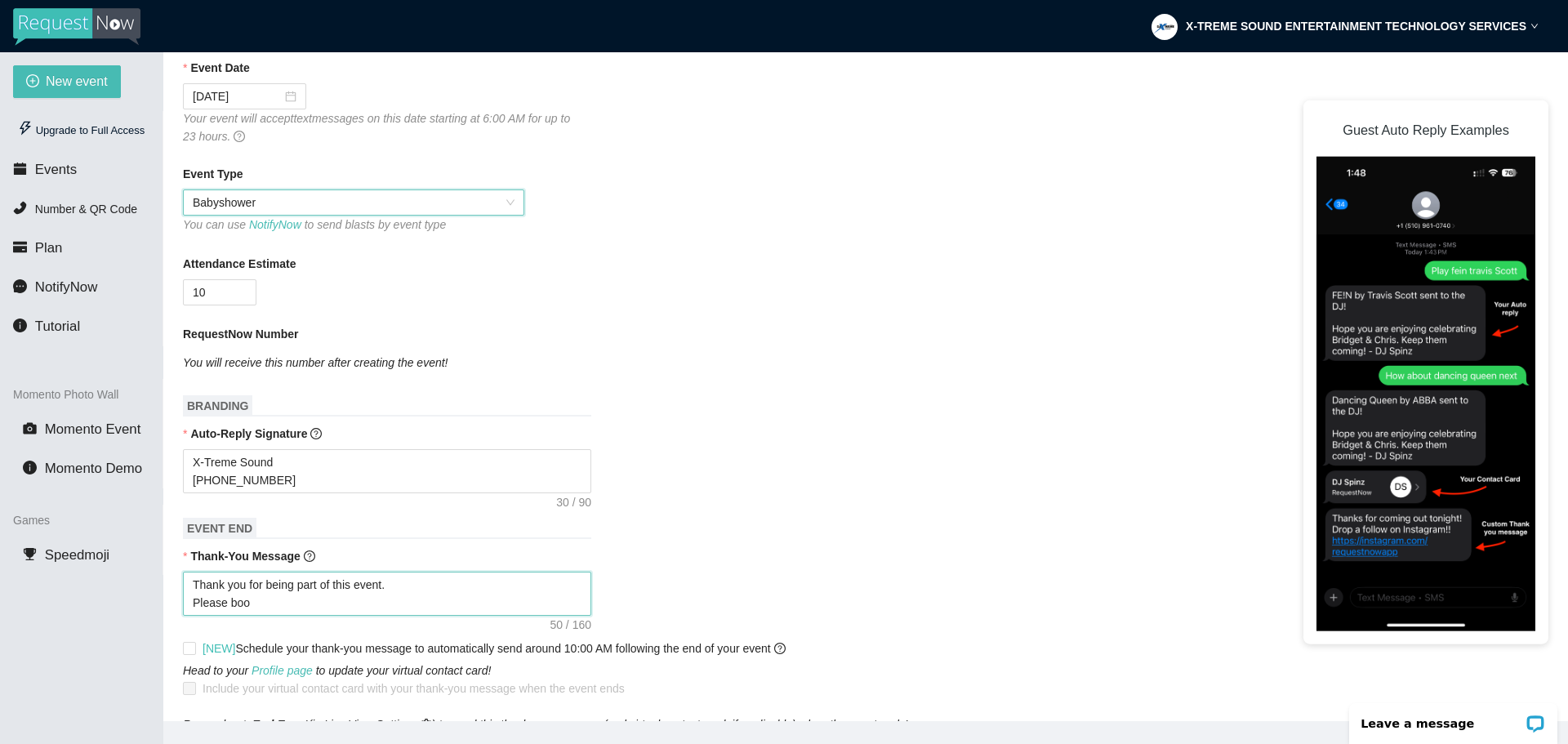
type textarea "Thank you for being part of this event. Please book"
type textarea "Thank you for being part of this event. Please book u"
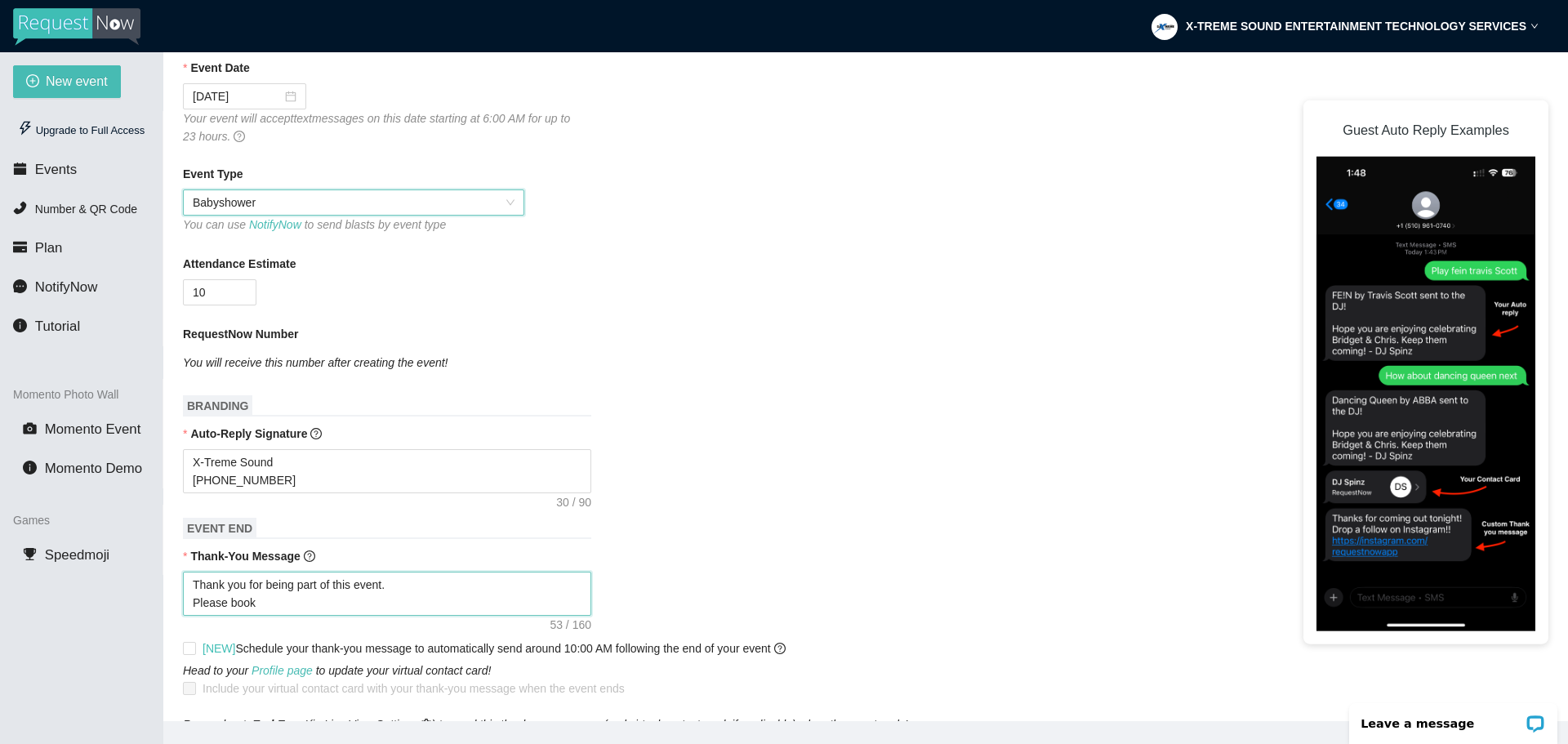
type textarea "Thank you for being part of this event. Please book u"
type textarea "Thank you for being part of this event. Please book us"
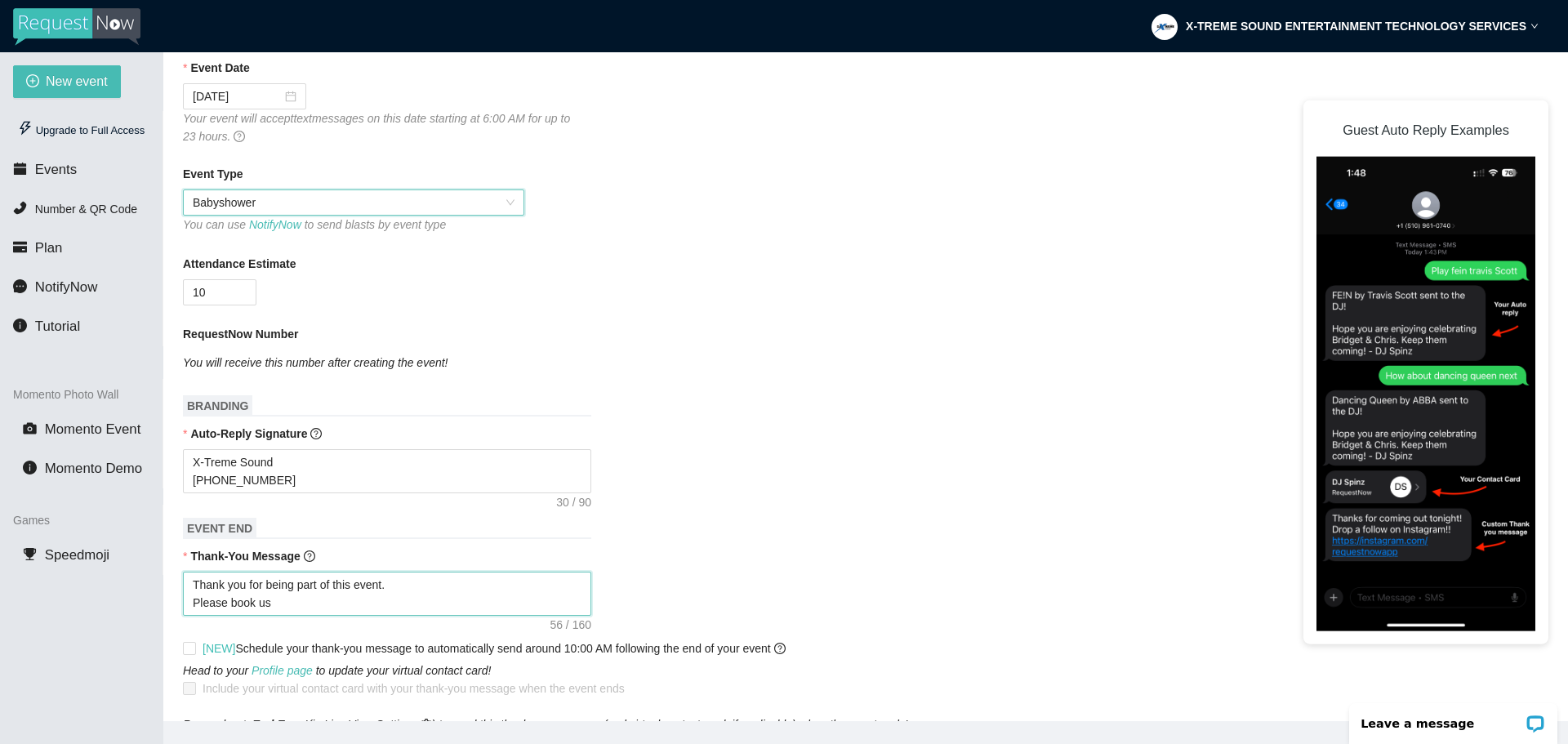
type textarea "Thank you for being part of this event. Please book us a"
type textarea "Thank you for being part of this event. Please book us at"
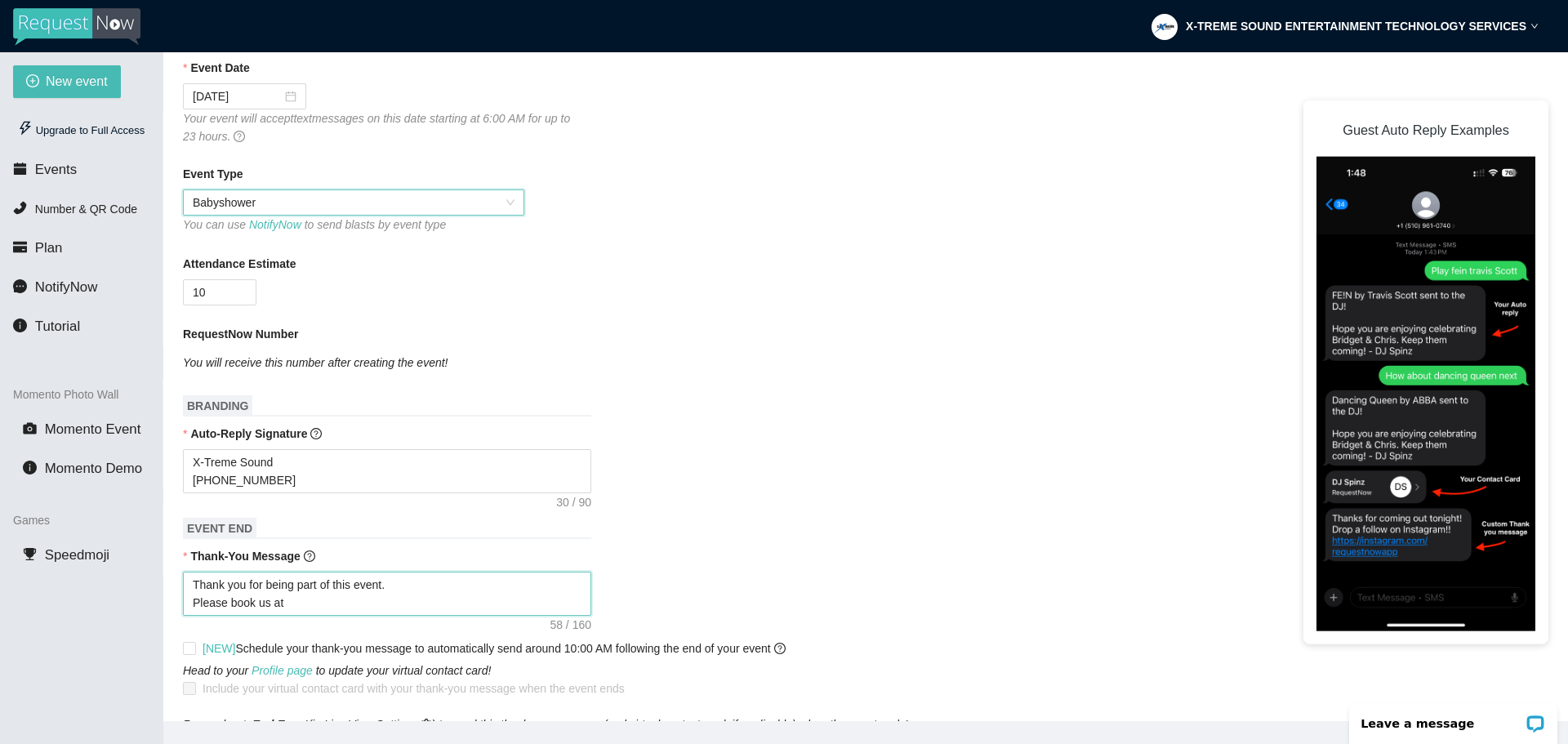
type textarea "Thank you for being part of this event. Please book us at"
type textarea "Thank you for being part of this event. Please book us at:"
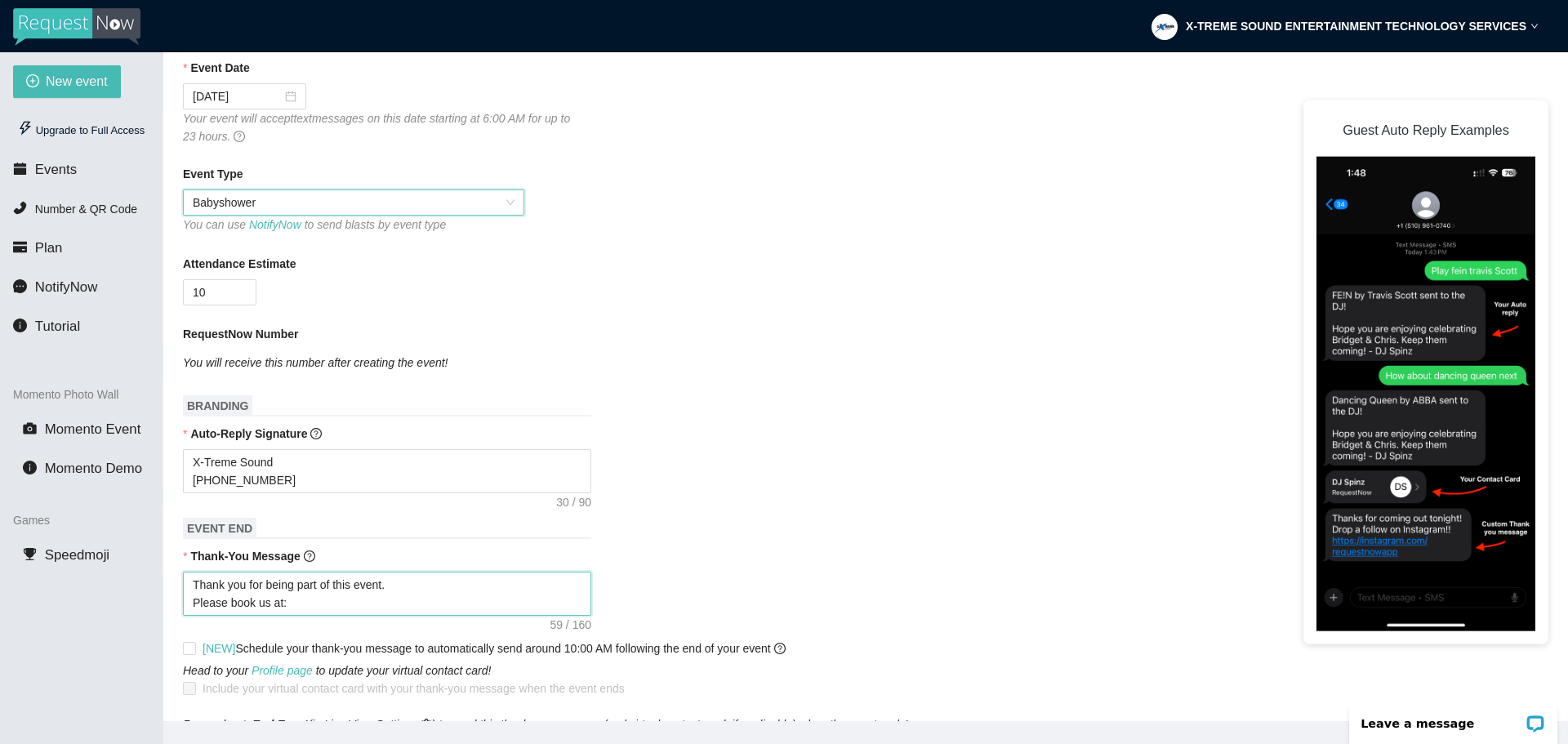
type textarea "Thank you for being part of this event. Please book us at:"
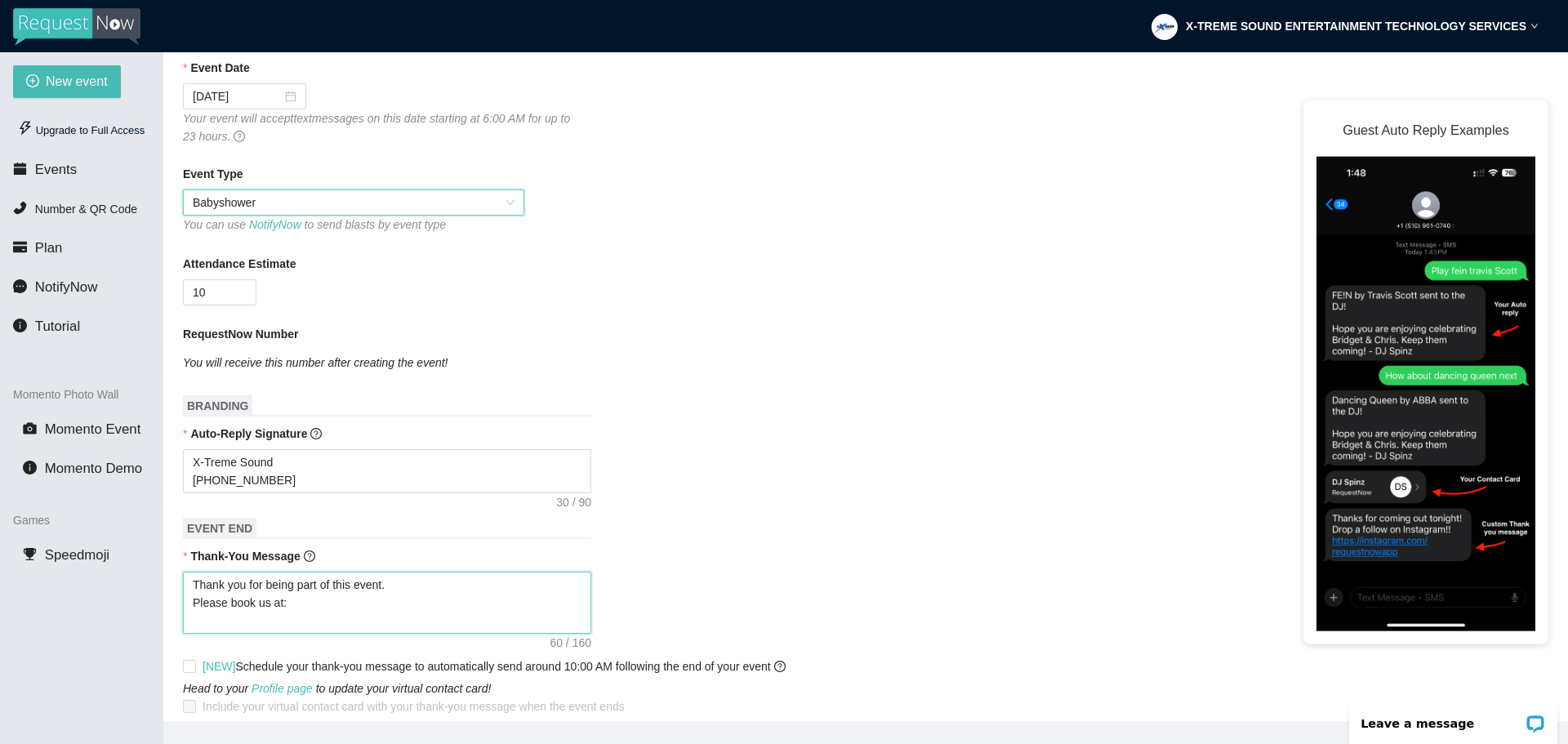
type textarea "Thank you for being part of this event. Please book us at:"
click at [0, 0] on qb-div "Remove at :" at bounding box center [0, 0] width 0 height 0
type textarea "Thank you for being part of this event. Please book us at"
click at [238, 623] on textarea "Thank you for being part of this event. Please book us at" at bounding box center [386, 602] width 409 height 62
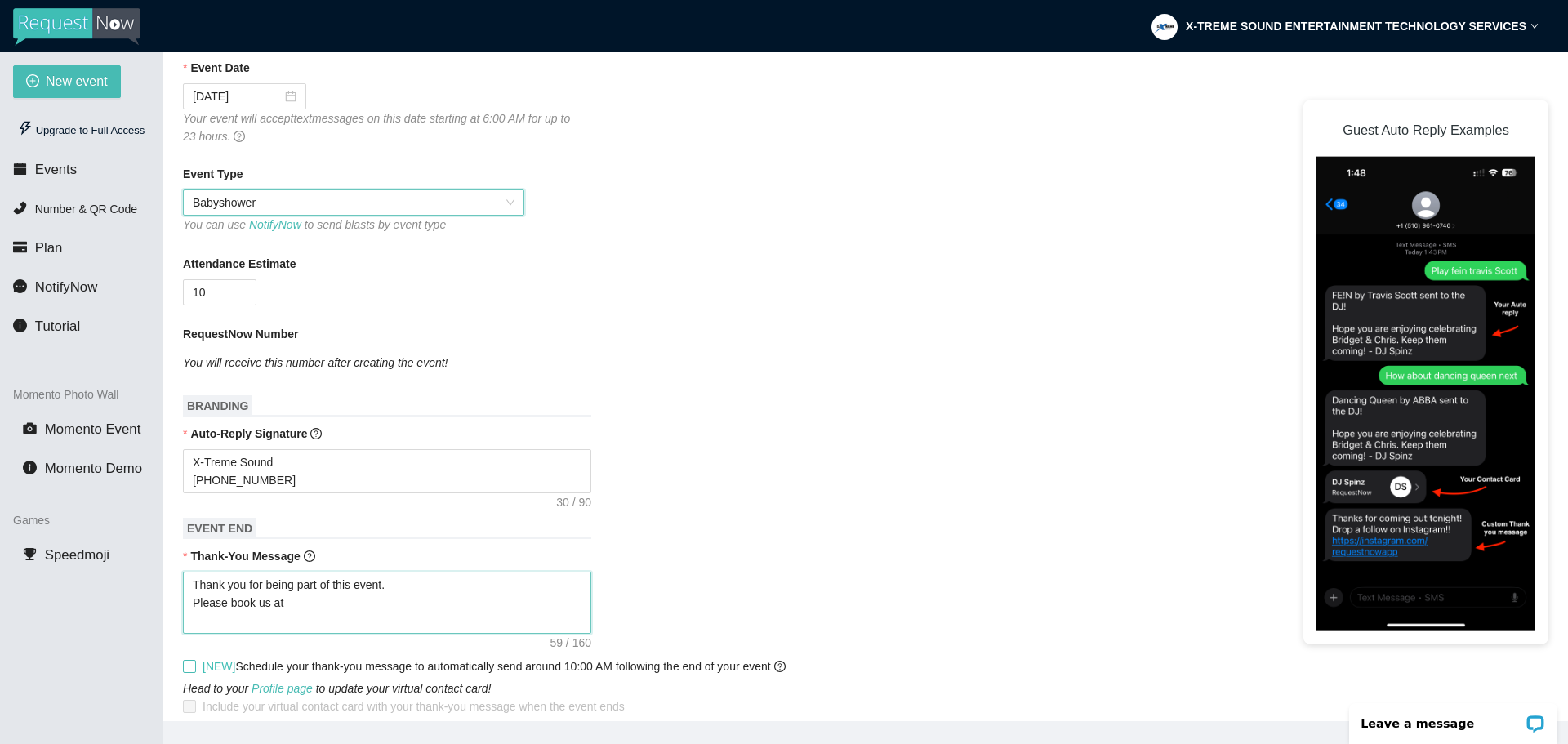
type textarea "Thank you for being part of this event. Please book us at"
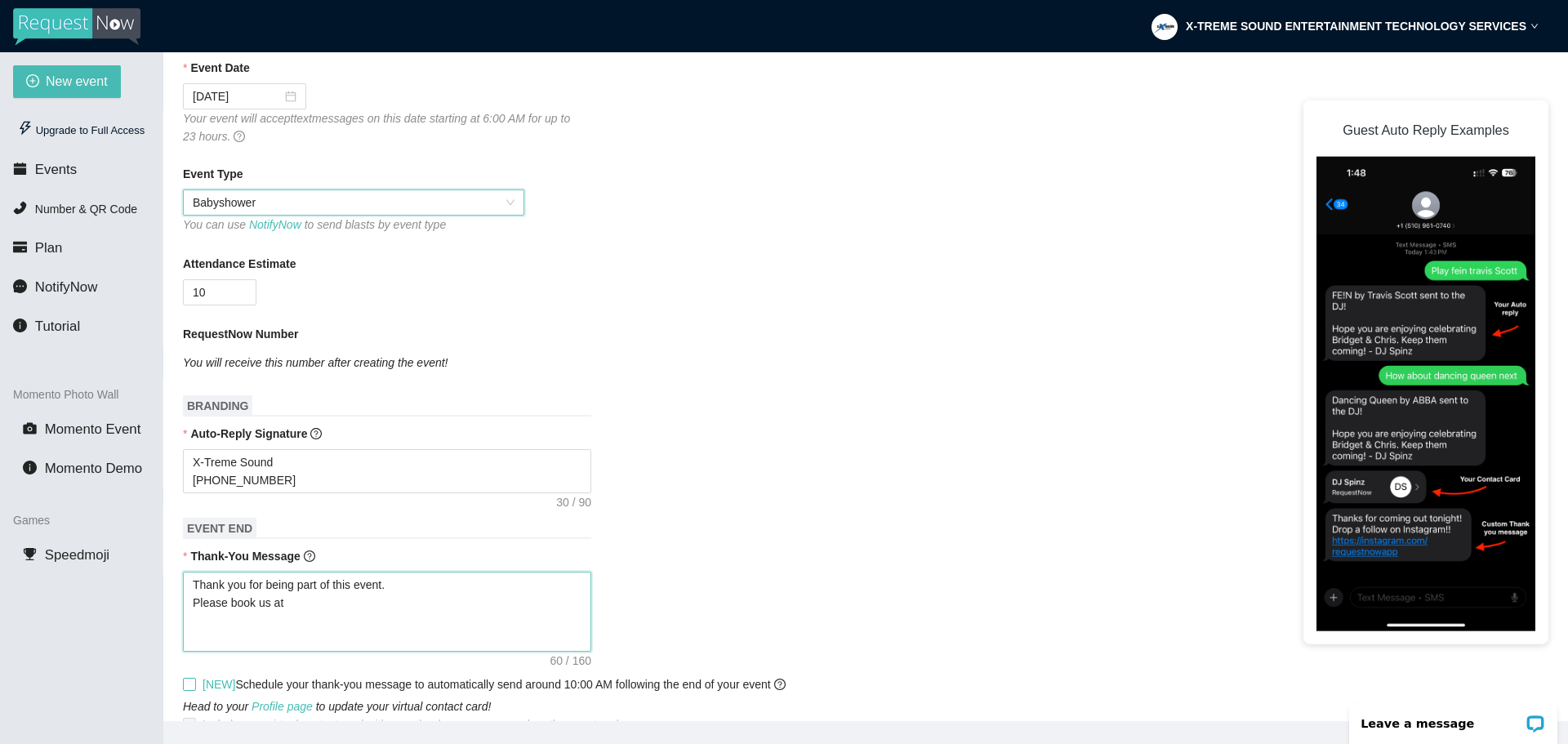
type textarea "Thank you for being part of this event. Please book us at o"
type textarea "Thank you for being part of this event. Please book us at or"
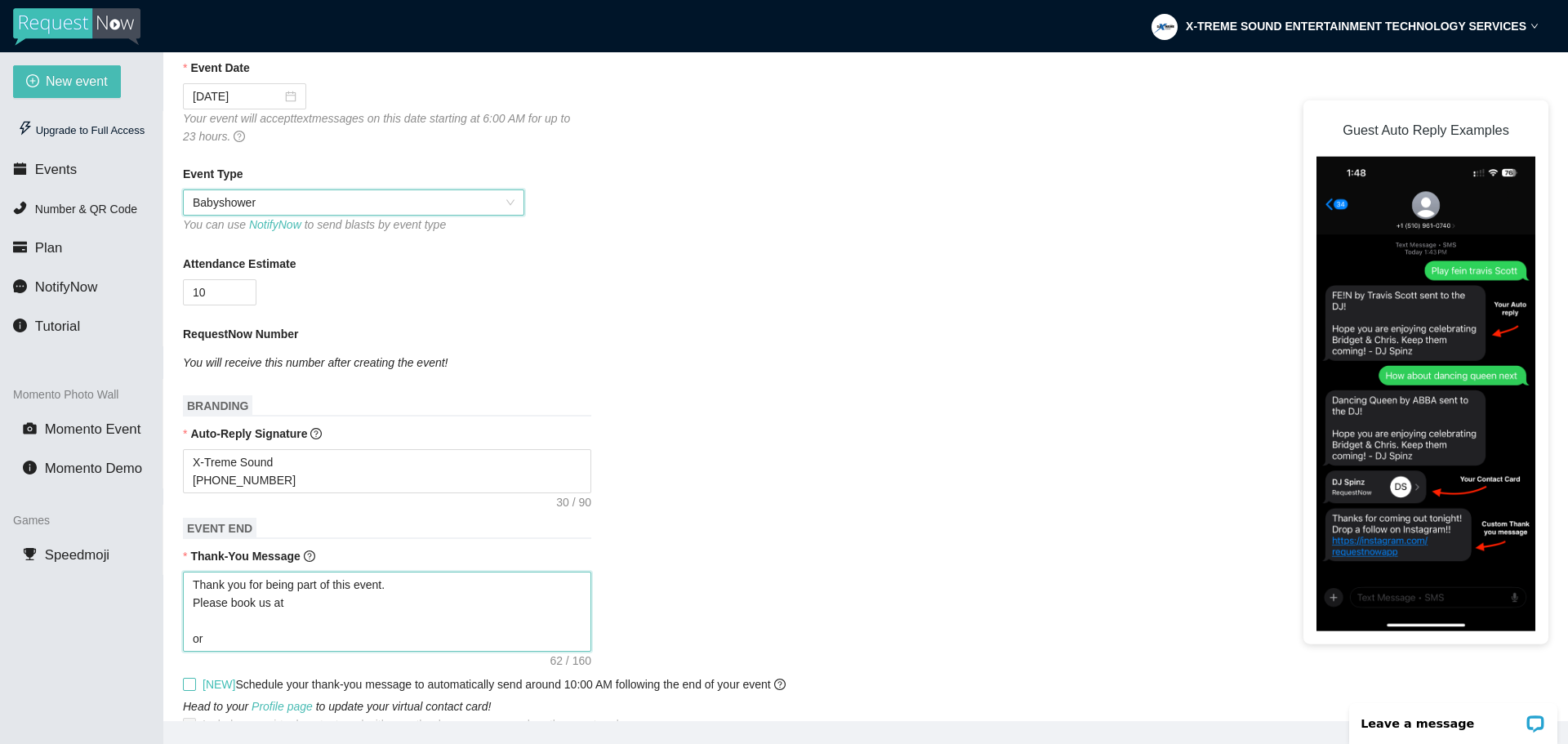
type textarea "Thank you for being part of this event. Please book us at or"
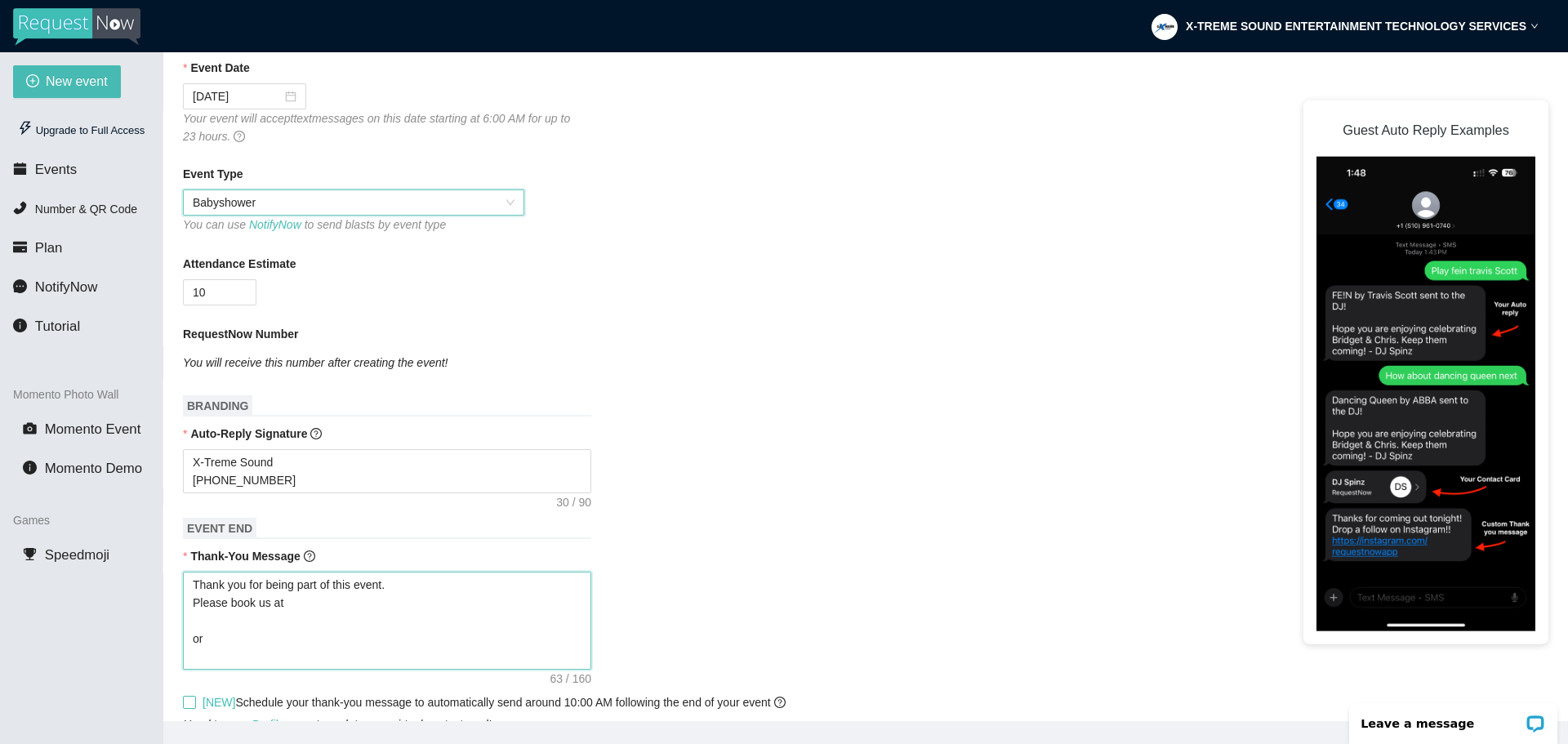
paste textarea "‪(347) 469-1006‬"
type textarea "Thank you for being part of this event. Please book us at or ‪(347) 469-1006‬"
click at [280, 641] on textarea "Thank you for being part of this event. Please book us at or ‪(347) 469-1006‬" at bounding box center [386, 620] width 409 height 98
click at [250, 631] on textarea "Thank you for being part of this event. Please book us at or ‪(347) 469-1006‬" at bounding box center [386, 620] width 409 height 98
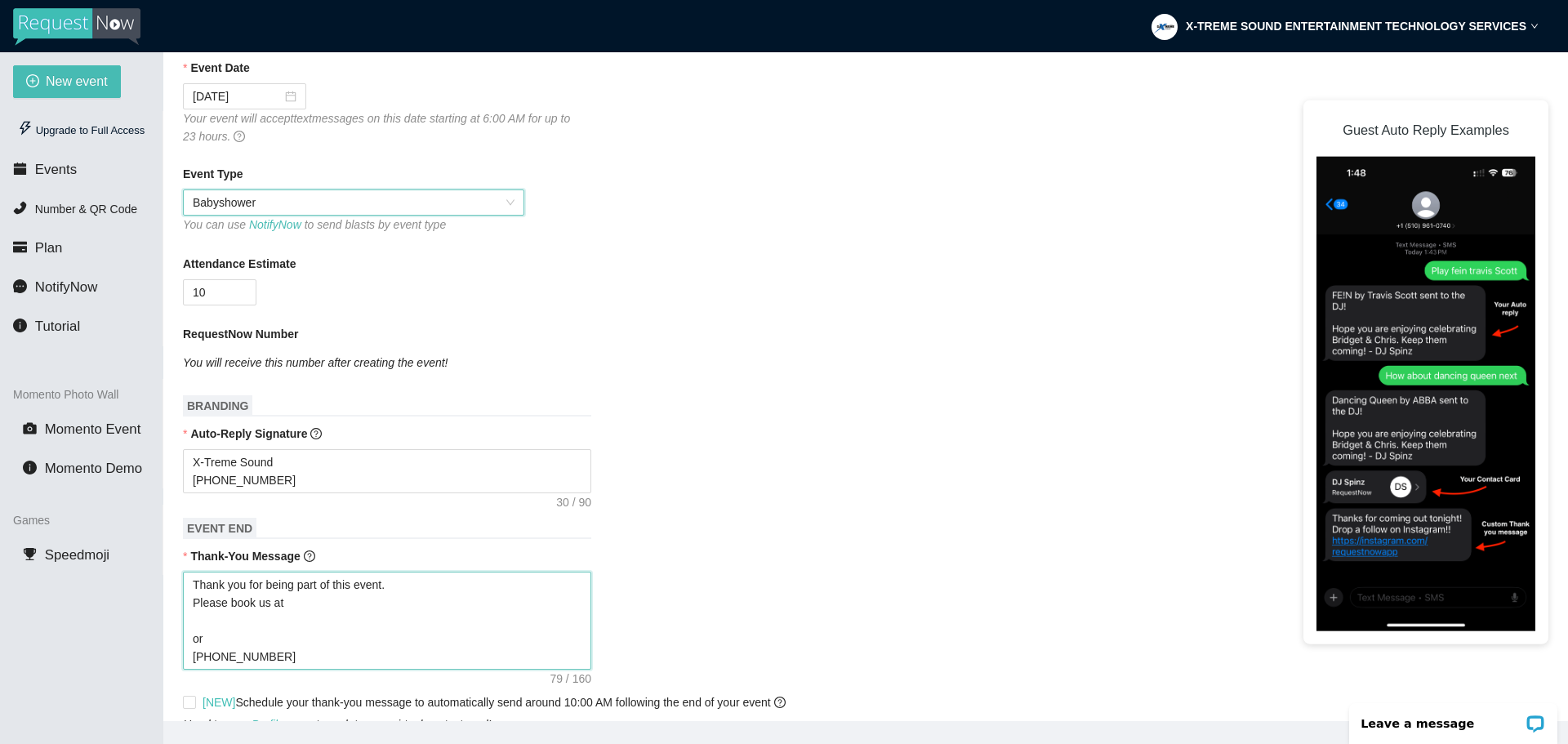
paste textarea "https://www.xtreme-sound.com/"
type textarea "Thank you for being part of this event. Please book us at https://www.xtreme-so…"
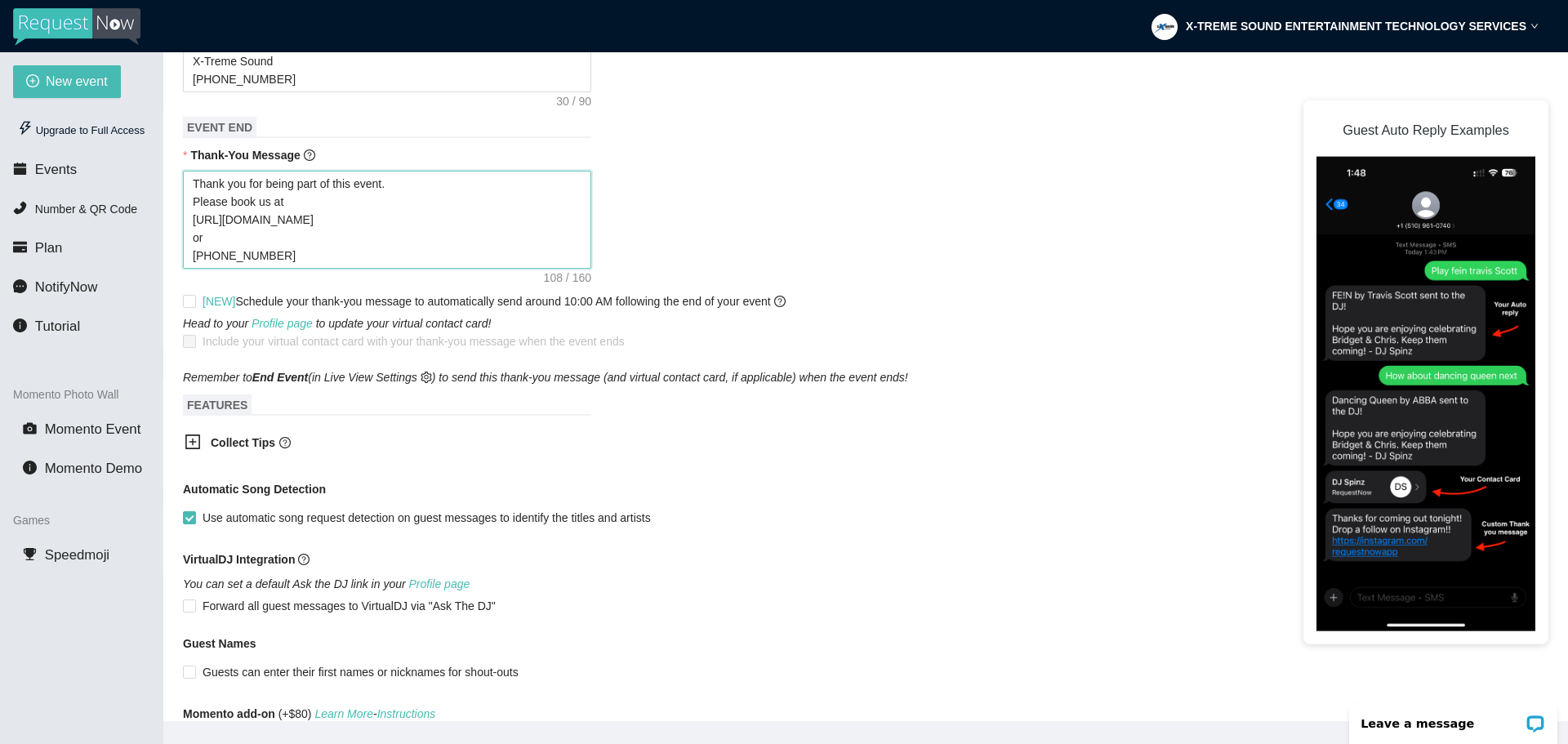
scroll to position [653, 0]
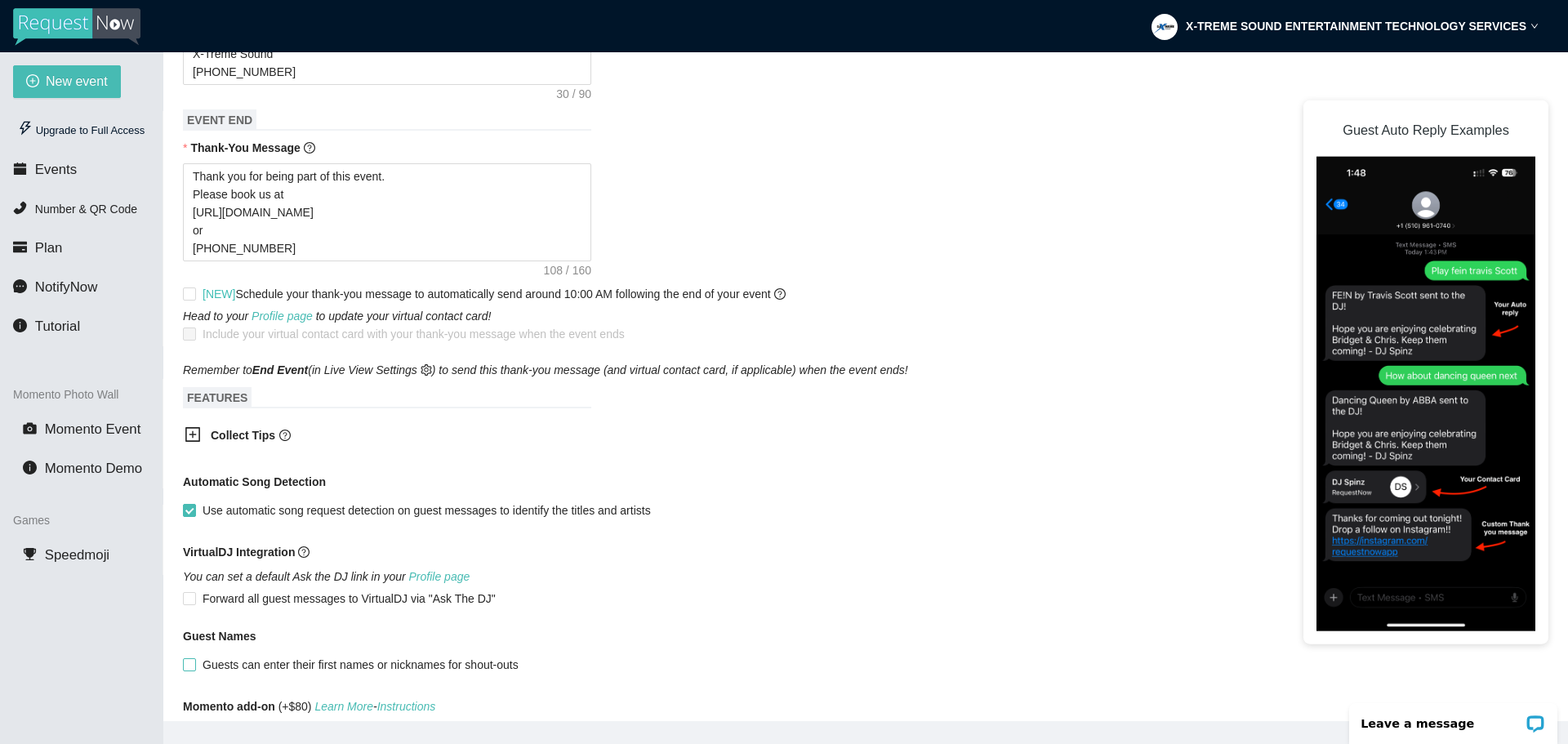
click at [193, 669] on input "Guests can enter their first names or nicknames for shout-outs" at bounding box center [188, 663] width 11 height 11
checkbox input "true"
click at [200, 445] on div at bounding box center [197, 437] width 26 height 20
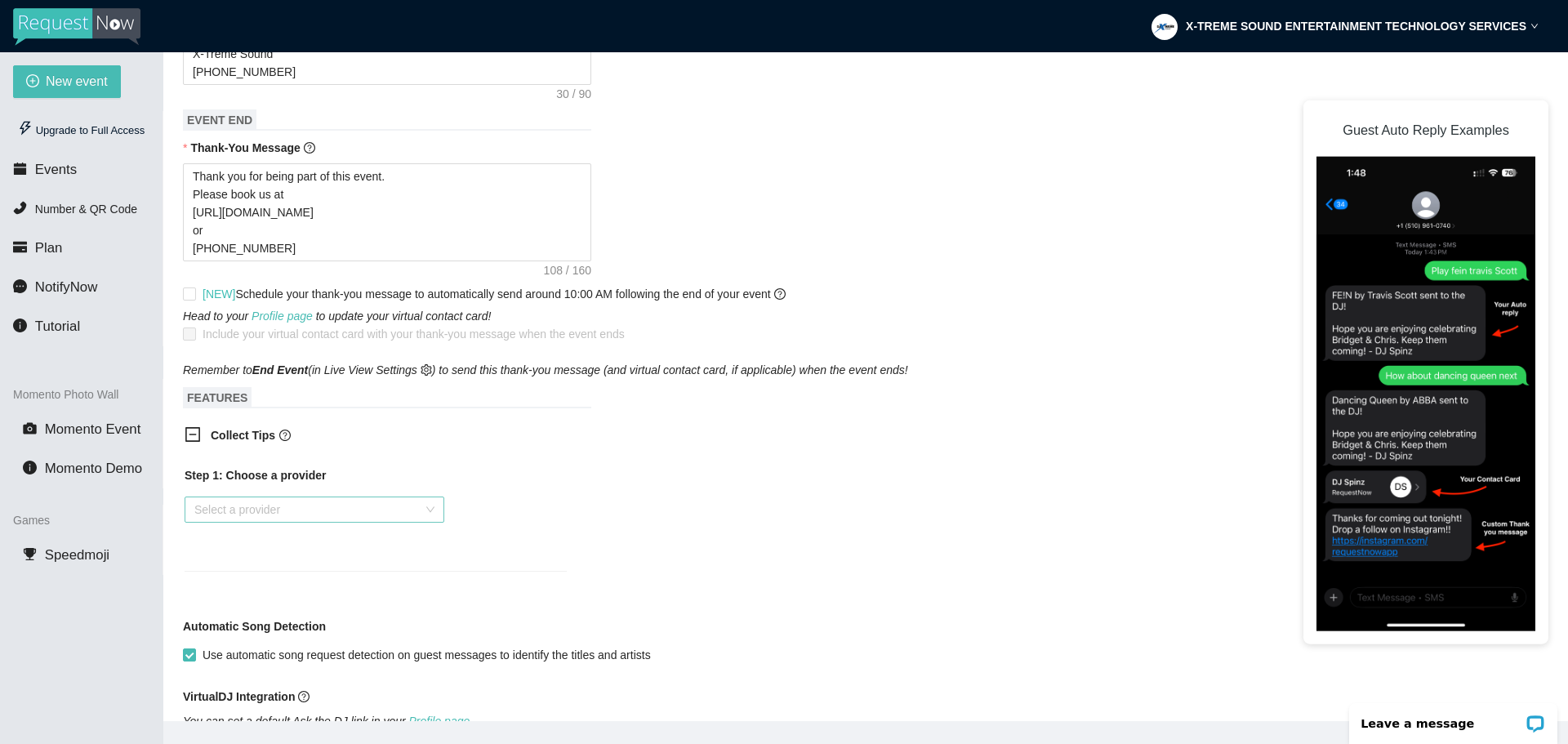
click at [253, 519] on input "search" at bounding box center [308, 509] width 228 height 25
click at [251, 600] on div "Cash App" at bounding box center [314, 601] width 240 height 18
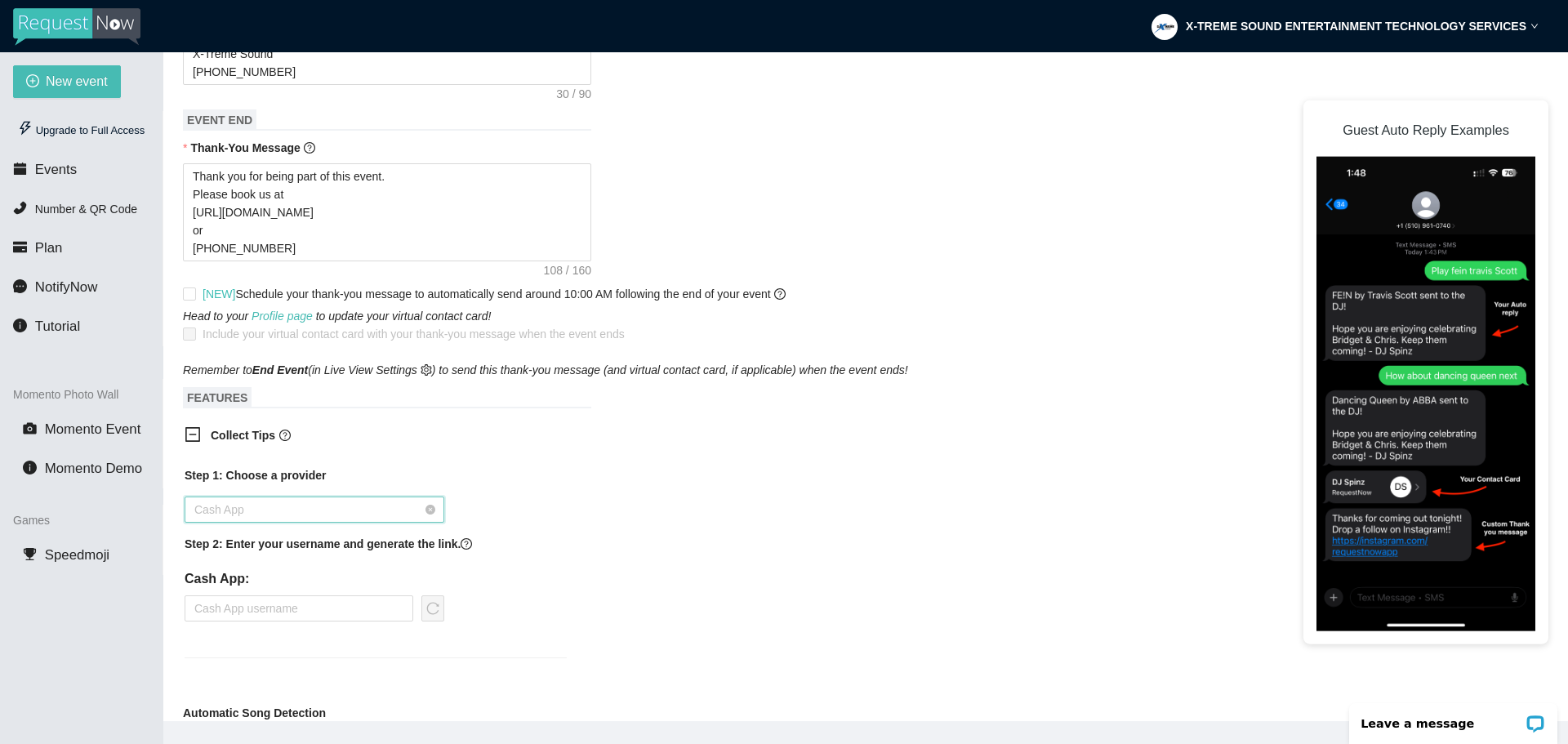
click at [253, 516] on span "Cash App" at bounding box center [314, 509] width 240 height 25
click at [360, 656] on div "Step 1: Choose a provider Cash App Step 2: Enter your username and generate the…" at bounding box center [375, 572] width 409 height 231
click at [245, 612] on input "text" at bounding box center [298, 608] width 228 height 26
type input "augustave123"
click at [440, 615] on span "reload" at bounding box center [432, 607] width 21 height 13
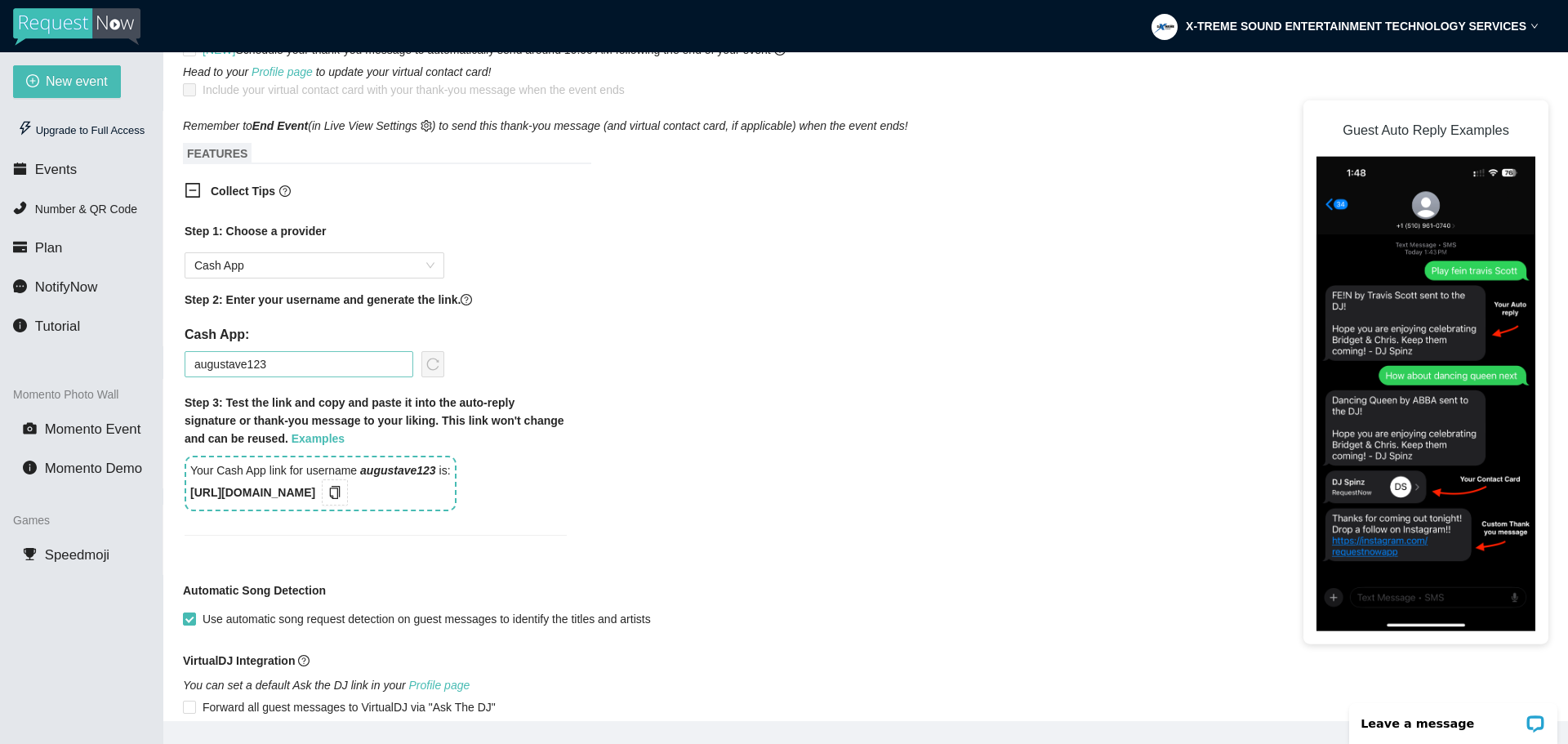
scroll to position [898, 0]
click at [343, 373] on input "augustave123" at bounding box center [298, 363] width 228 height 26
click at [341, 496] on icon "copy" at bounding box center [334, 491] width 13 height 13
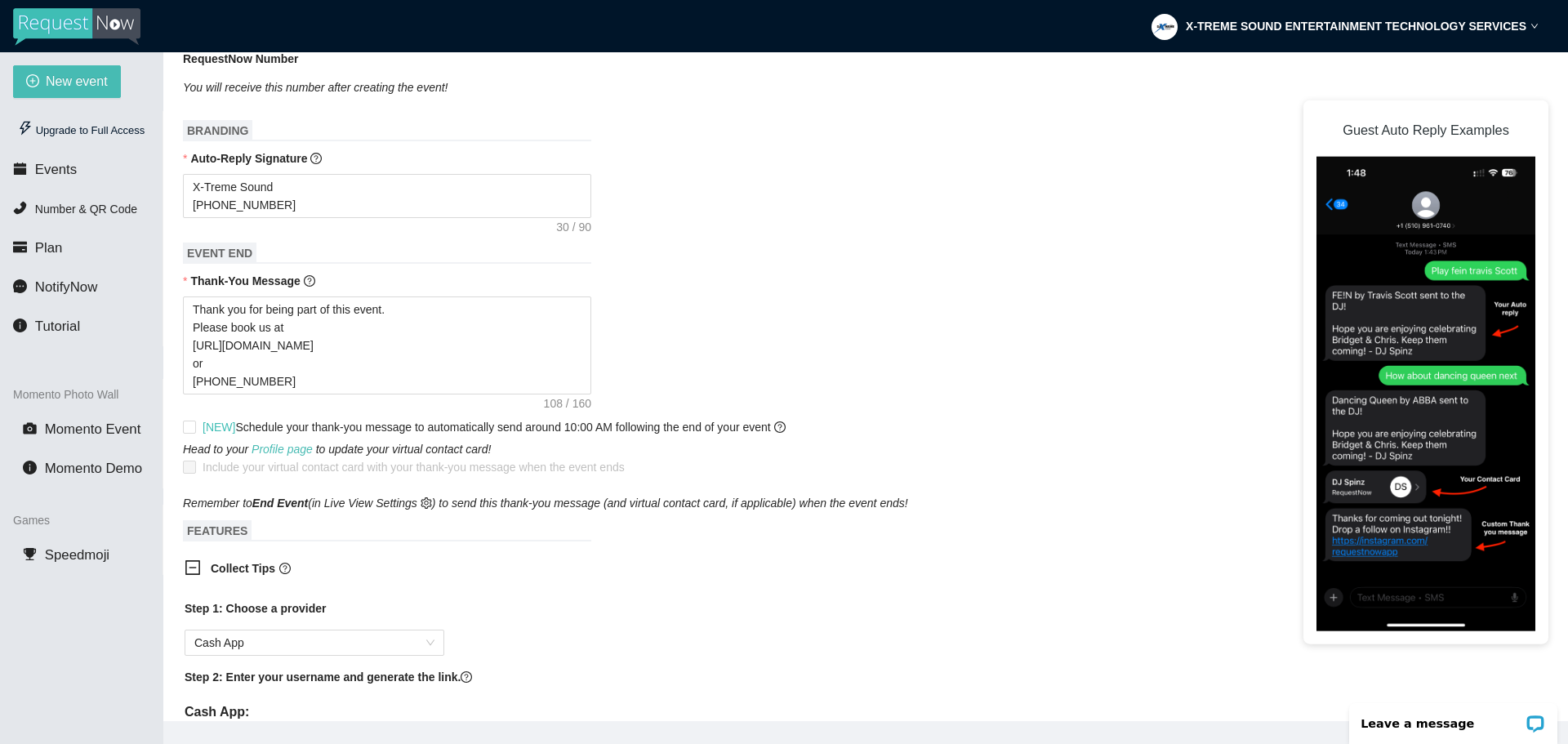
scroll to position [511, 0]
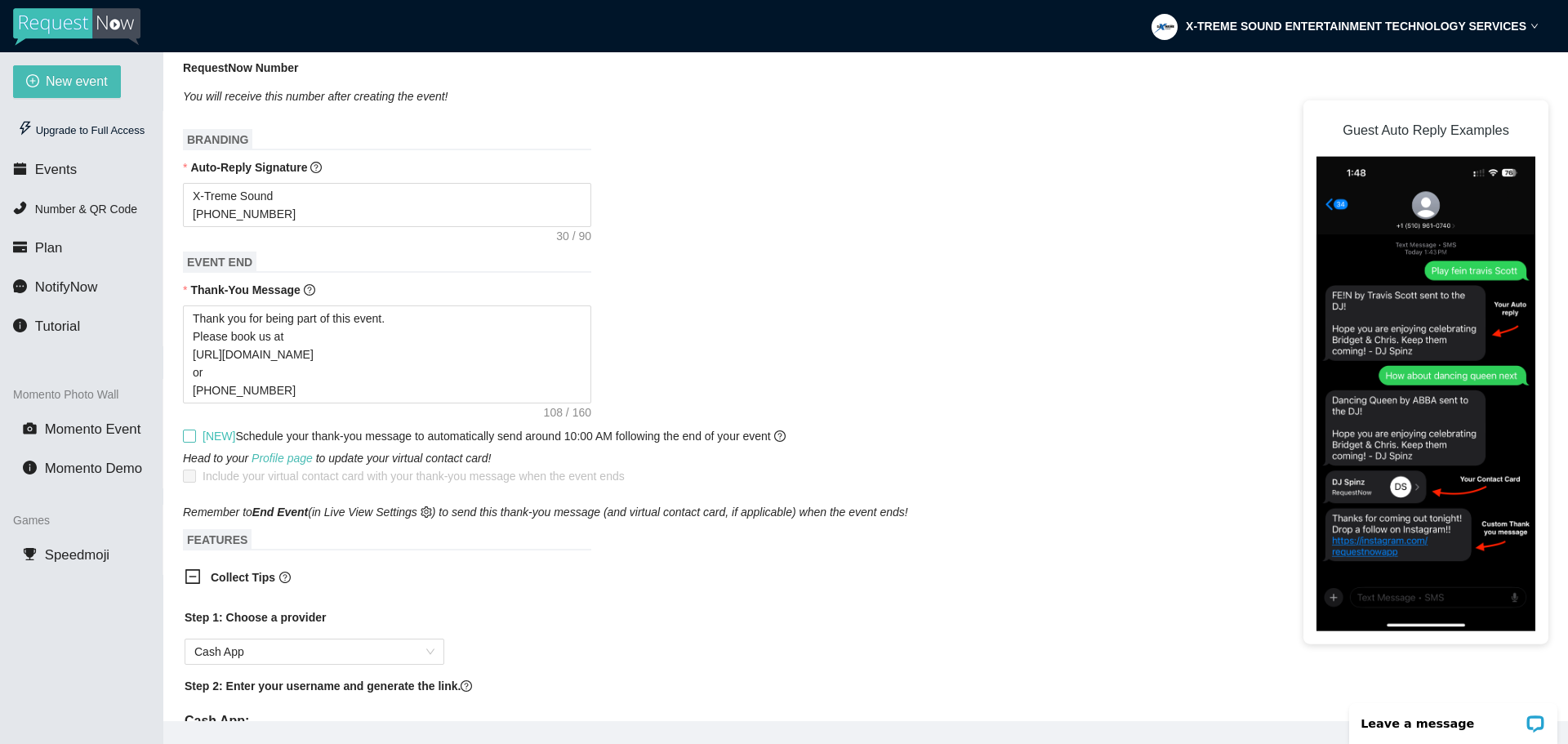
click at [189, 441] on input "[NEW] Schedule your thank-you message to automatically send around 10:00 AM fol…" at bounding box center [188, 435] width 11 height 11
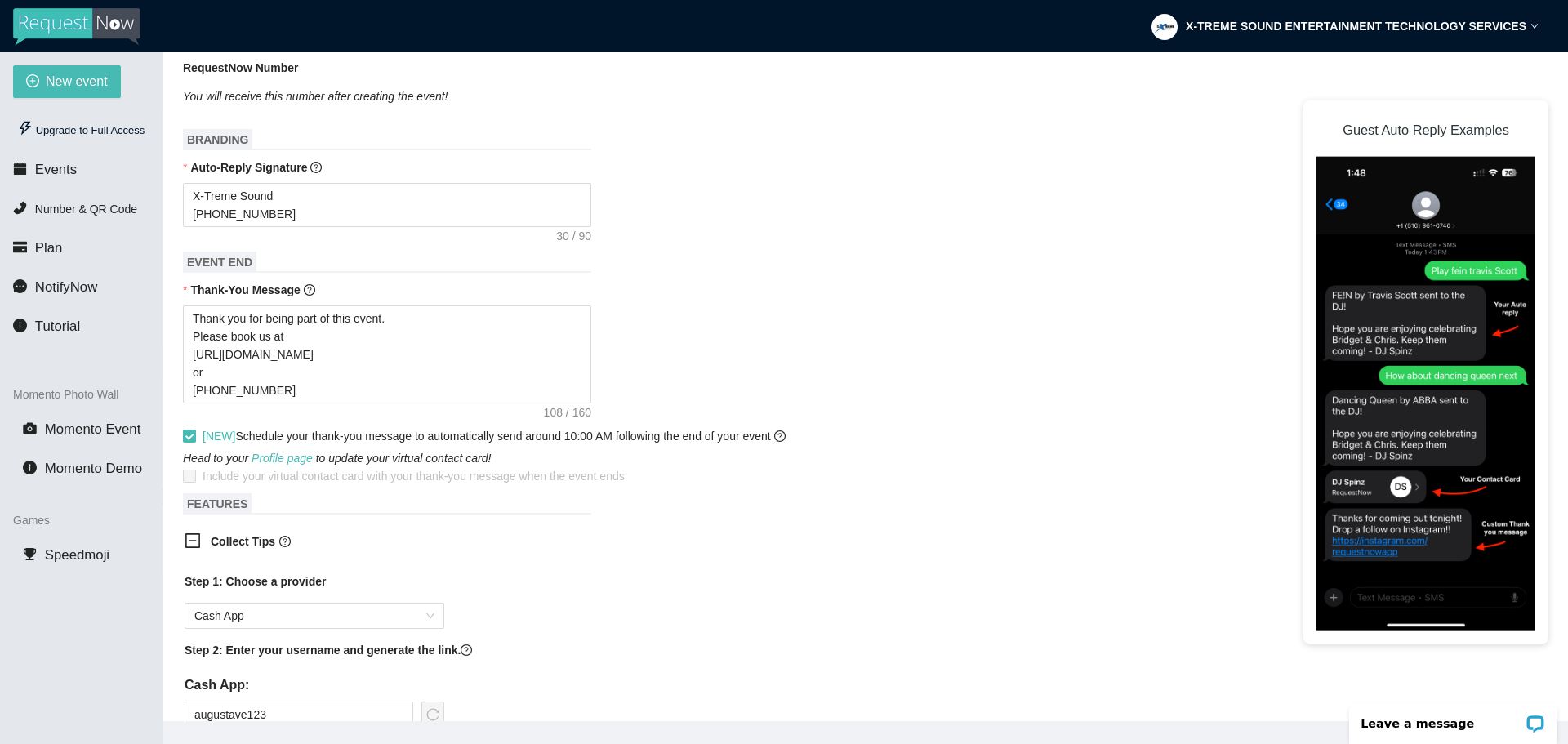
click at [189, 441] on input "[NEW] Schedule your thank-you message to automatically send around 10:00 AM fol…" at bounding box center [188, 435] width 11 height 11
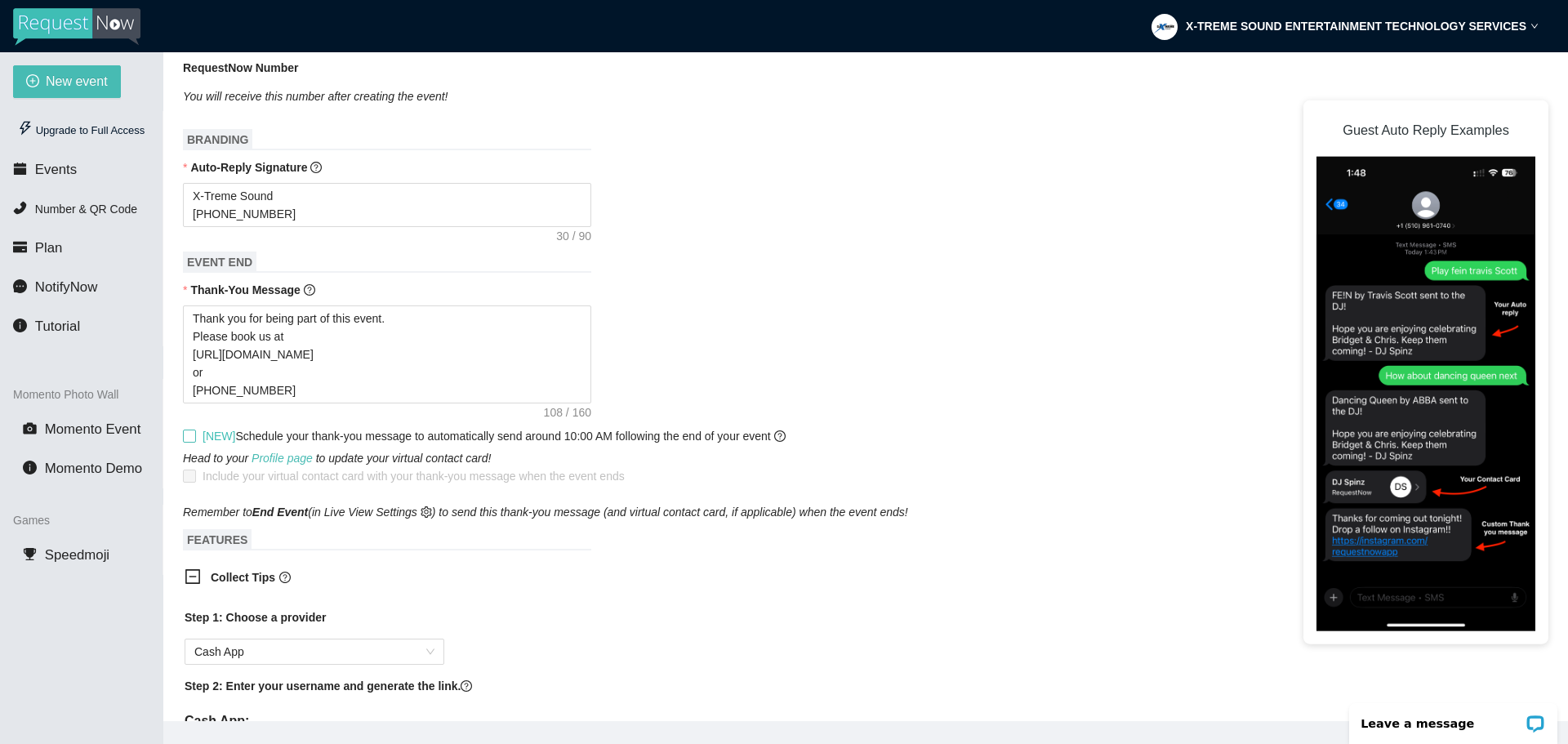
click at [189, 441] on input "[NEW] Schedule your thank-you message to automatically send around 10:00 AM fol…" at bounding box center [188, 435] width 11 height 11
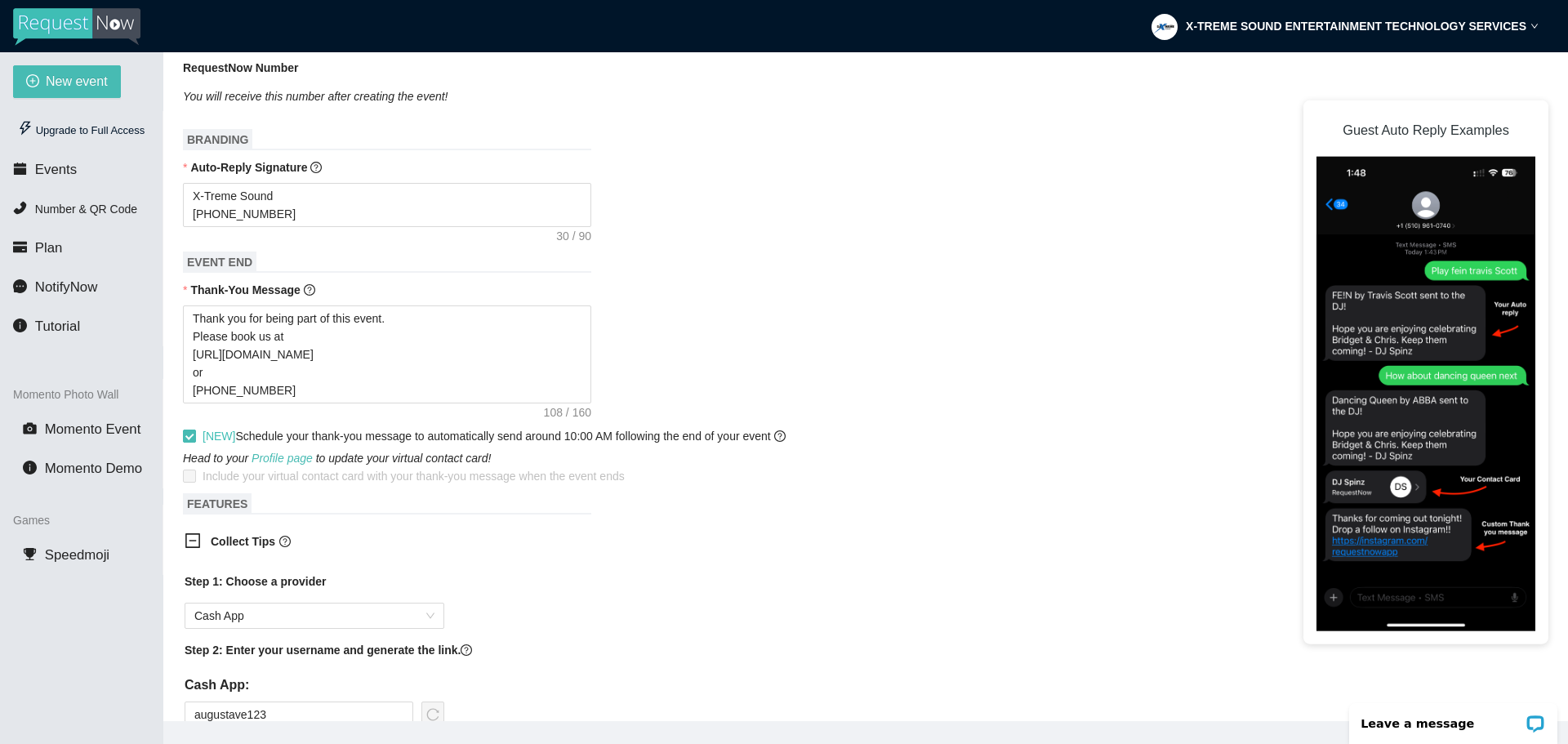
click at [189, 441] on input "[NEW] Schedule your thank-you message to automatically send around 10:00 AM fol…" at bounding box center [188, 435] width 11 height 11
checkbox input "false"
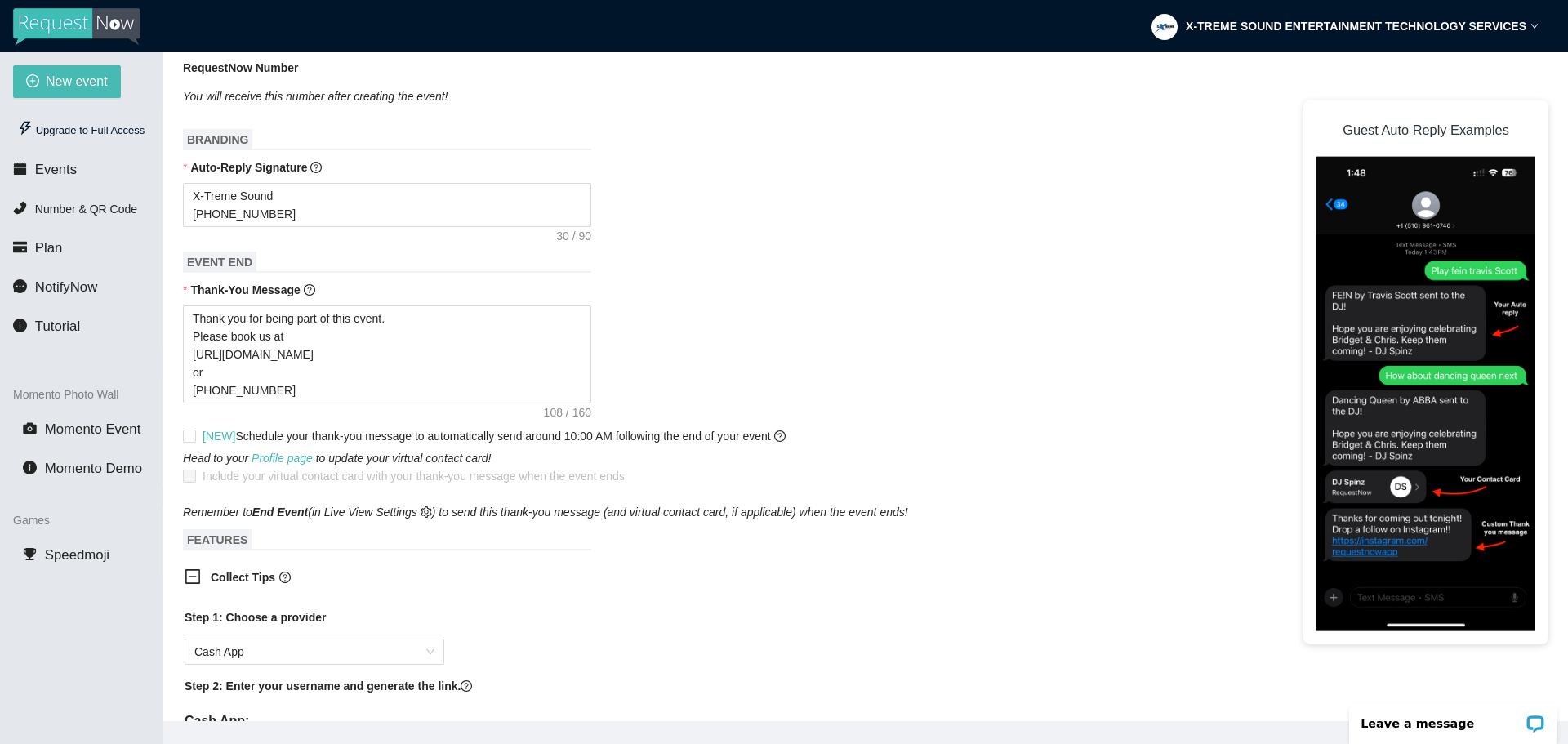
click at [233, 544] on span "FEATURES" at bounding box center [217, 539] width 69 height 21
click at [253, 518] on b "End Event" at bounding box center [279, 511] width 55 height 13
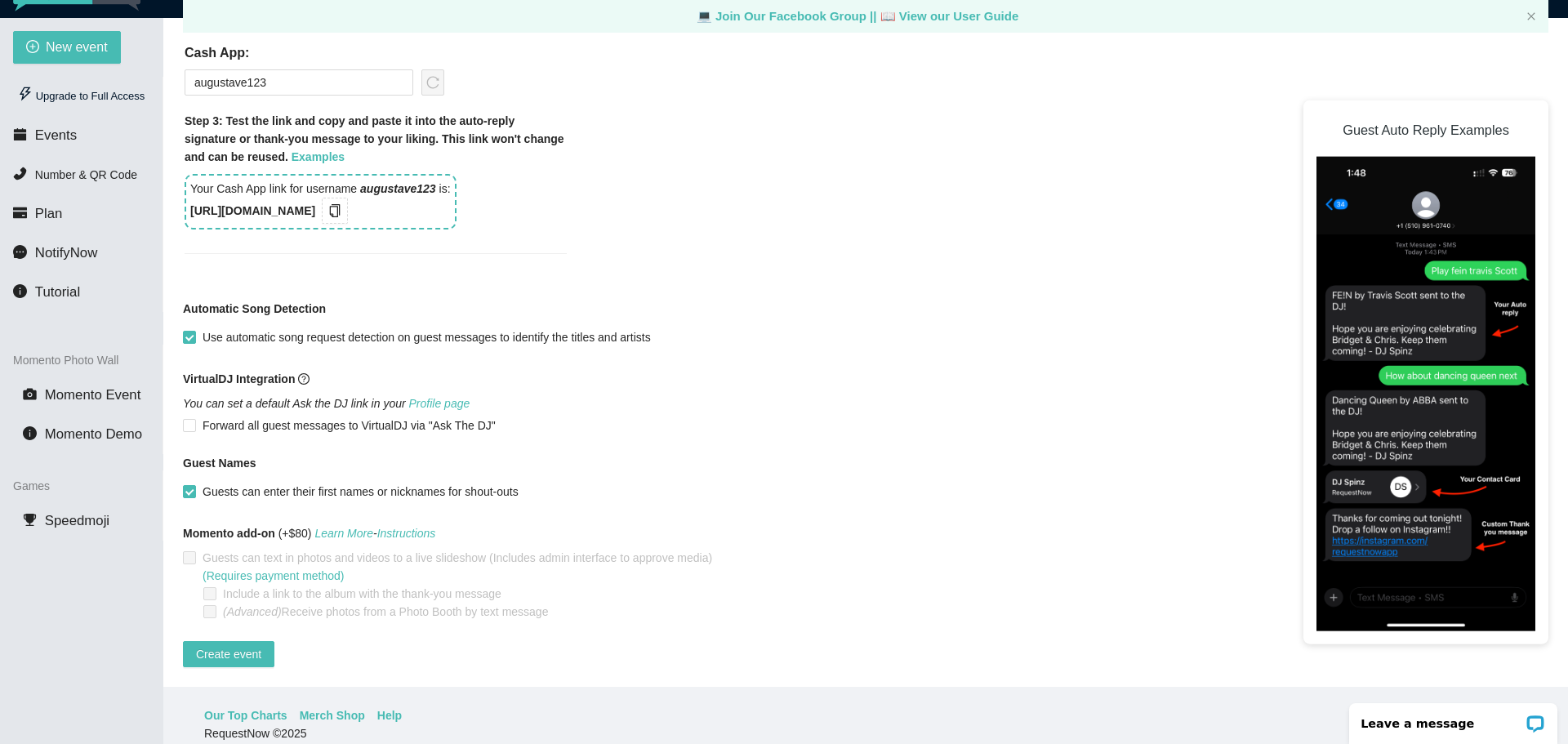
scroll to position [53, 0]
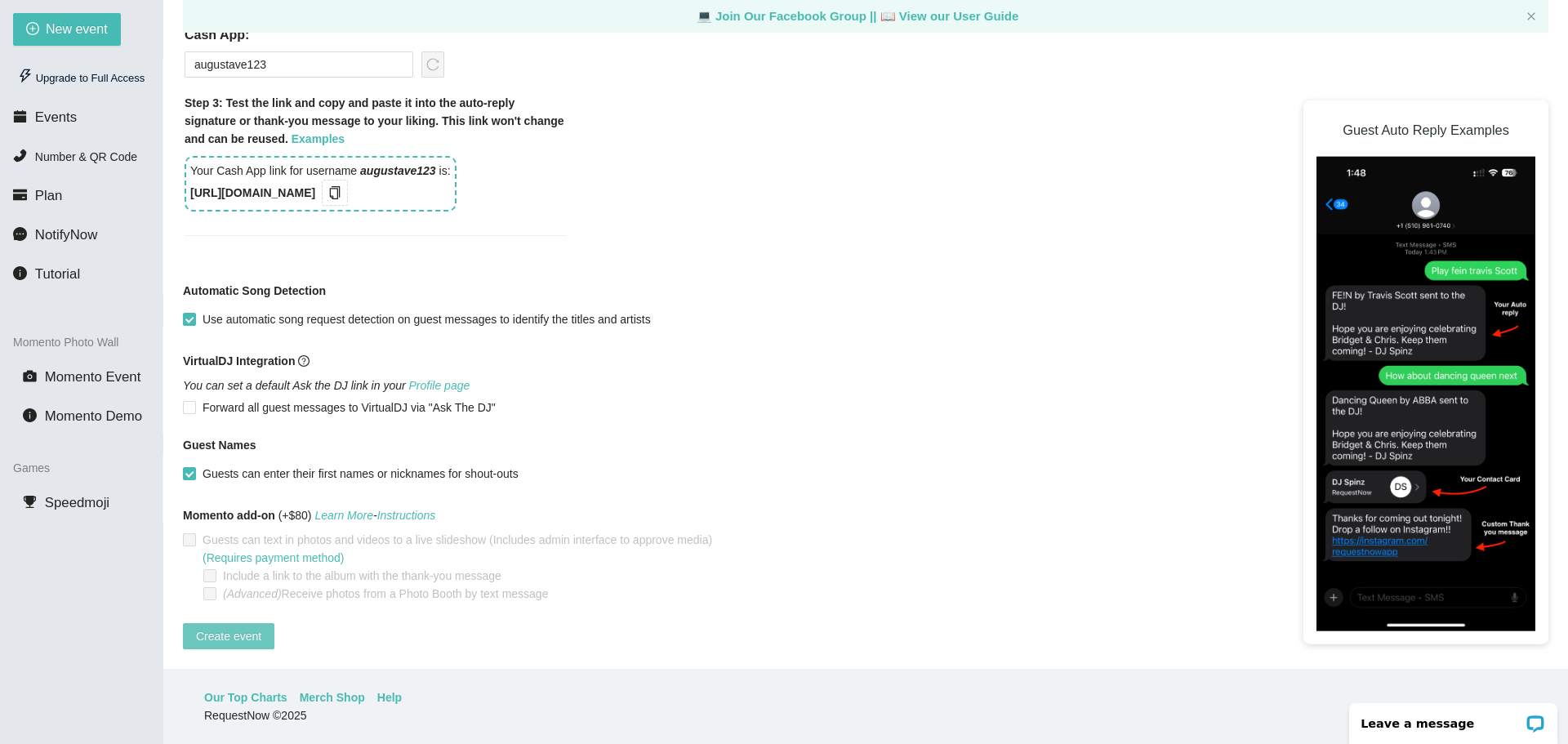
click at [228, 627] on span "Create event" at bounding box center [228, 635] width 65 height 18
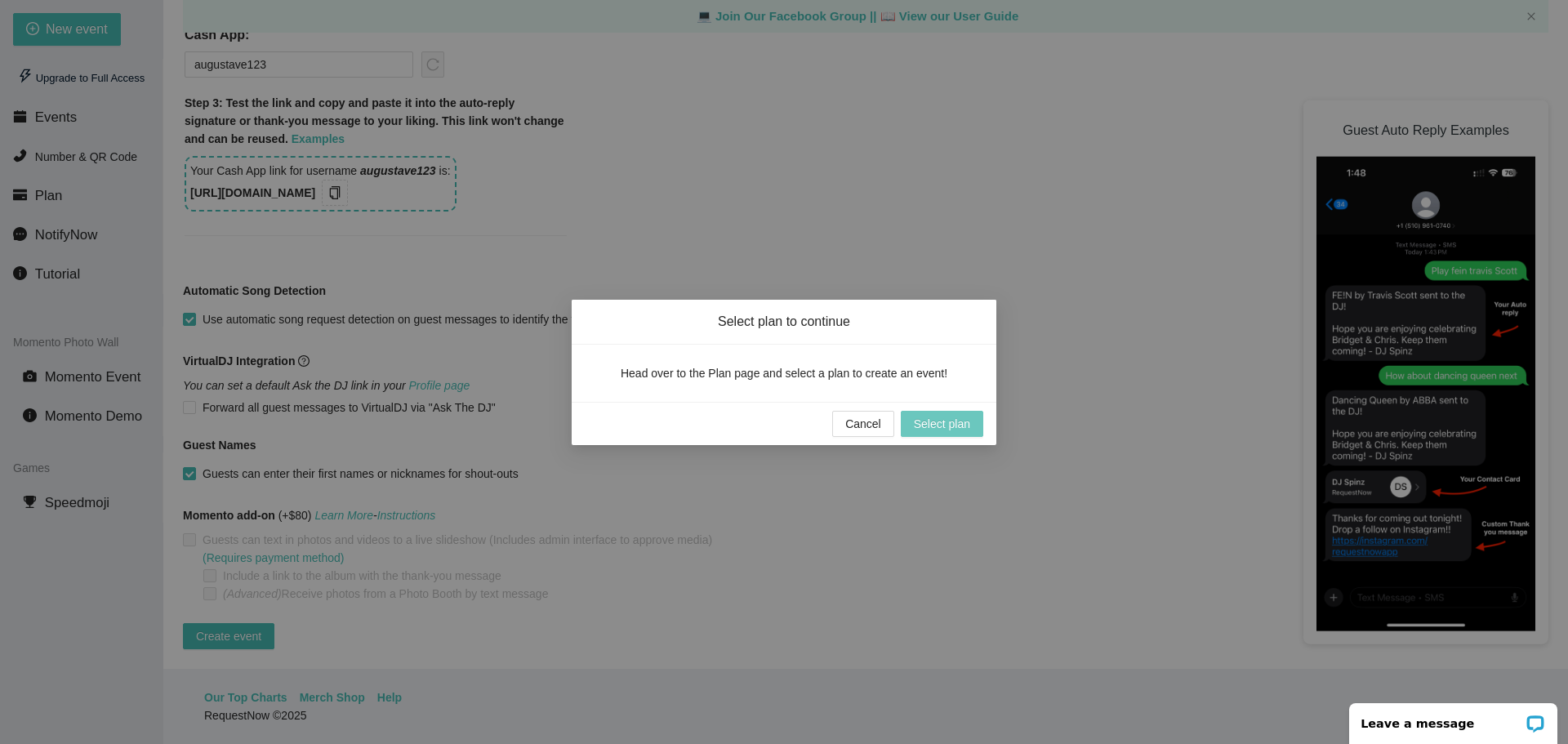
click at [956, 415] on span "Select plan" at bounding box center [942, 423] width 56 height 18
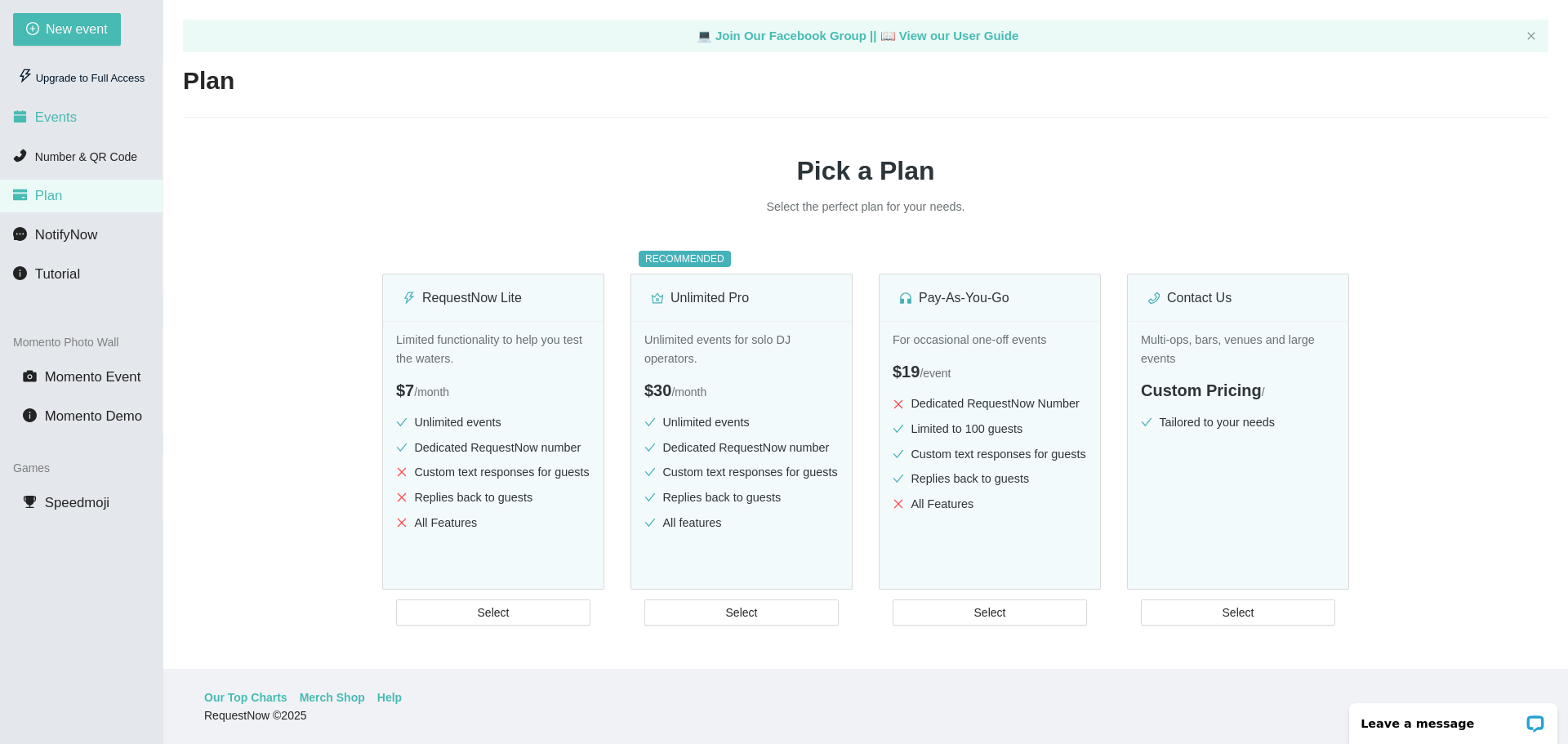
click at [85, 105] on li "Events" at bounding box center [81, 117] width 162 height 32
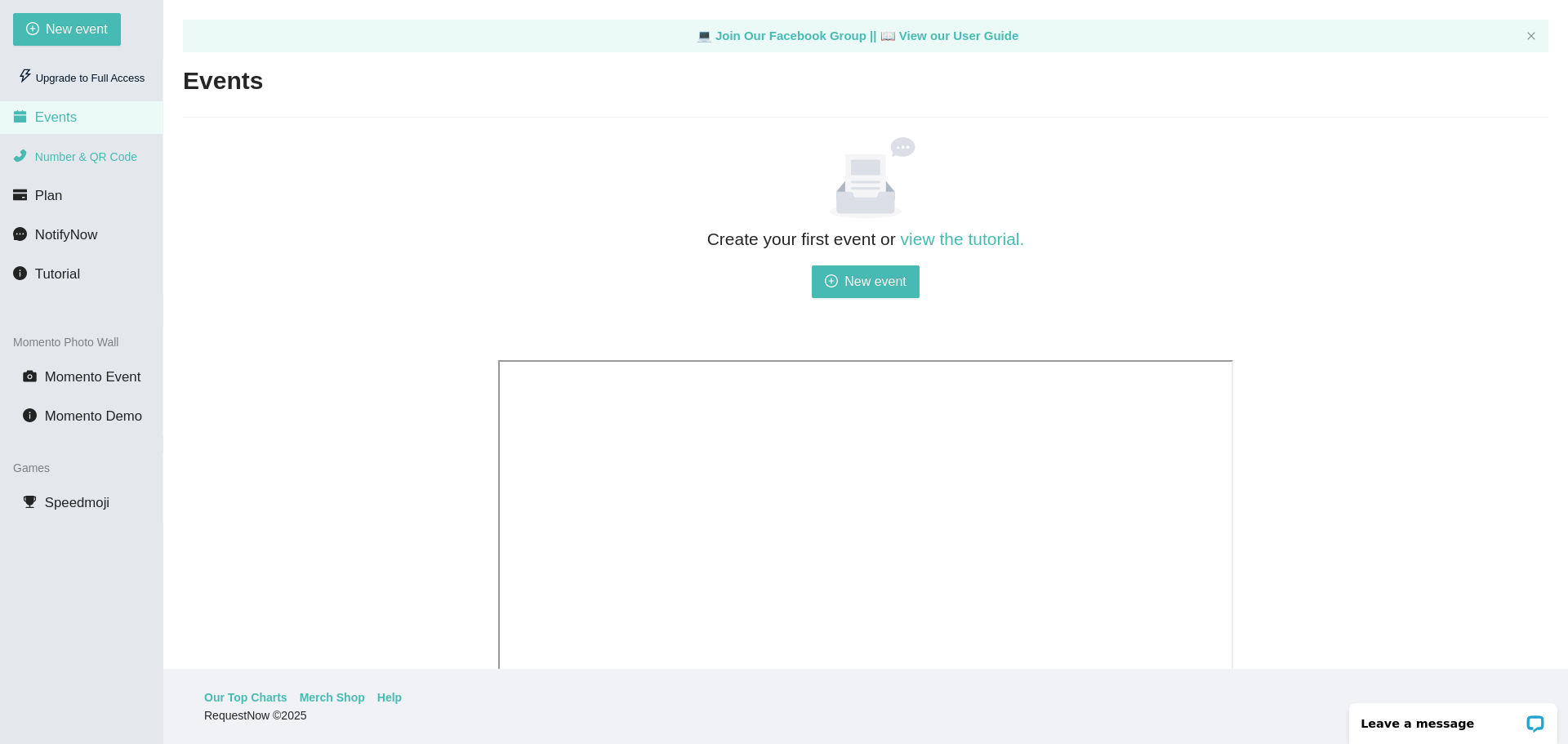
click at [105, 163] on span "Number & QR Code" at bounding box center [86, 156] width 102 height 13
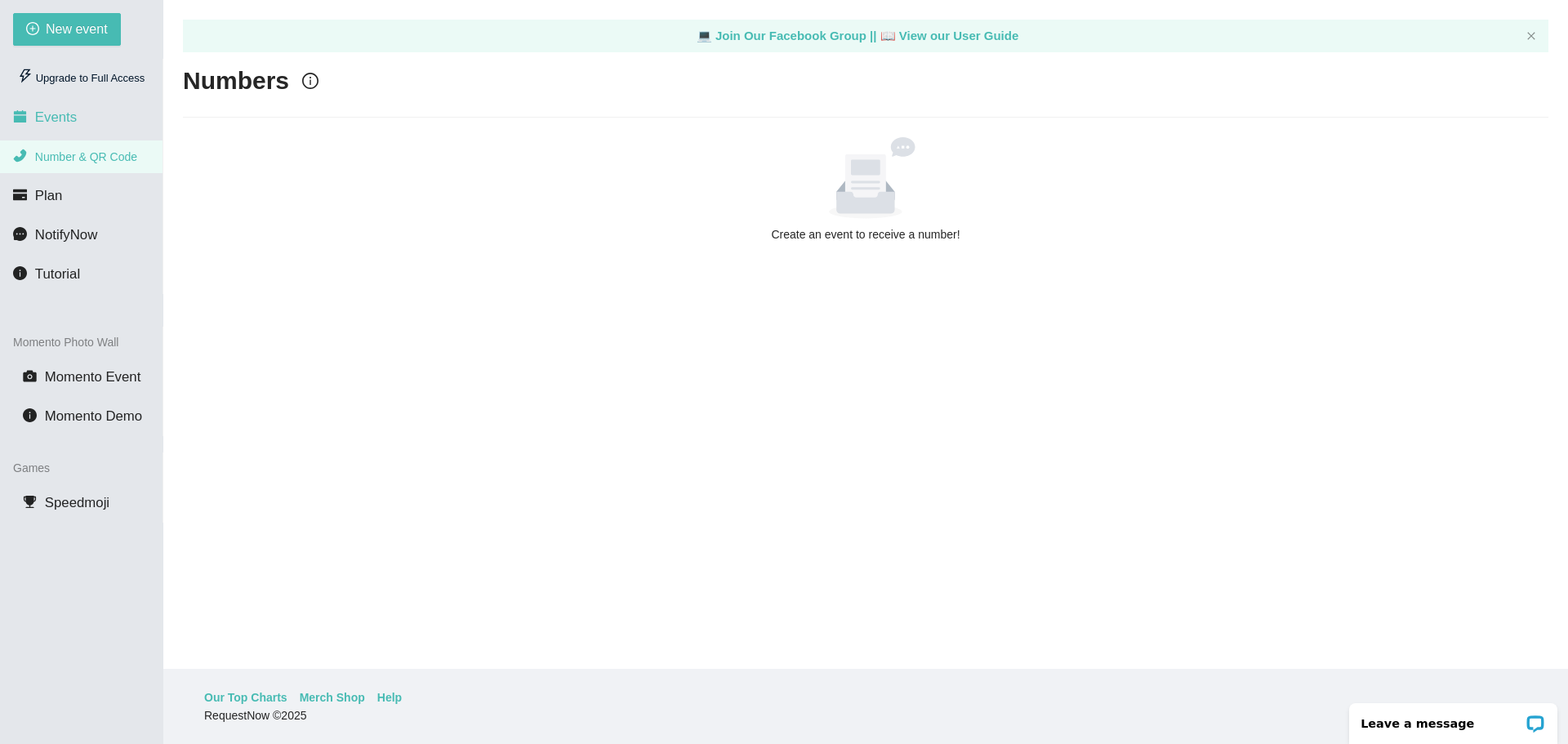
click at [108, 129] on li "Events" at bounding box center [81, 117] width 162 height 32
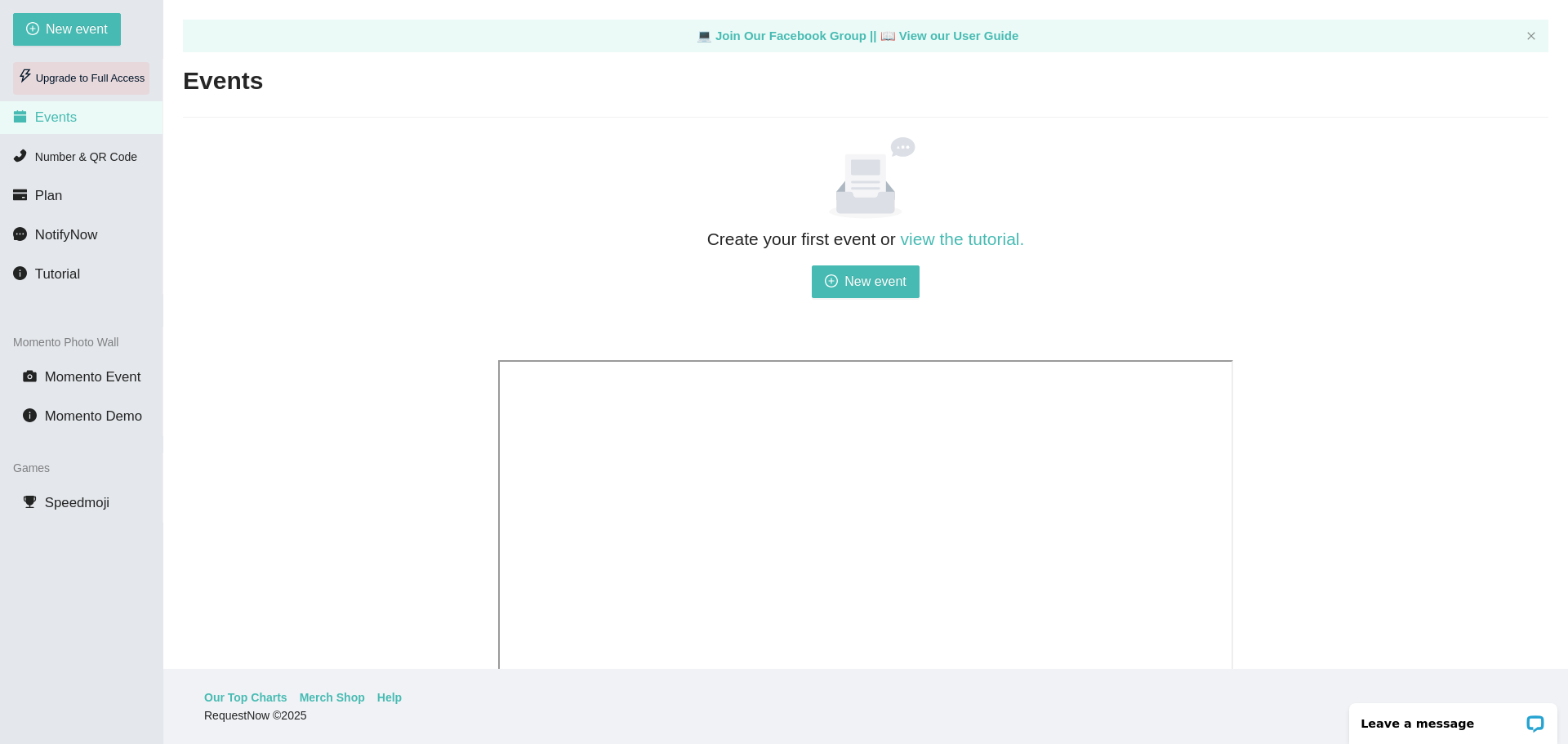
click at [60, 89] on div "Upgrade to Full Access" at bounding box center [81, 78] width 137 height 32
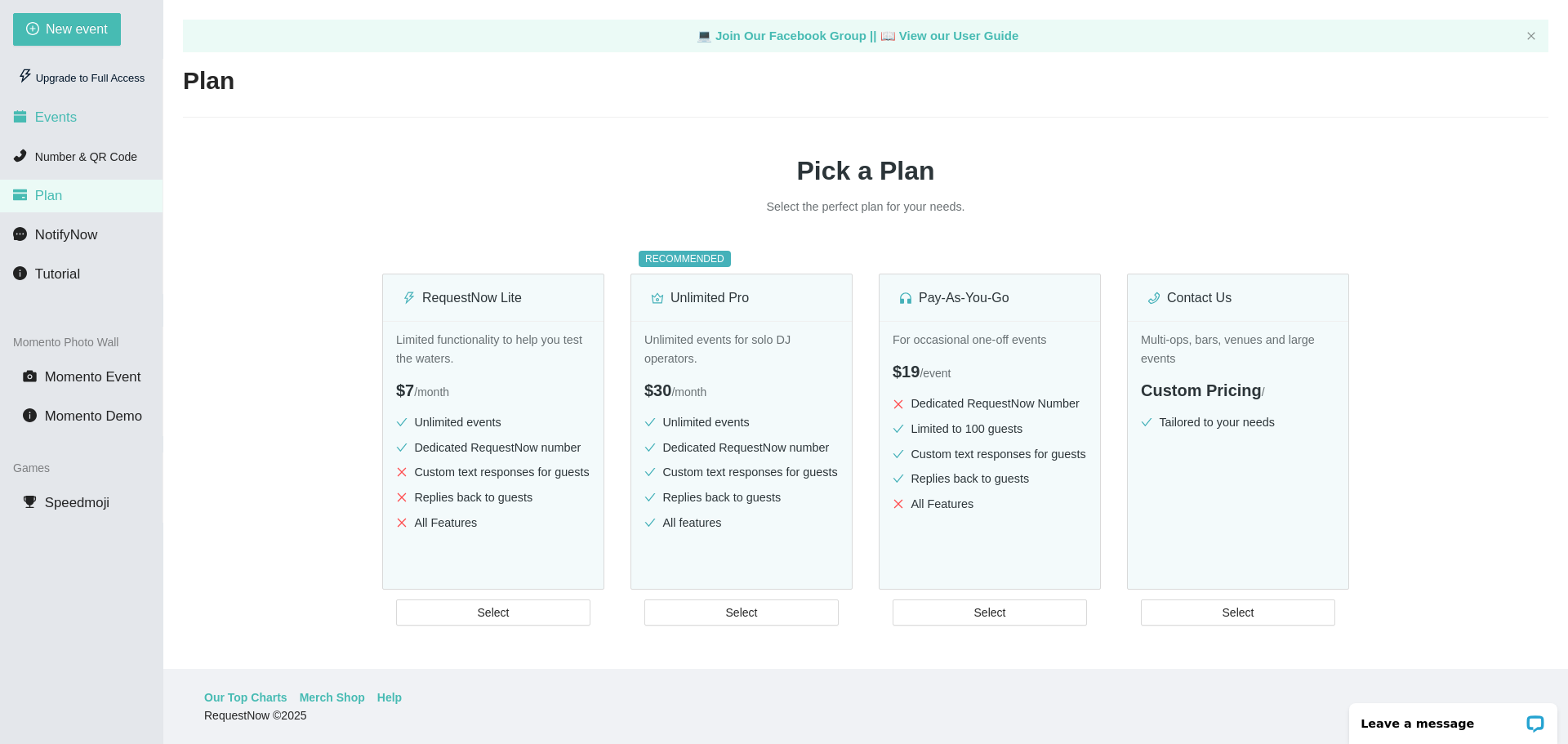
click at [70, 121] on span "Events" at bounding box center [55, 117] width 42 height 15
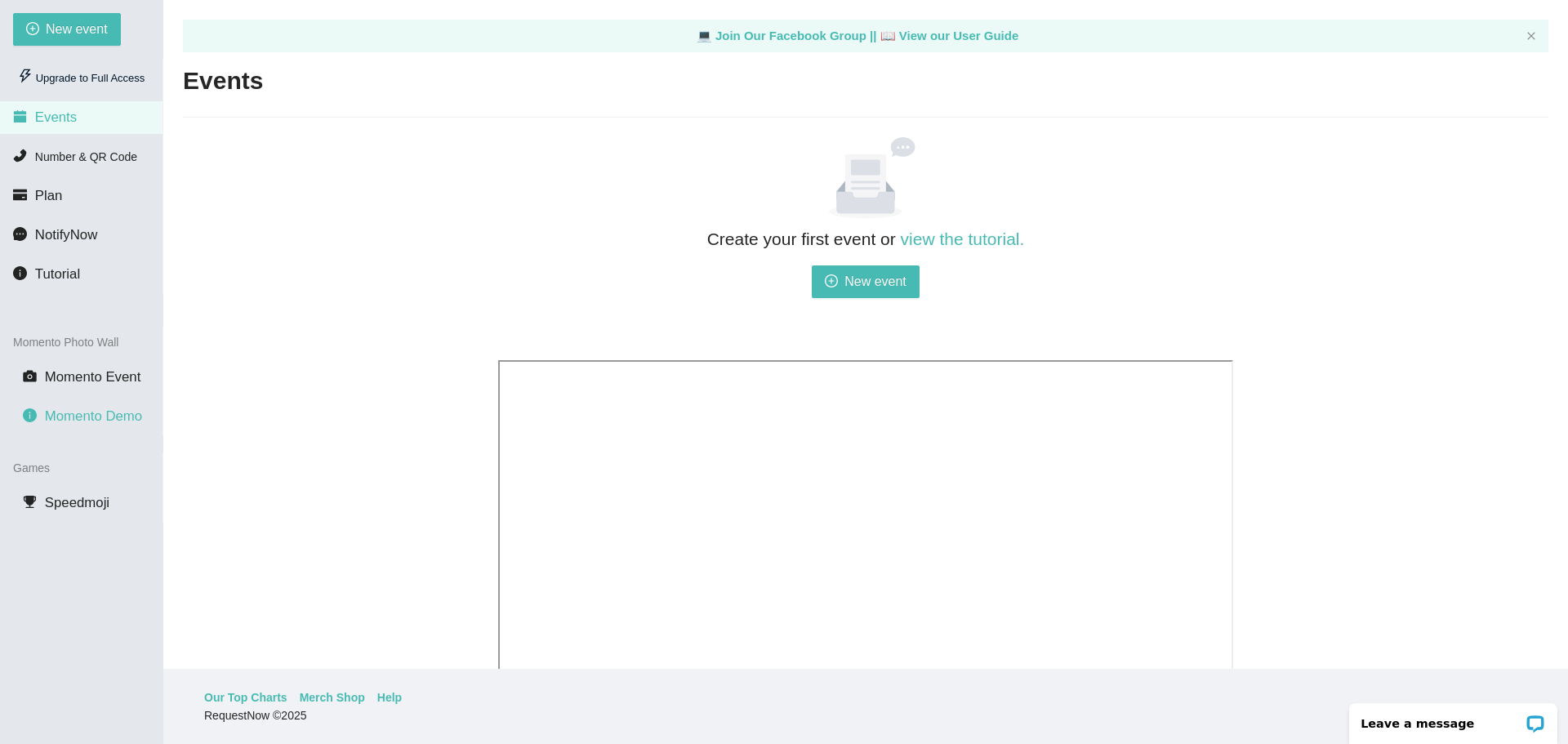
click at [71, 420] on span "Momento Demo" at bounding box center [93, 416] width 97 height 15
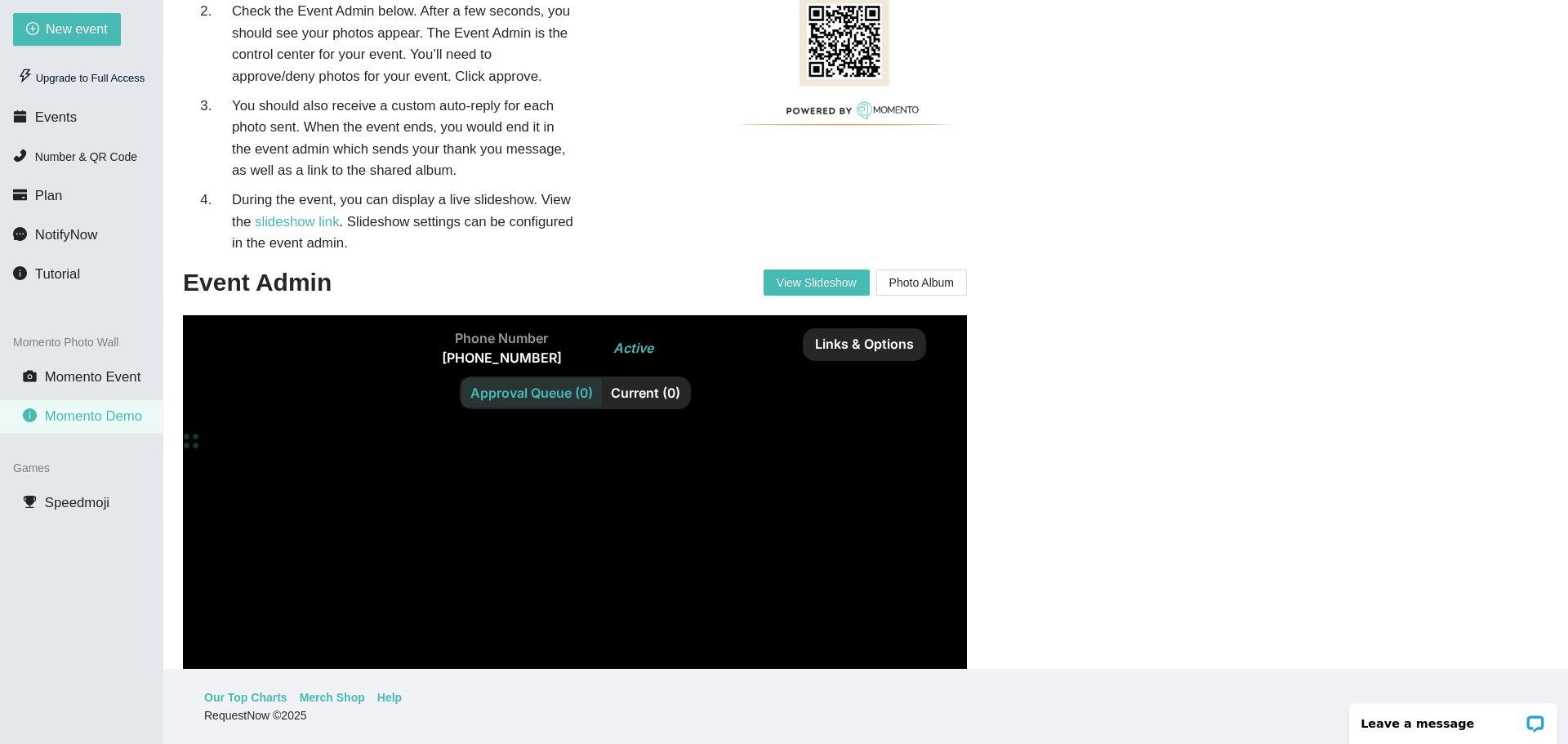
scroll to position [326, 0]
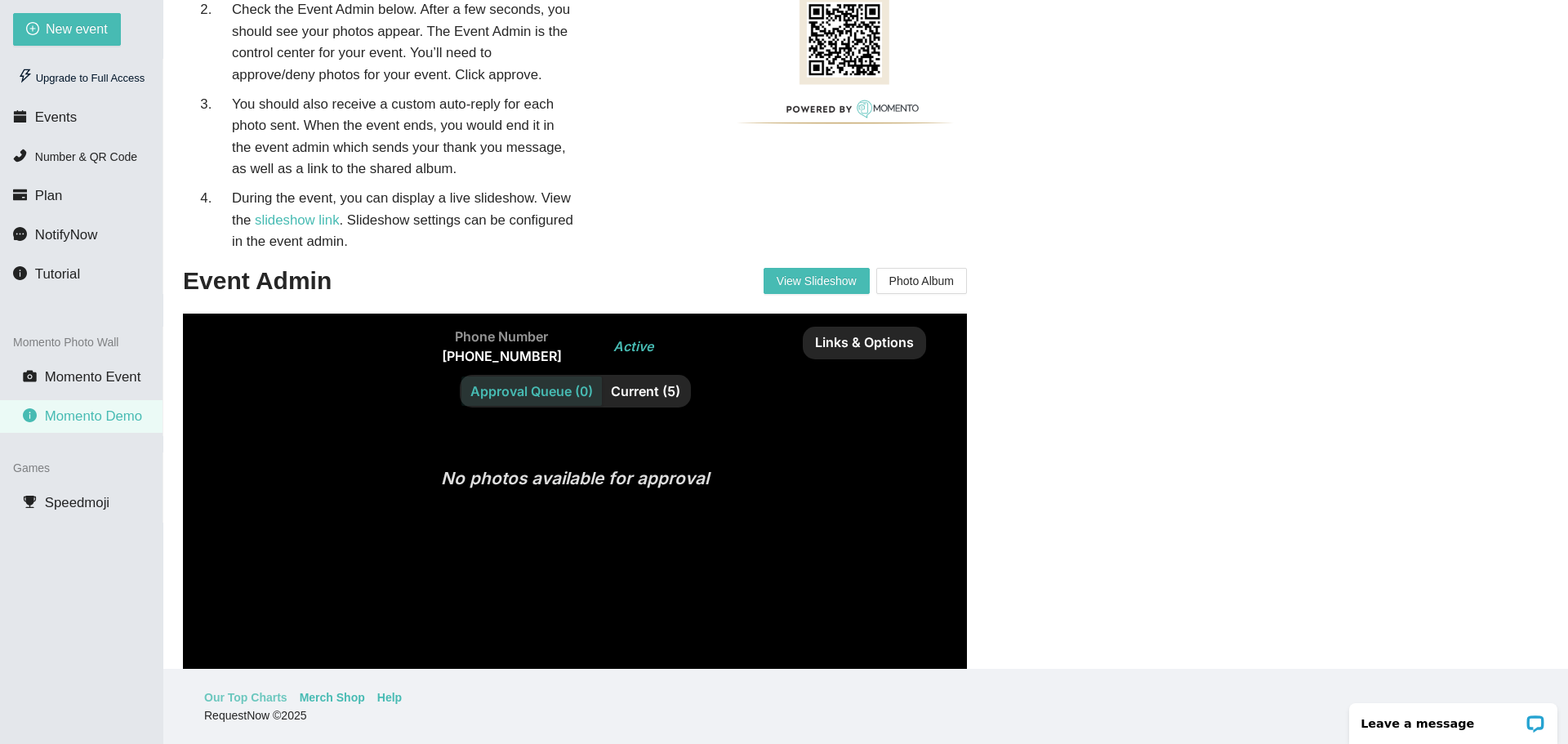
click at [251, 699] on link "Our Top Charts" at bounding box center [245, 696] width 83 height 18
click at [58, 206] on li "Plan" at bounding box center [81, 195] width 162 height 32
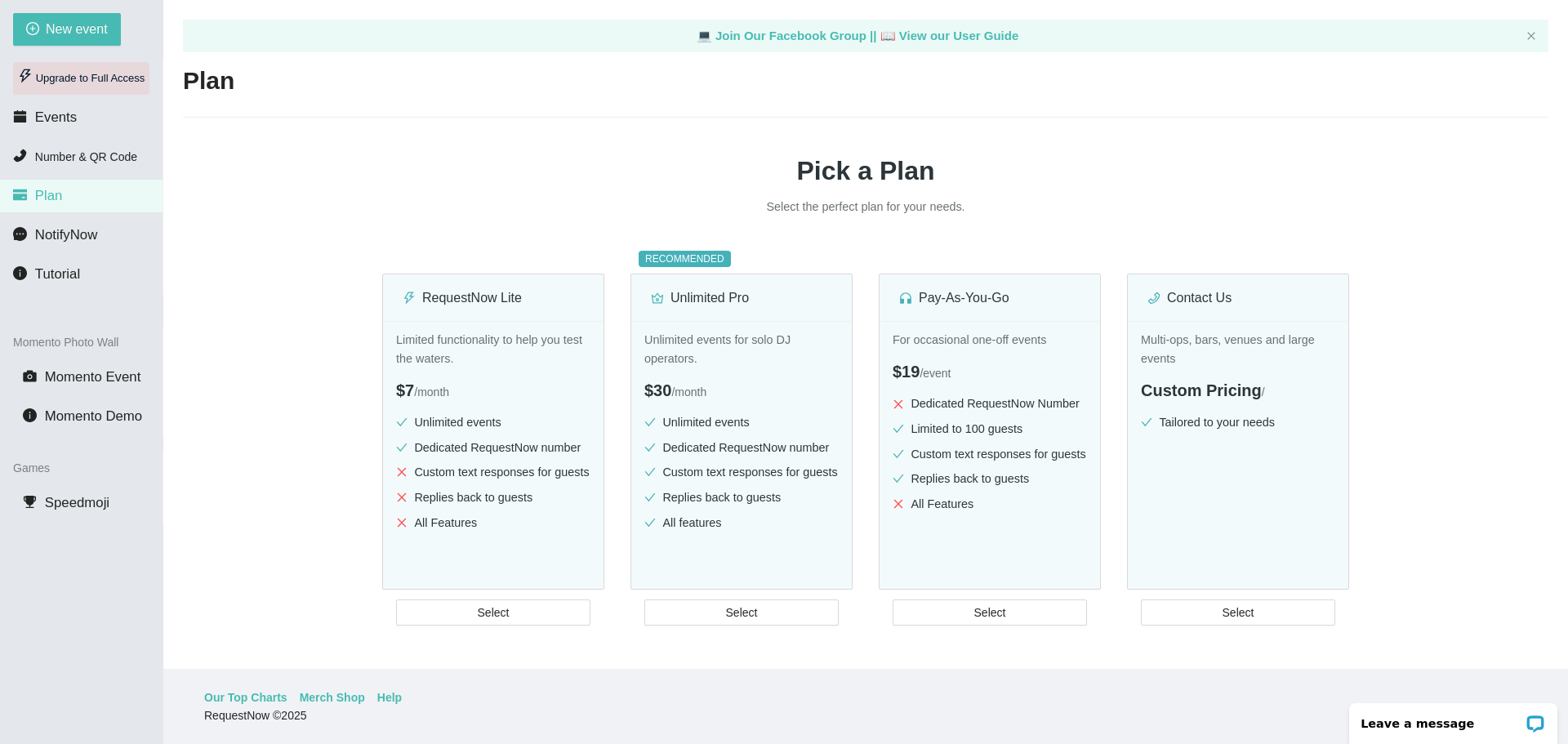
click at [65, 76] on div "Upgrade to Full Access" at bounding box center [81, 78] width 137 height 32
click at [67, 92] on div "Upgrade to Full Access" at bounding box center [81, 78] width 137 height 32
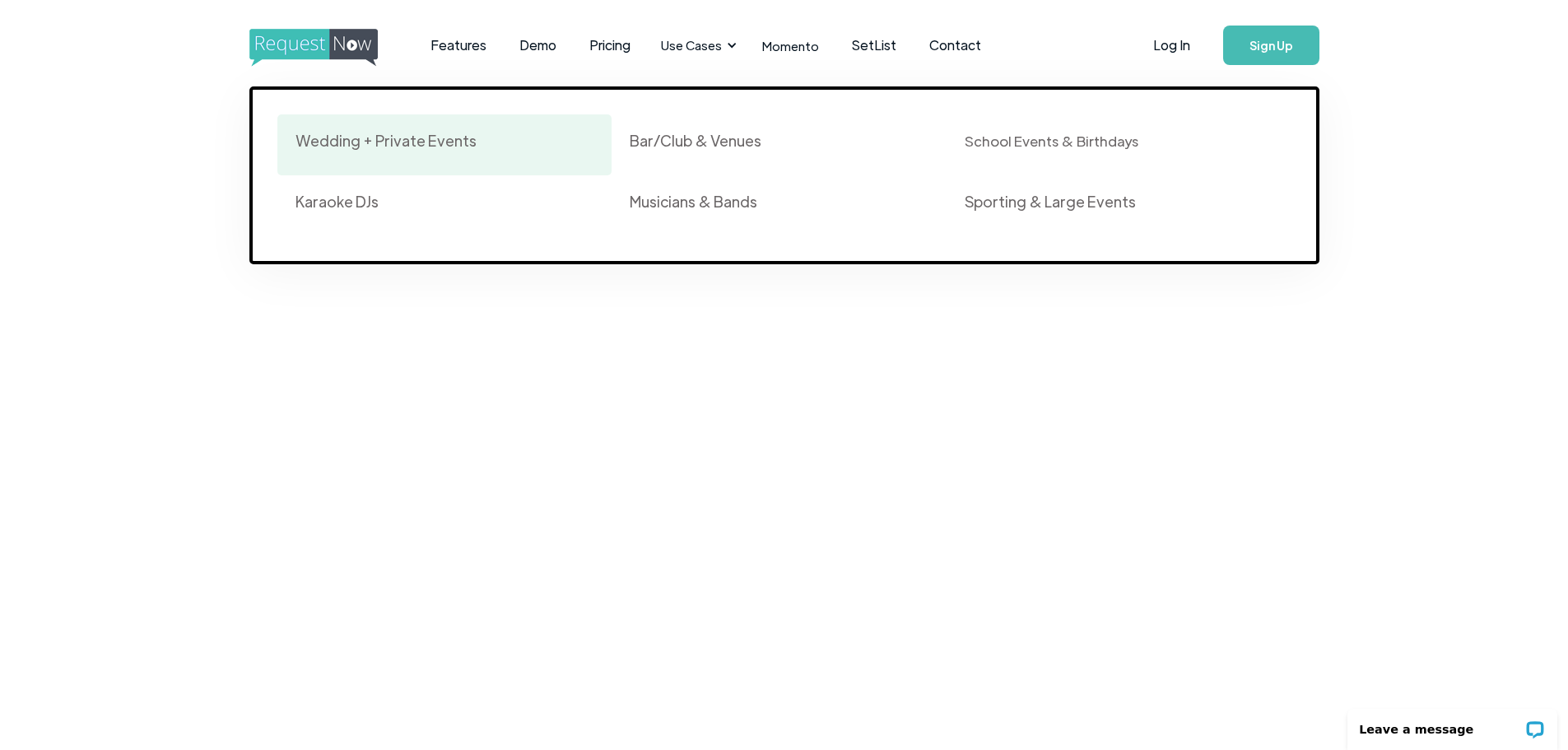
click at [409, 123] on link "Wedding + Private Events" at bounding box center [444, 145] width 335 height 61
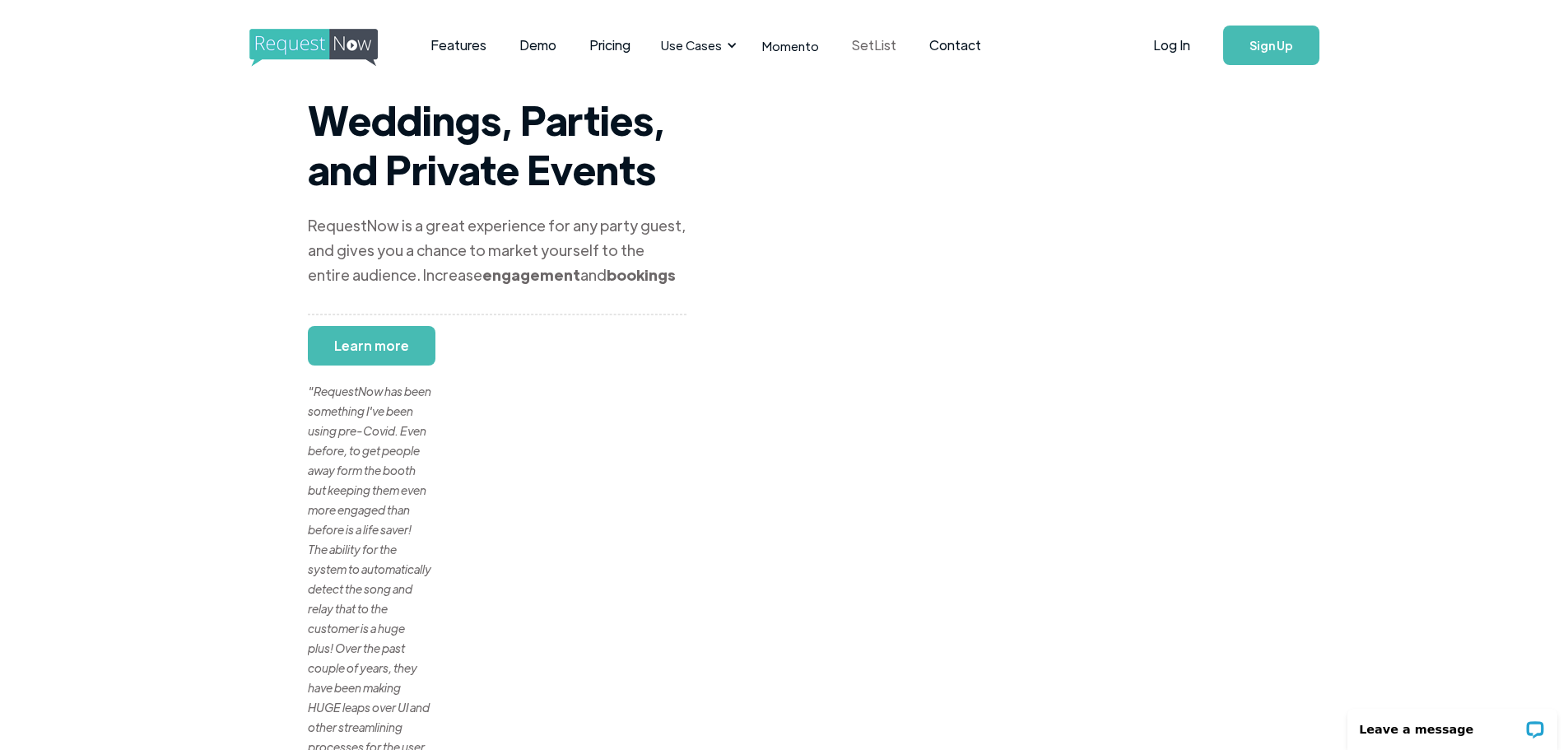
click at [867, 49] on link "SetList" at bounding box center [874, 45] width 77 height 51
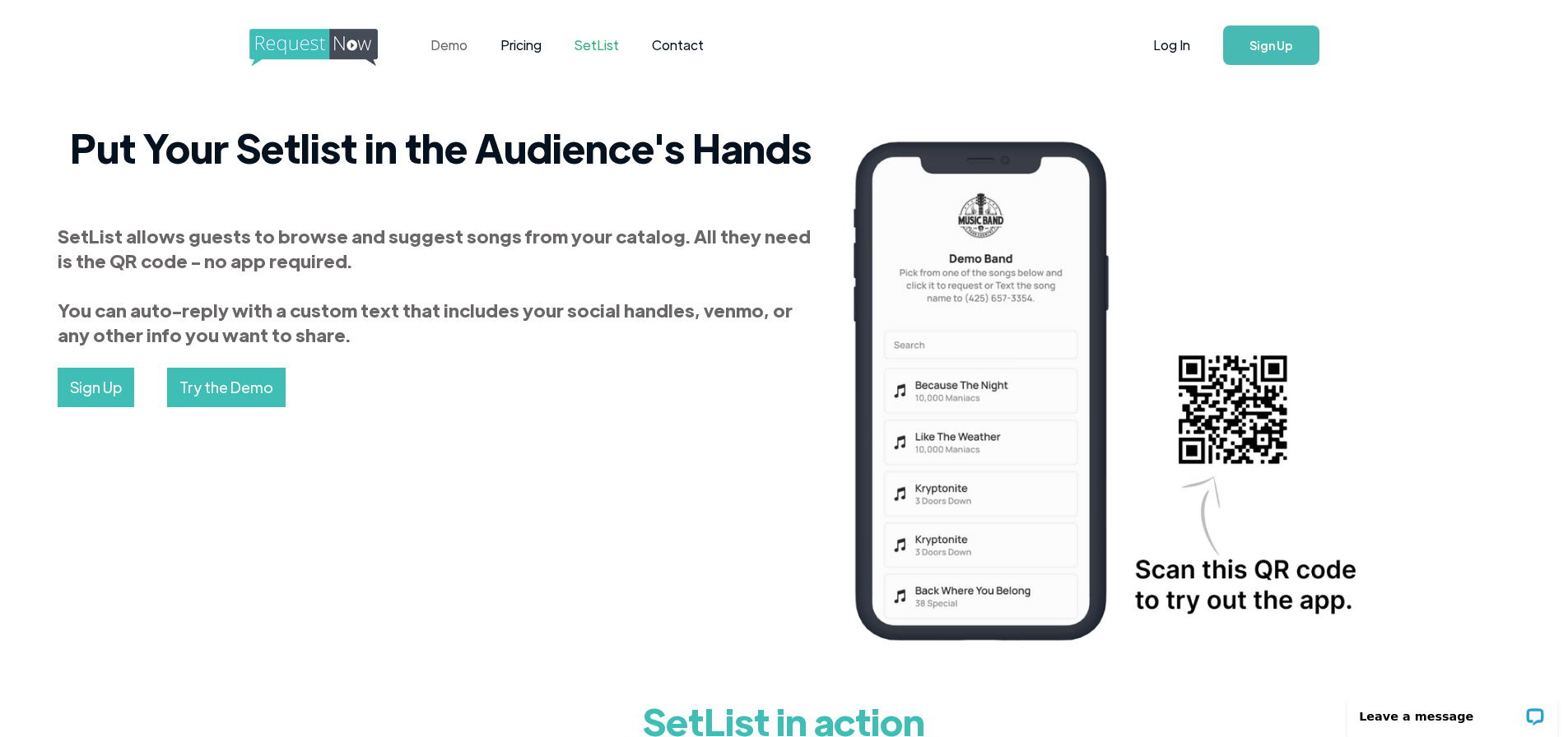
click at [439, 50] on link "Demo" at bounding box center [449, 45] width 70 height 51
